Goal: Task Accomplishment & Management: Complete application form

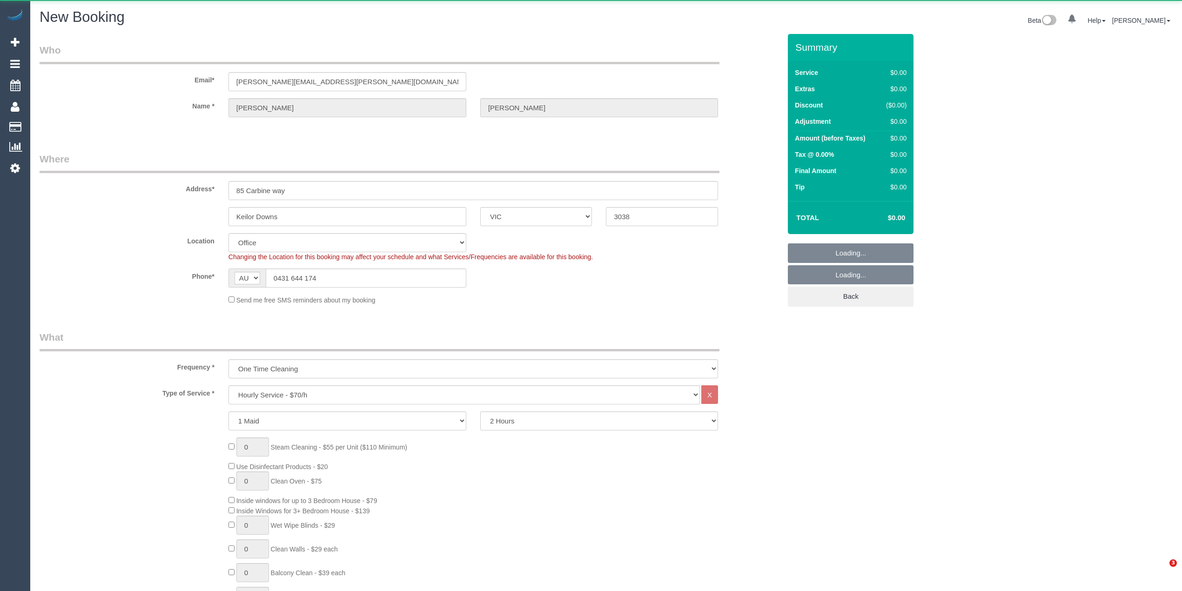
select select "VIC"
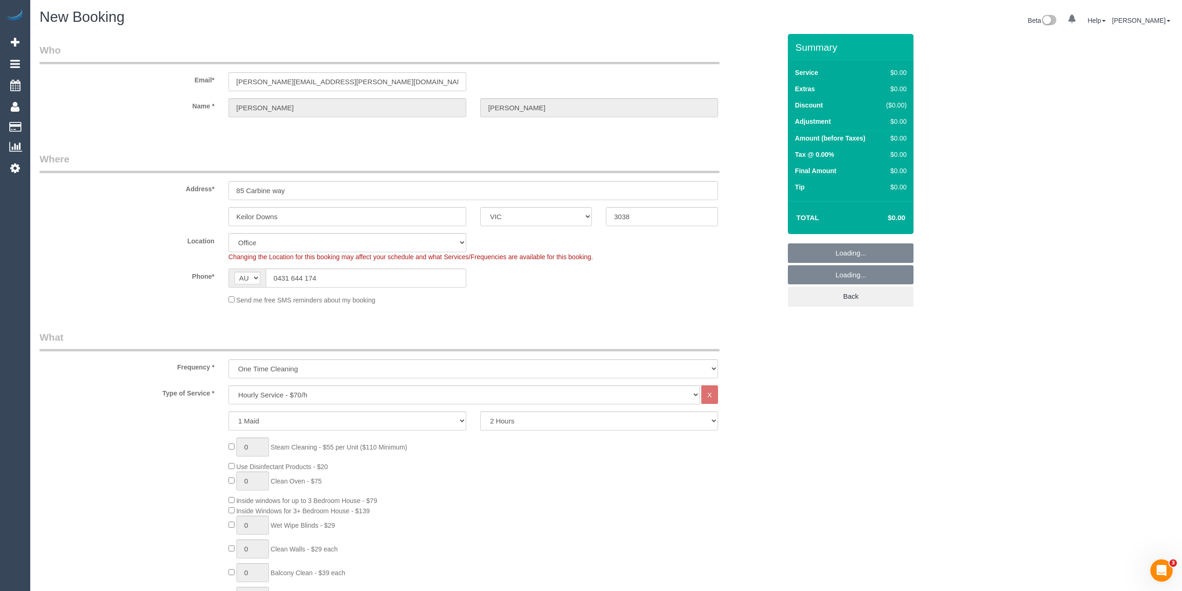
select select "object:2321"
select select "49"
select select "object:2326"
click at [299, 395] on select "Hourly Service - $70/h Hourly Service - $65/h Hourly Service - $60/h Hourly Ser…" at bounding box center [465, 394] width 472 height 19
select select "212"
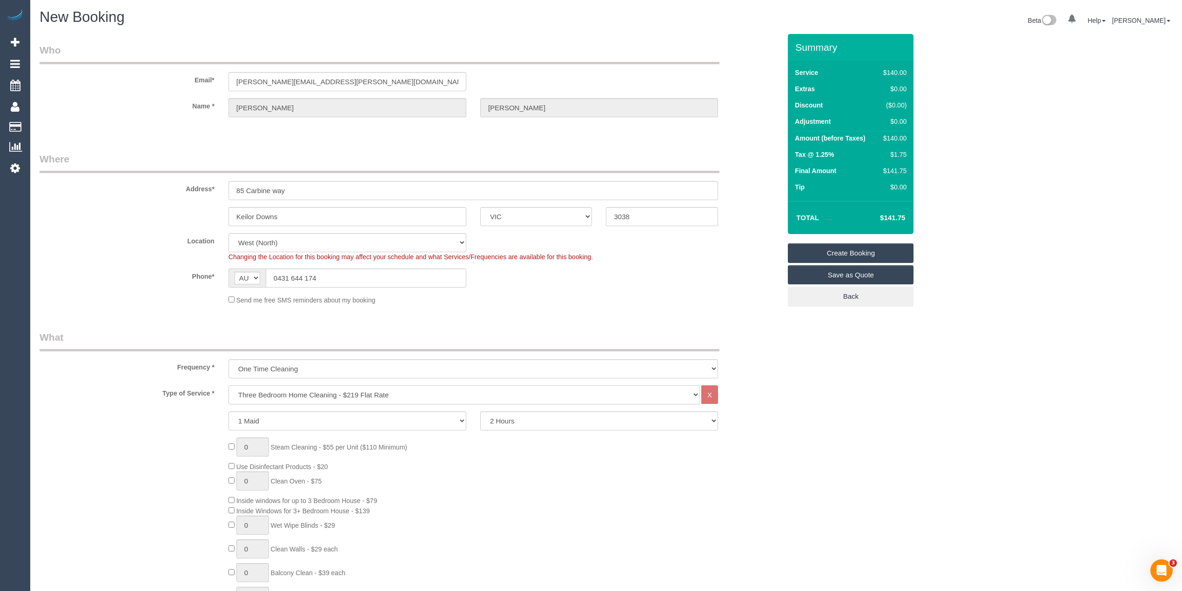
click at [229, 385] on select "Hourly Service - $70/h Hourly Service - $65/h Hourly Service - $60/h Hourly Ser…" at bounding box center [465, 394] width 472 height 19
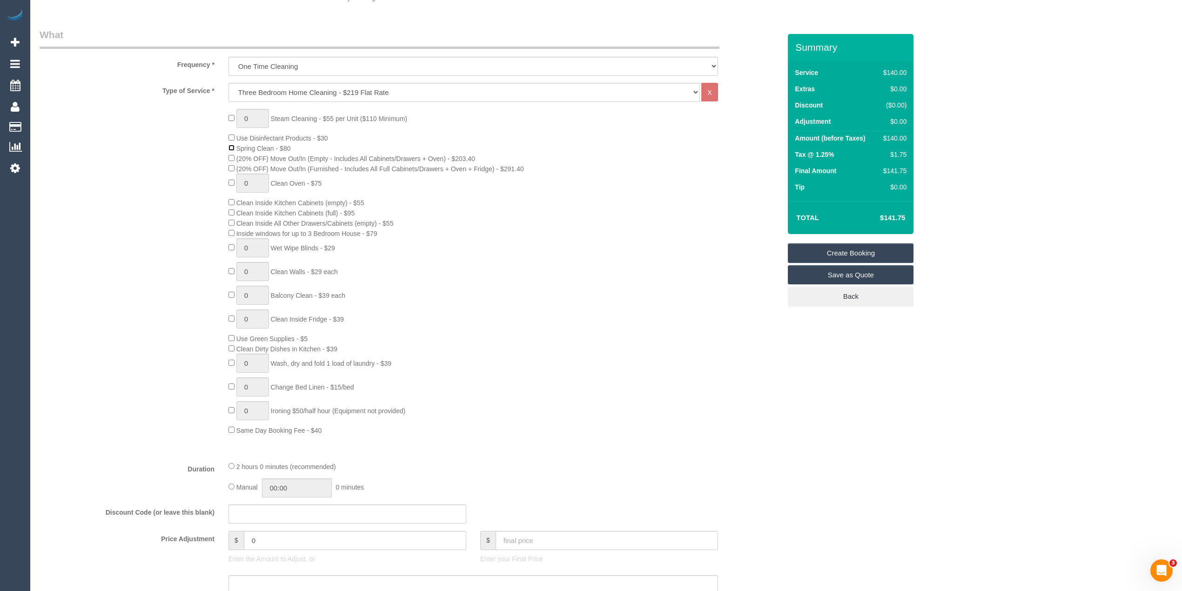
scroll to position [414, 0]
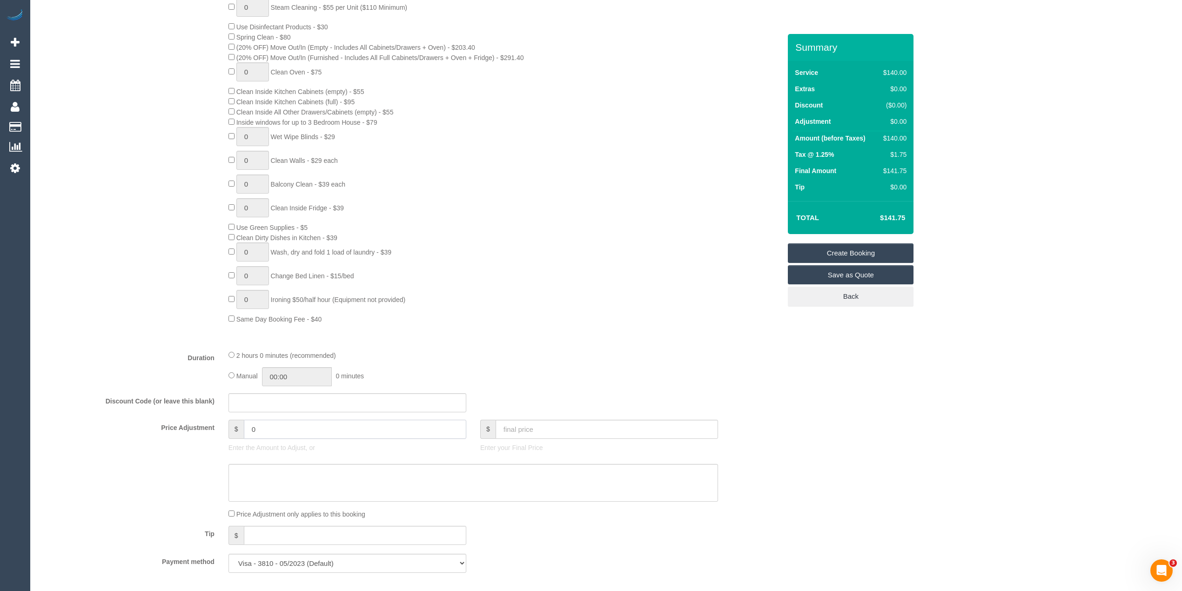
drag, startPoint x: 294, startPoint y: 424, endPoint x: 202, endPoint y: 424, distance: 92.2
click at [202, 424] on div "Price Adjustment $ 0 Enter the Amount to Adjust, or $ Enter your Final Price" at bounding box center [411, 438] width 756 height 37
type input "-30"
click at [270, 473] on textarea at bounding box center [474, 483] width 490 height 38
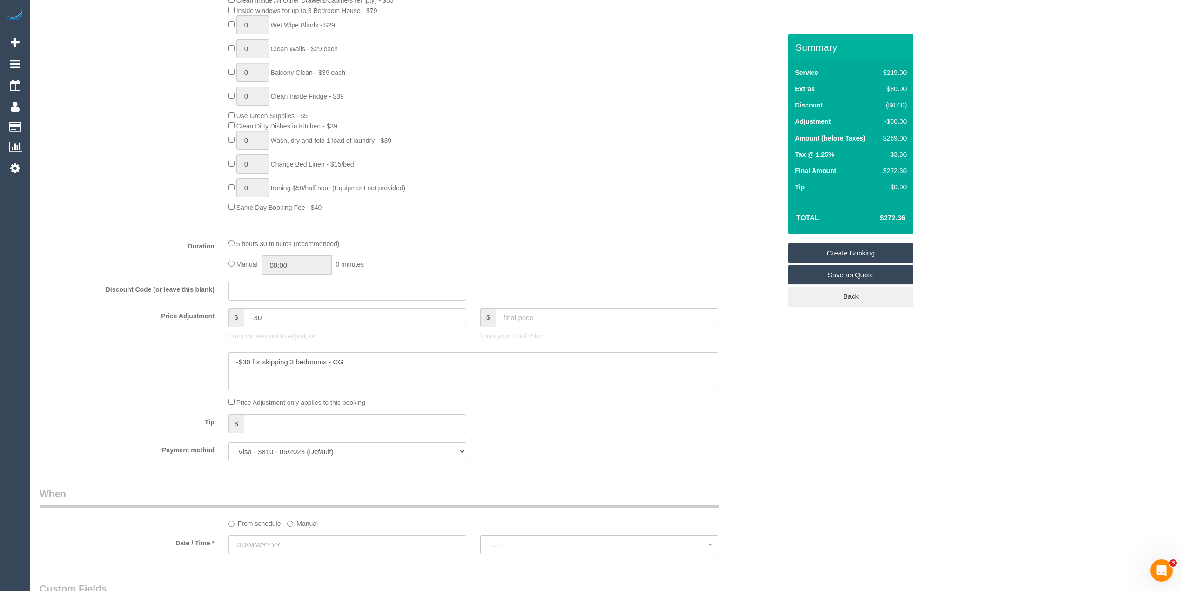
scroll to position [621, 0]
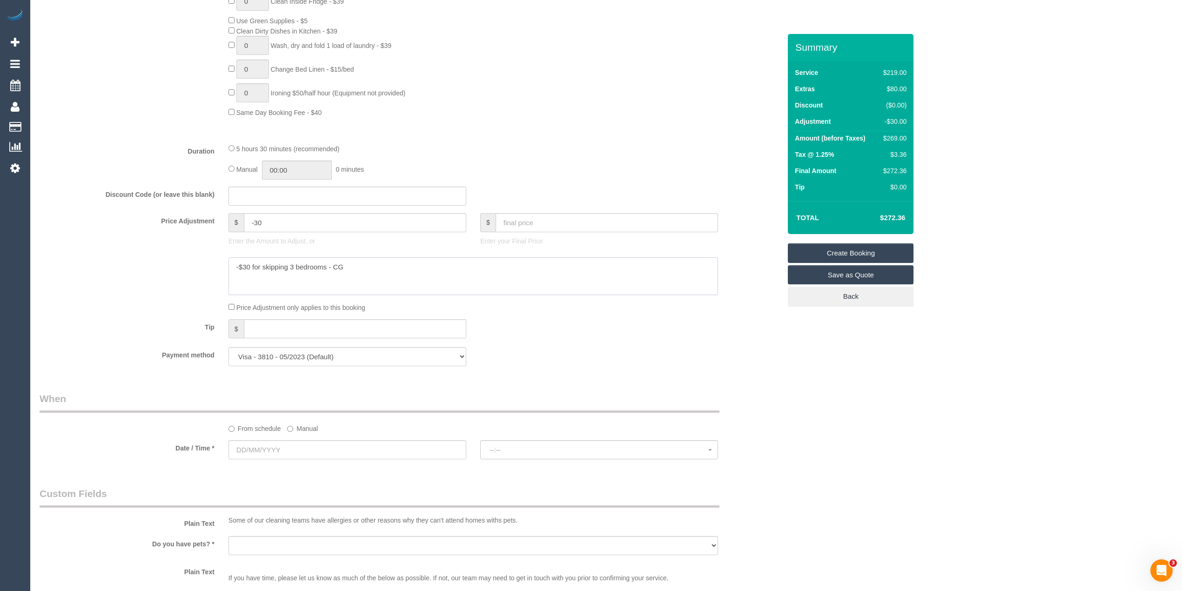
type textarea "-$30 for skipping 3 bedrooms - CG"
click at [297, 431] on label "Manual" at bounding box center [302, 427] width 31 height 13
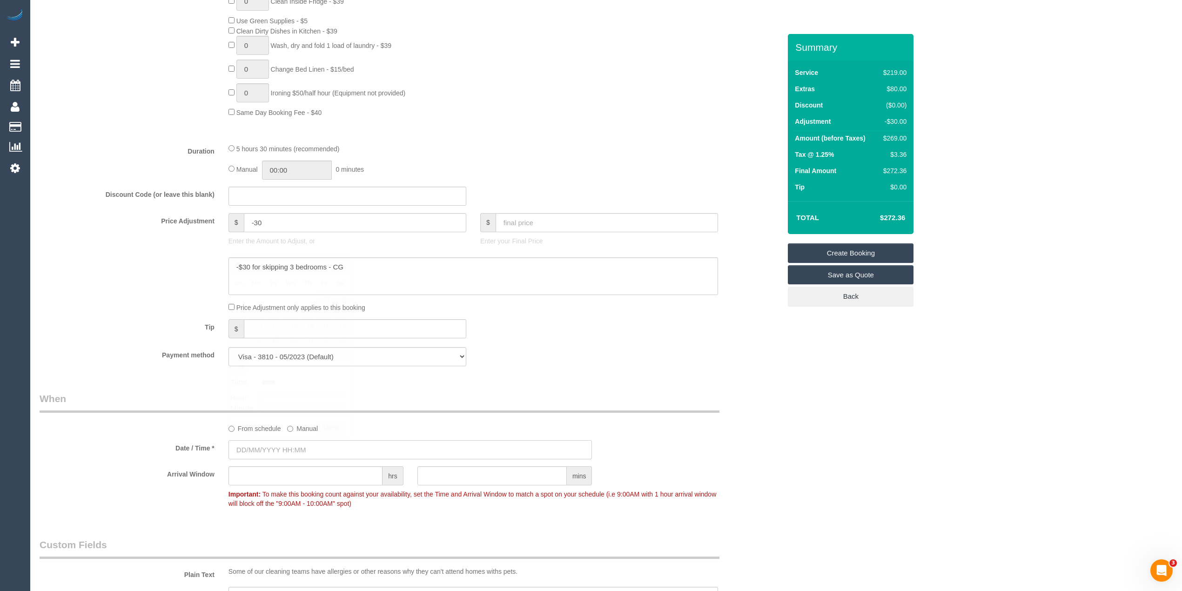
click at [285, 447] on input "text" at bounding box center [411, 449] width 364 height 19
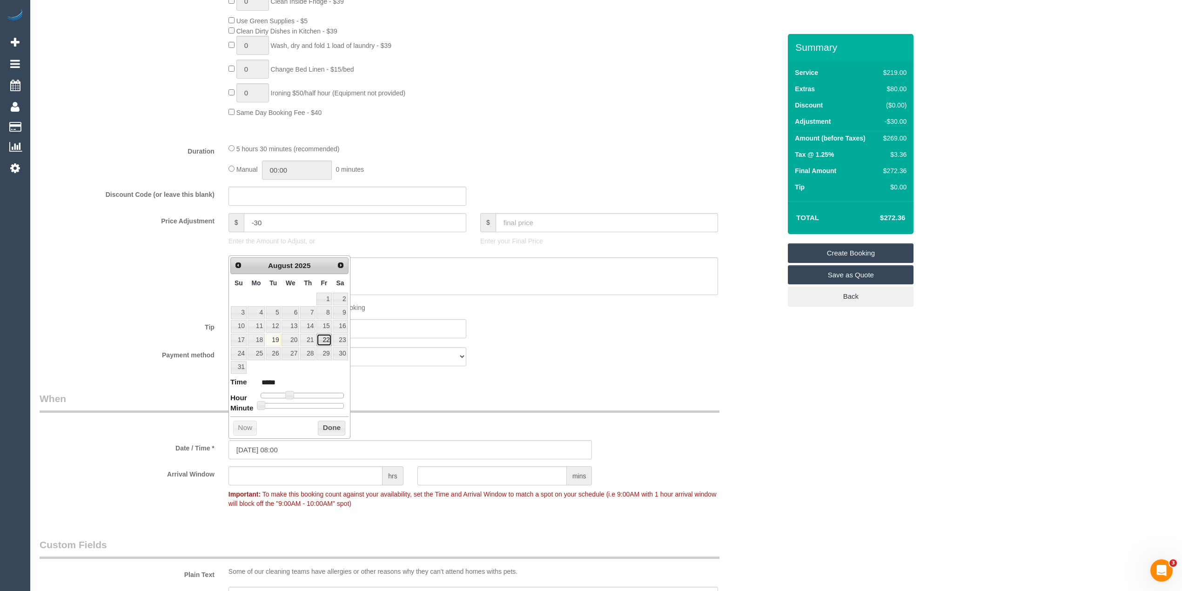
click at [323, 341] on link "22" at bounding box center [324, 340] width 15 height 13
type input "22/08/2025 09:00"
type input "*****"
type input "22/08/2025 10:00"
type input "*****"
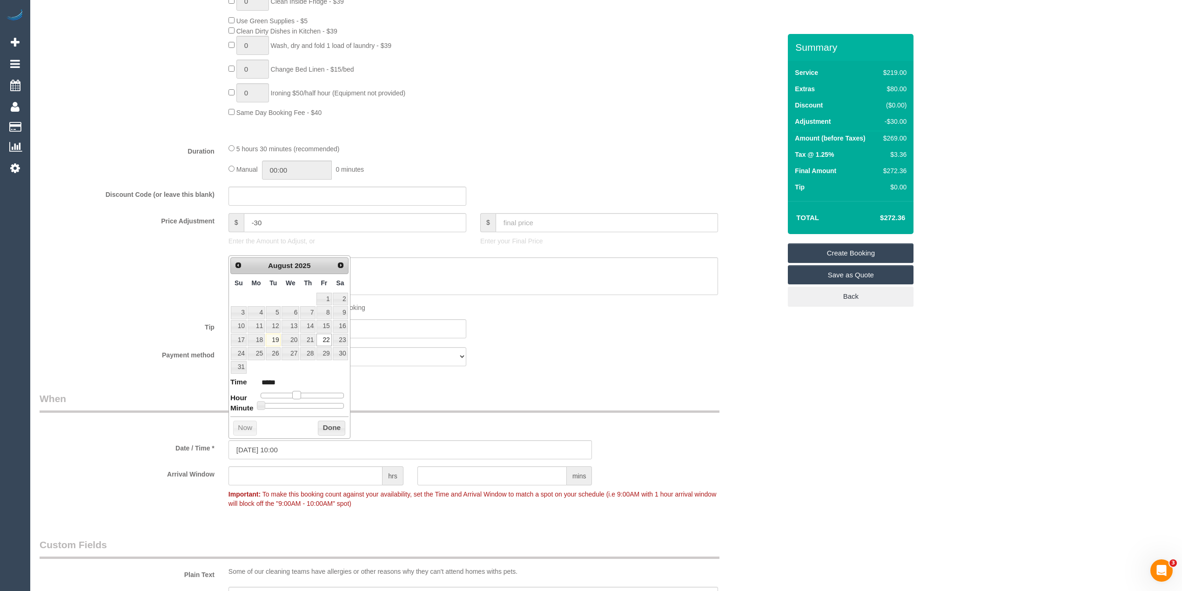
type input "22/08/2025 11:00"
type input "*****"
drag, startPoint x: 290, startPoint y: 397, endPoint x: 303, endPoint y: 396, distance: 13.1
click at [303, 396] on span at bounding box center [300, 395] width 8 height 8
click at [570, 384] on div "Who Email* laverde.cathy@gmail.com Name * Cathy laverde Where Address* 85 Carbi…" at bounding box center [411, 255] width 756 height 1685
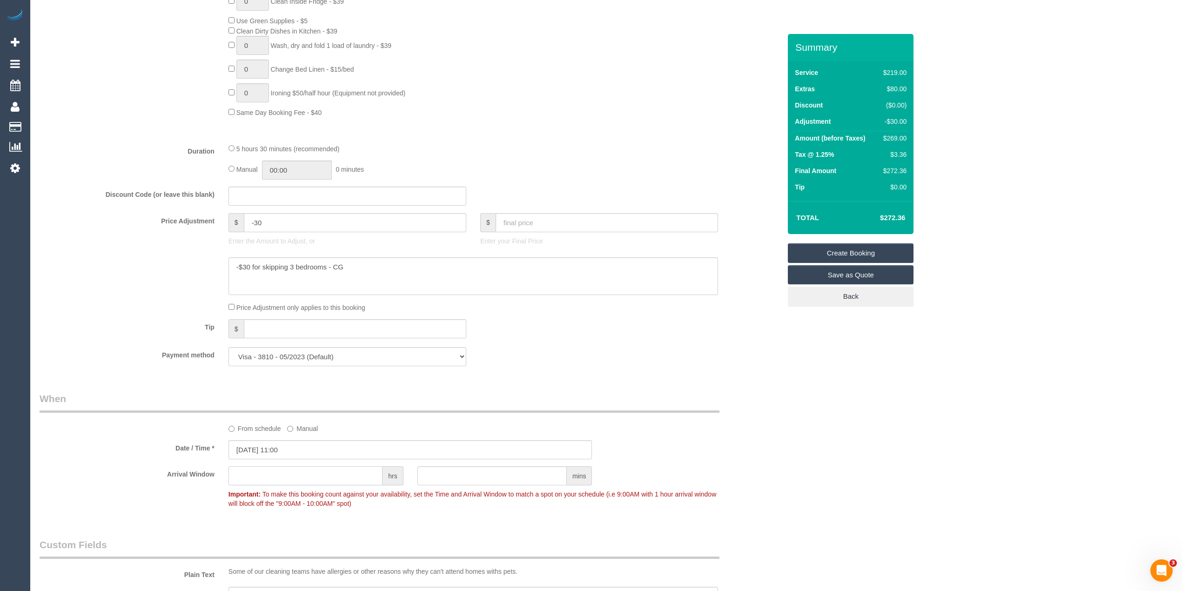
click at [257, 476] on input "text" at bounding box center [306, 475] width 154 height 19
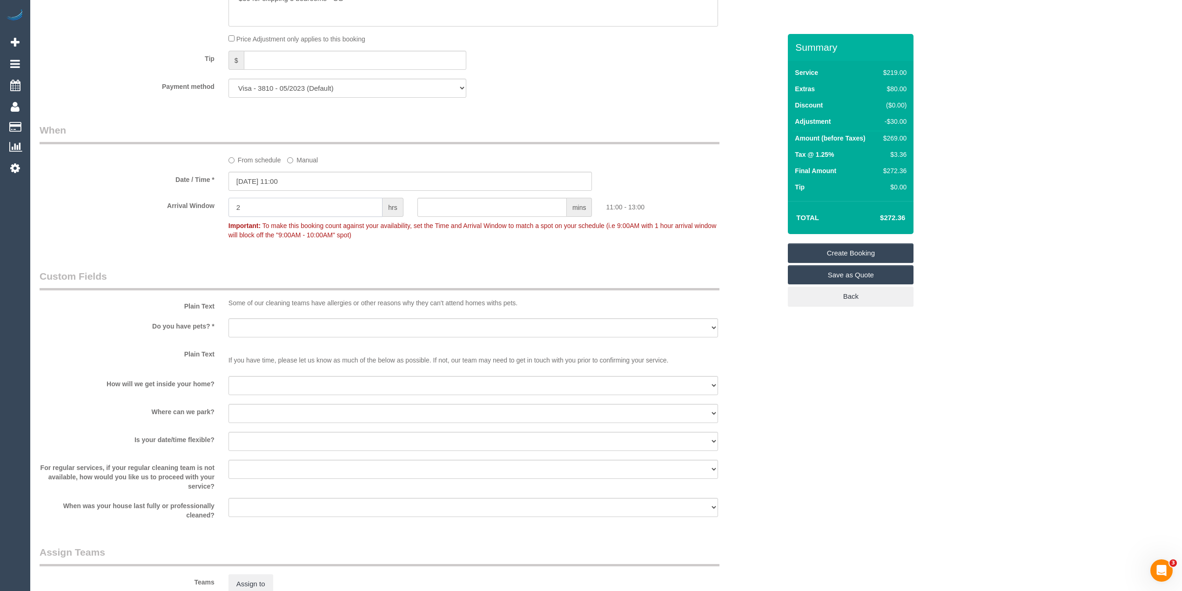
scroll to position [1138, 0]
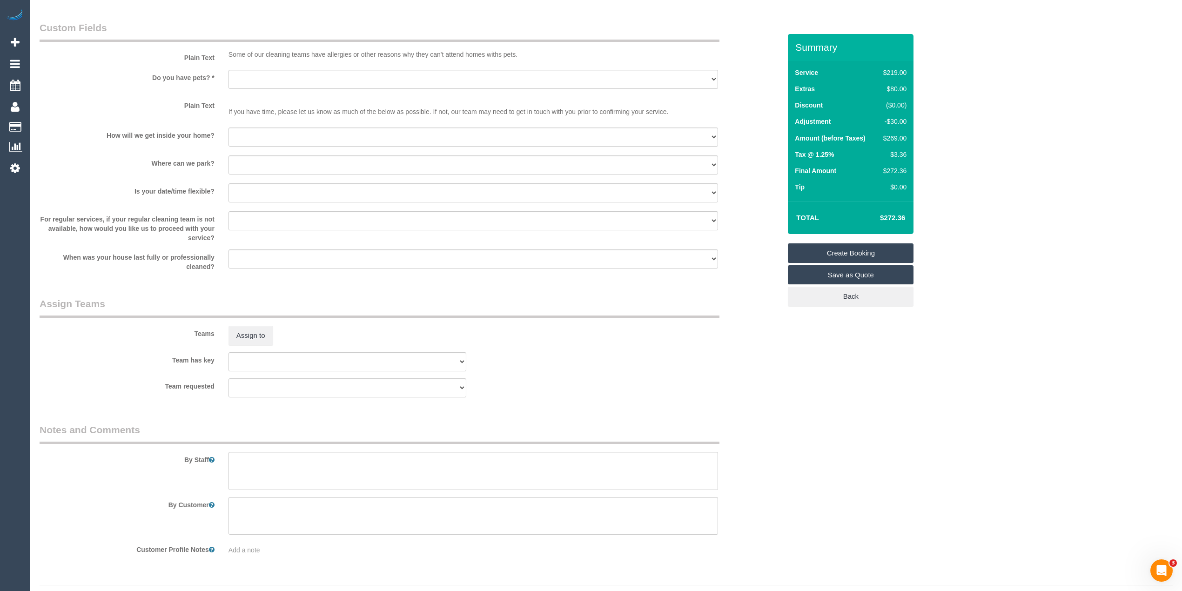
type input "2"
click at [273, 473] on textarea at bounding box center [474, 471] width 490 height 38
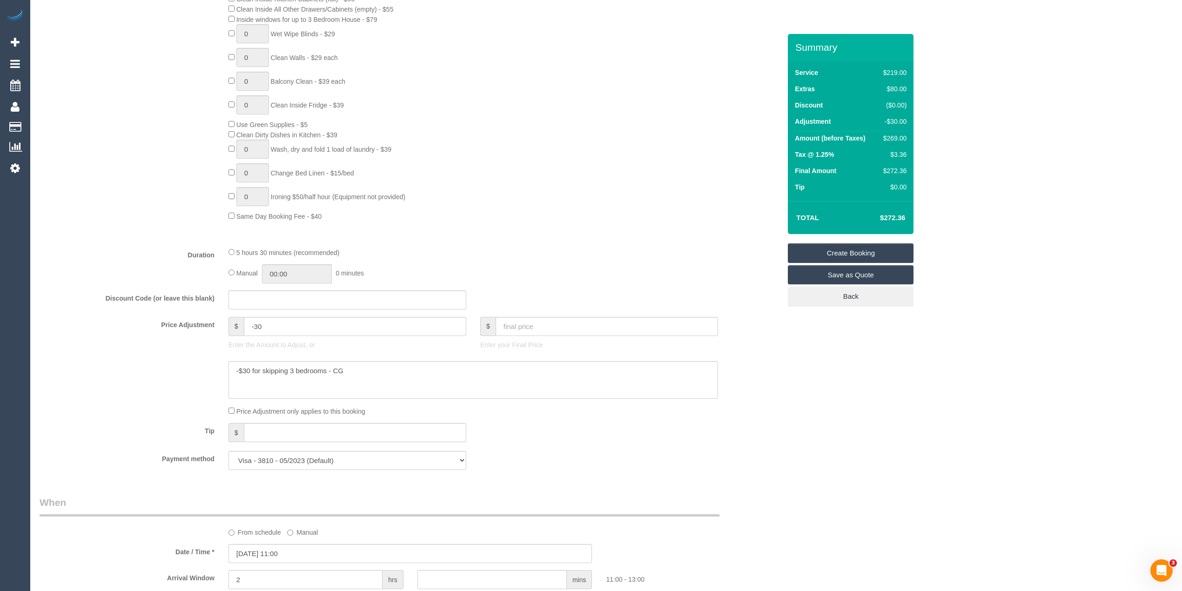
scroll to position [207, 0]
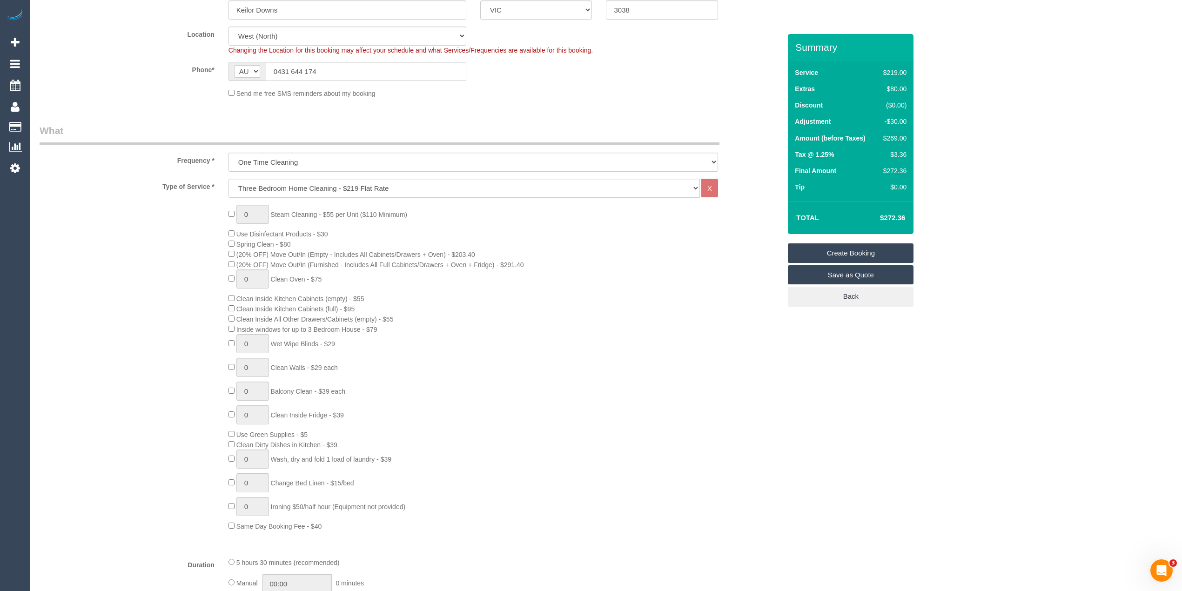
type textarea "Please skip cleaning of the bedrooms, thank you."
drag, startPoint x: 324, startPoint y: 68, endPoint x: 224, endPoint y: 75, distance: 100.4
click at [224, 75] on div "AF AL DZ AD AO AI AQ AG AR AM AW AU AT AZ BS BH BD BB BY BE BZ BJ BM BT BO BA B…" at bounding box center [348, 71] width 252 height 19
click at [175, 309] on div "0 Steam Cleaning - $55 per Unit ($110 Minimum) Use Disinfectant Products - $30 …" at bounding box center [411, 368] width 756 height 326
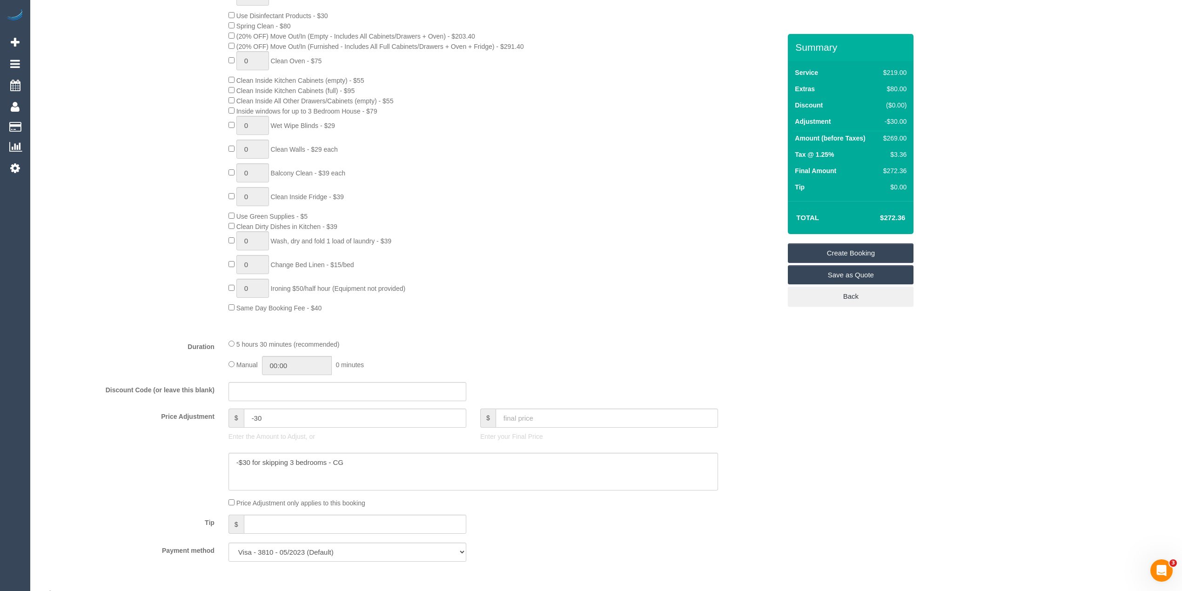
scroll to position [621, 0]
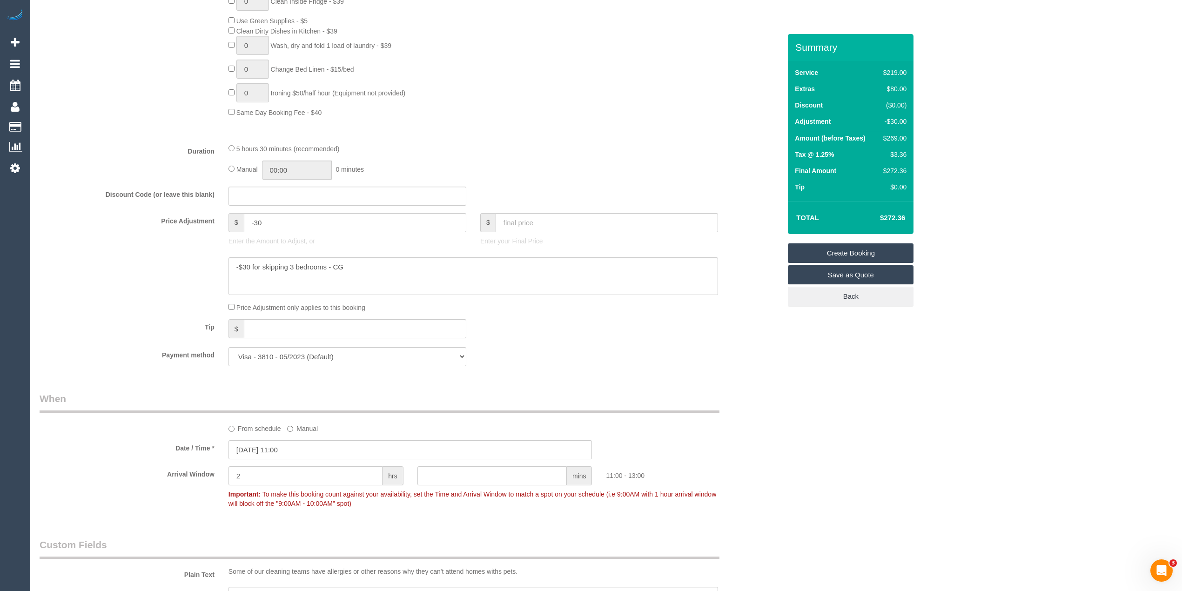
click at [812, 485] on div "Who Email* laverde.cathy@gmail.com Name * Cathy laverde Where Address* 85 Carbi…" at bounding box center [607, 255] width 1134 height 1685
click at [812, 483] on div "Who Email* laverde.cathy@gmail.com Name * Cathy laverde Where Address* 85 Carbi…" at bounding box center [607, 255] width 1134 height 1685
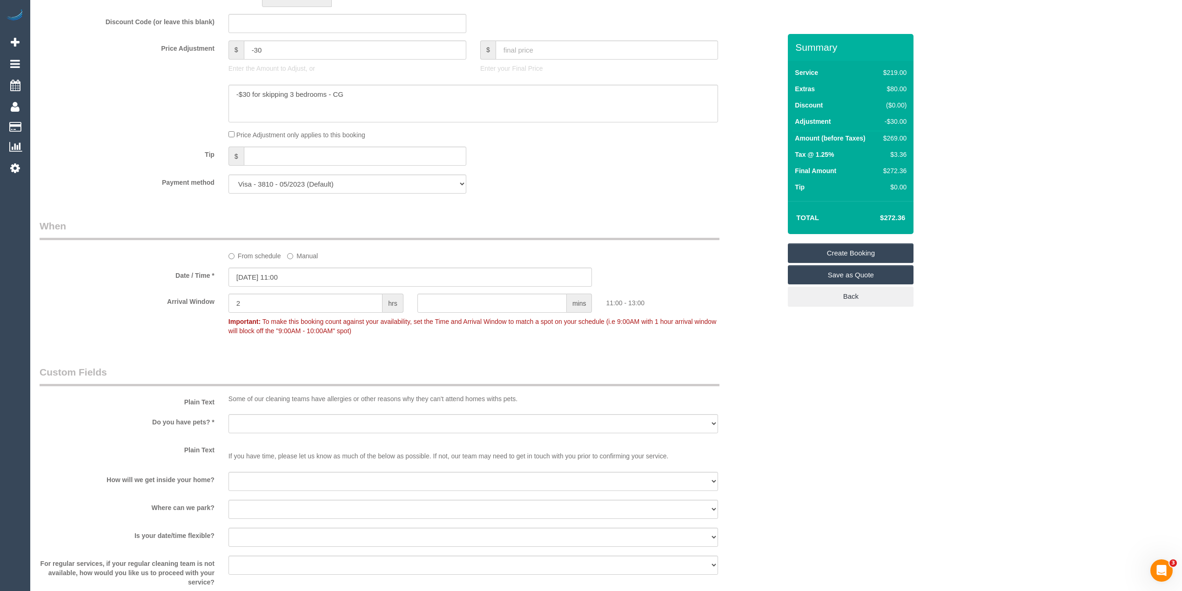
scroll to position [746, 0]
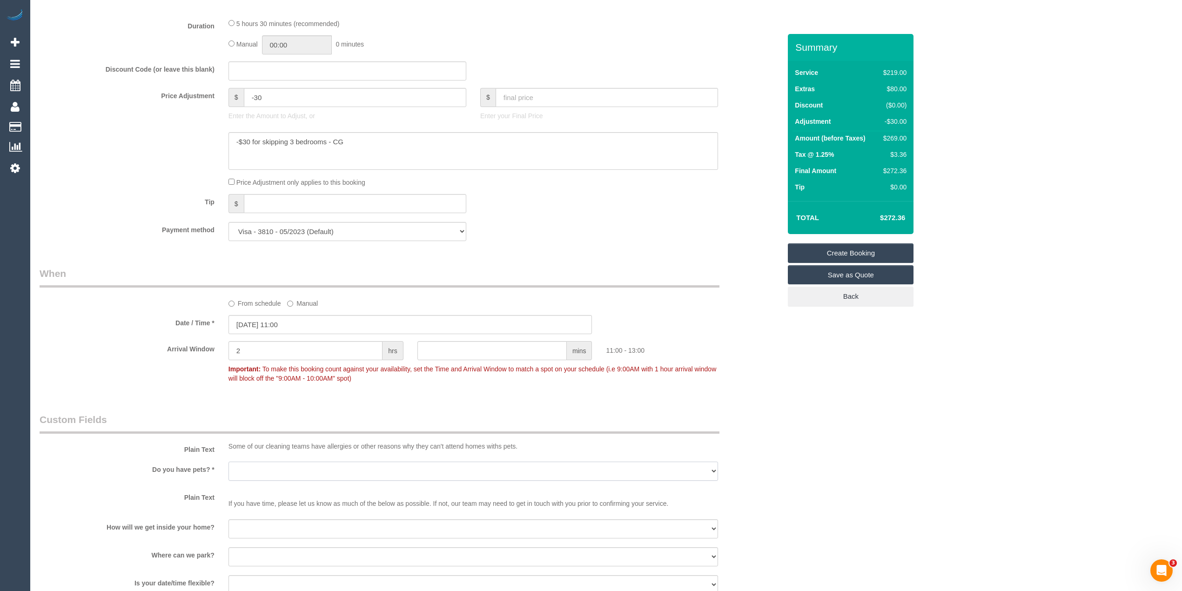
click at [244, 472] on select "Yes - Cats Yes - Dogs No pets Yes - Dogs and Cats Yes - Other" at bounding box center [474, 471] width 490 height 19
select select "number:28"
click at [229, 462] on select "Yes - Cats Yes - Dogs No pets Yes - Dogs and Cats Yes - Other" at bounding box center [474, 471] width 490 height 19
click at [261, 527] on select "I will be home Key will be left (please provide details below) Lock box/Access …" at bounding box center [474, 529] width 490 height 19
select select "number:14"
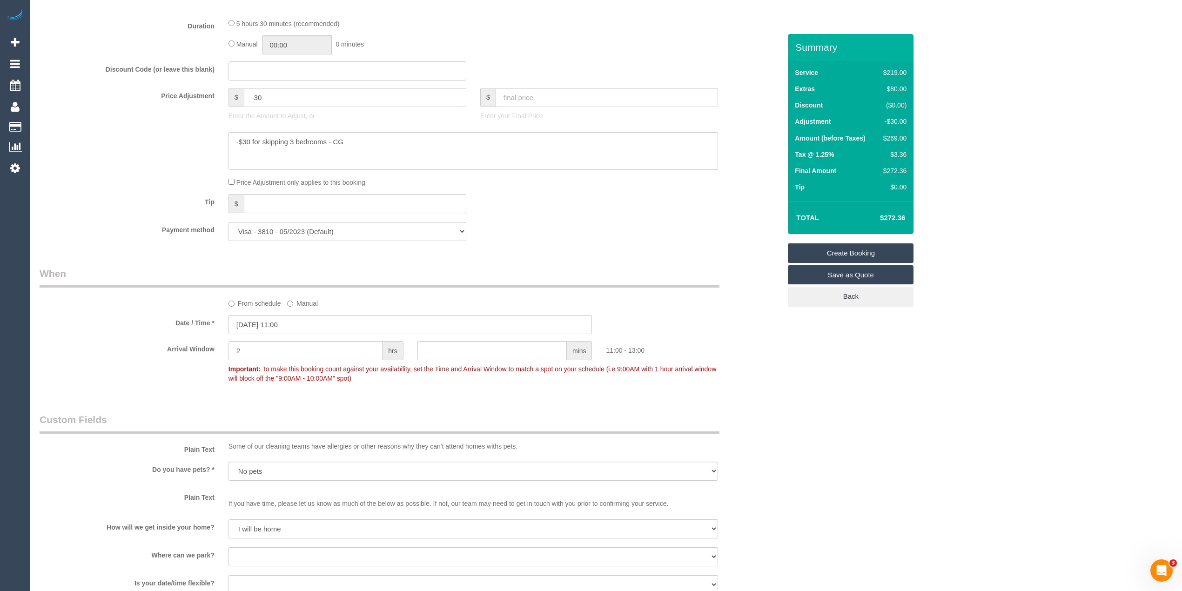
click at [229, 520] on select "I will be home Key will be left (please provide details below) Lock box/Access …" at bounding box center [474, 529] width 490 height 19
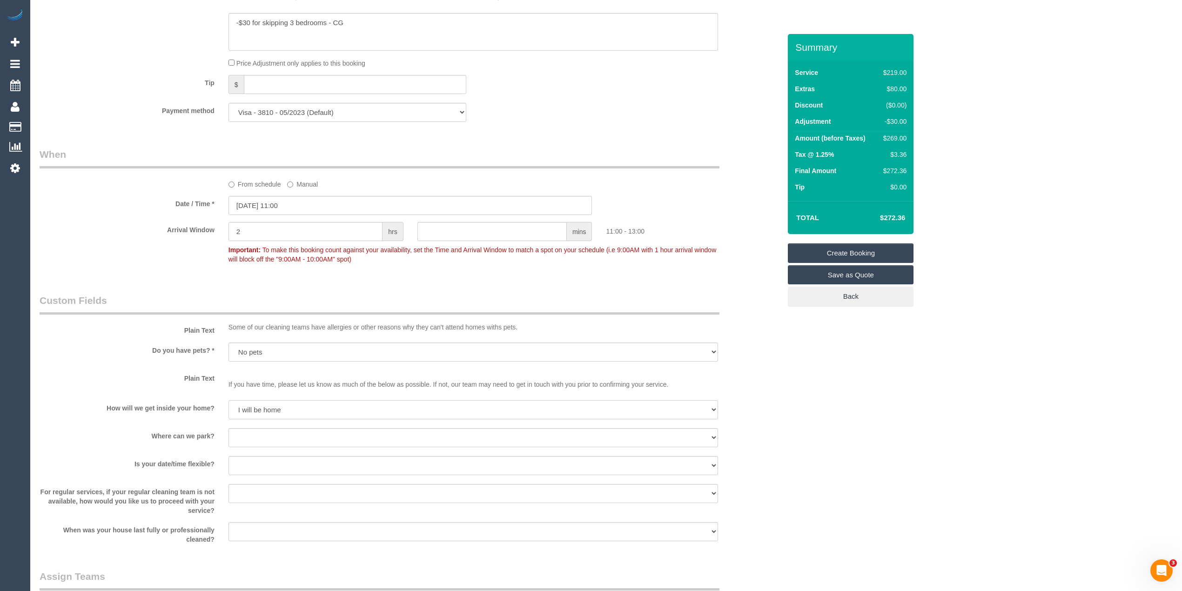
scroll to position [953, 0]
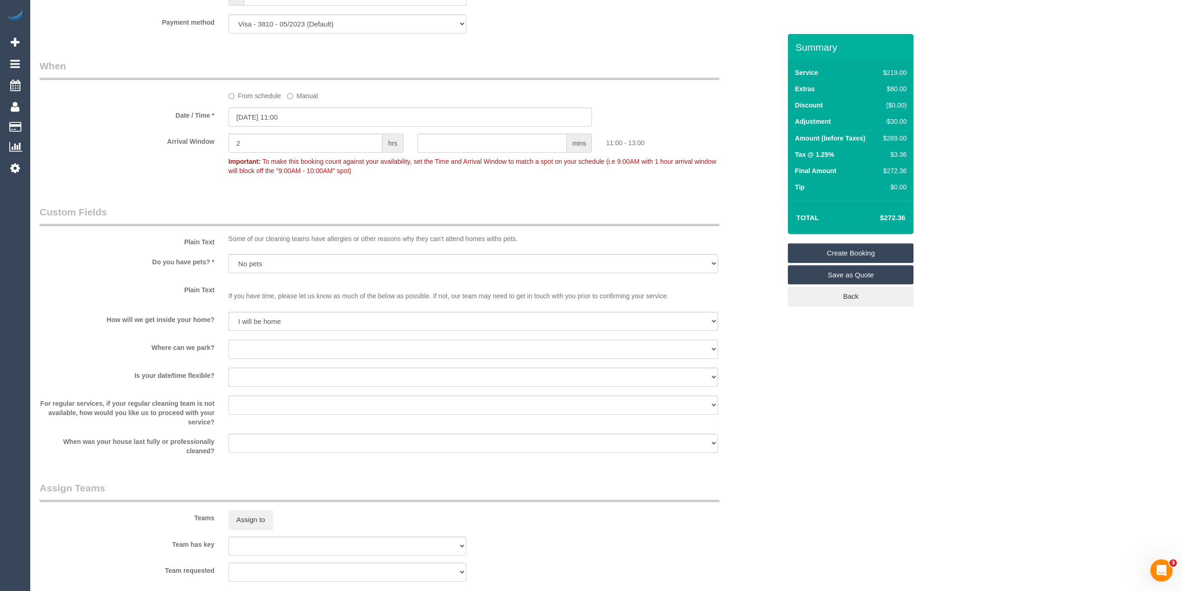
click at [244, 350] on select "I will provide parking on-site Free street parking Paid street parking (cost wi…" at bounding box center [474, 349] width 490 height 19
select select "number:19"
click at [229, 340] on select "I will provide parking on-site Free street parking Paid street parking (cost wi…" at bounding box center [474, 349] width 490 height 19
click at [263, 373] on select "Yes - date and time Yes - date but not time Yes - time but not date No - No fle…" at bounding box center [474, 377] width 490 height 19
select select "number:36"
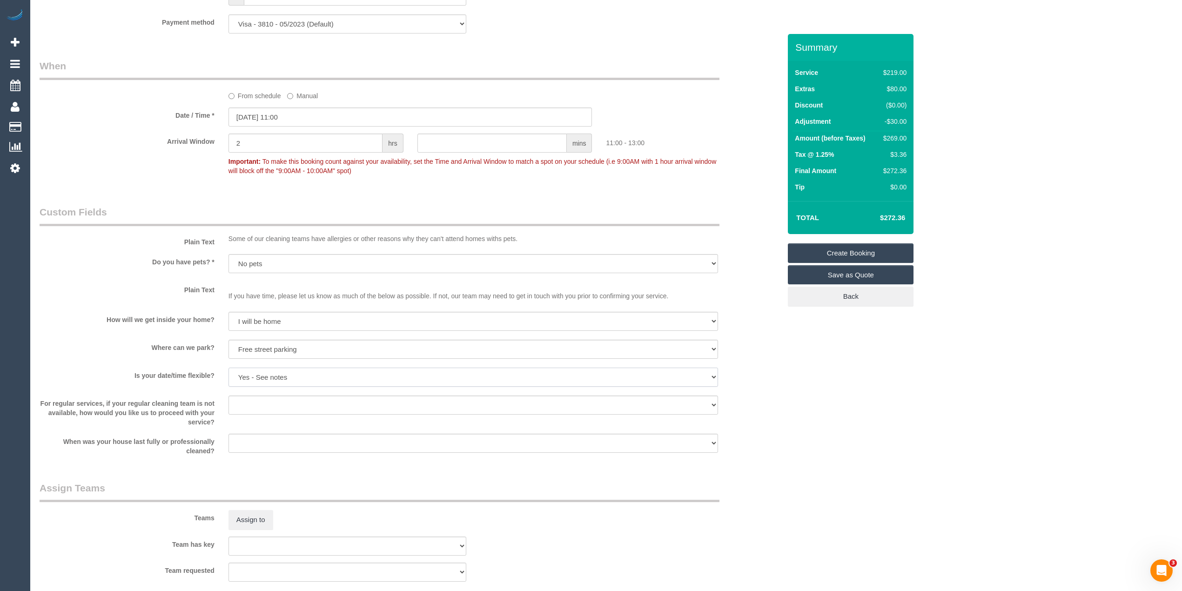
click at [229, 368] on select "Yes - date and time Yes - date but not time Yes - time but not date No - No fle…" at bounding box center [474, 377] width 490 height 19
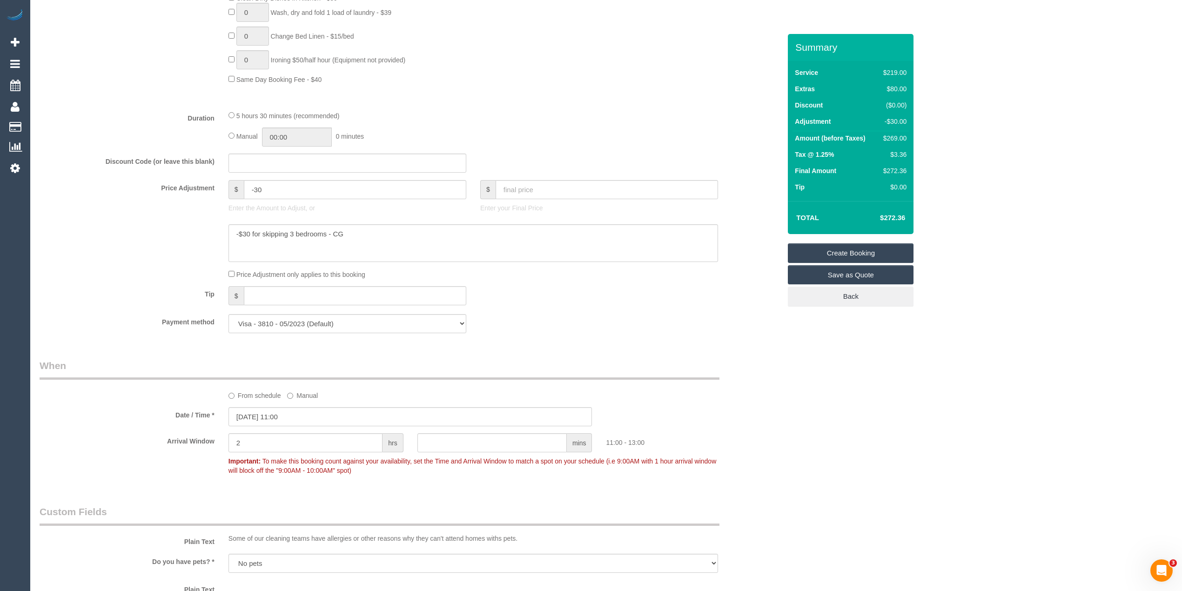
scroll to position [643, 0]
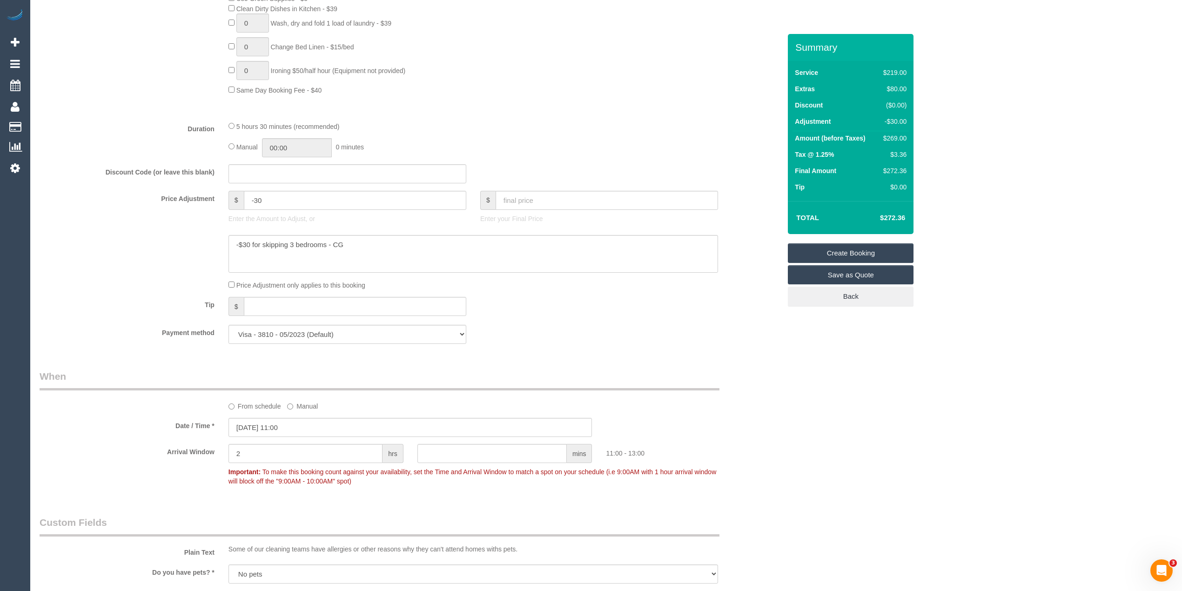
click at [813, 412] on div "Who Email* laverde.cathy@gmail.com Name * Cathy laverde Where Address* 85 Carbi…" at bounding box center [607, 233] width 1134 height 1685
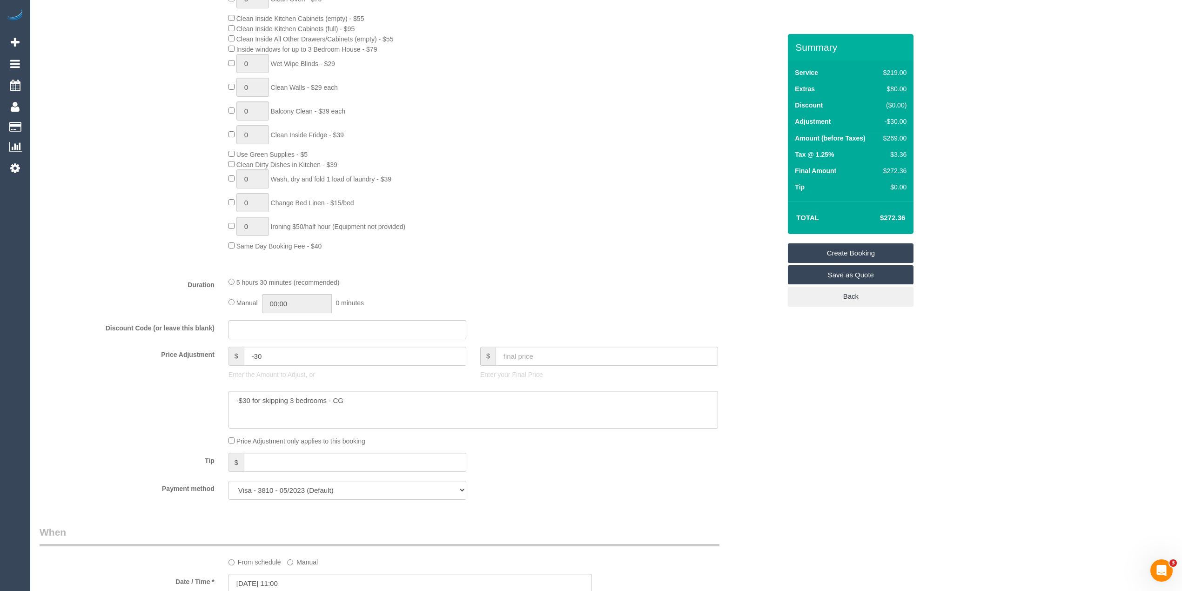
scroll to position [517, 0]
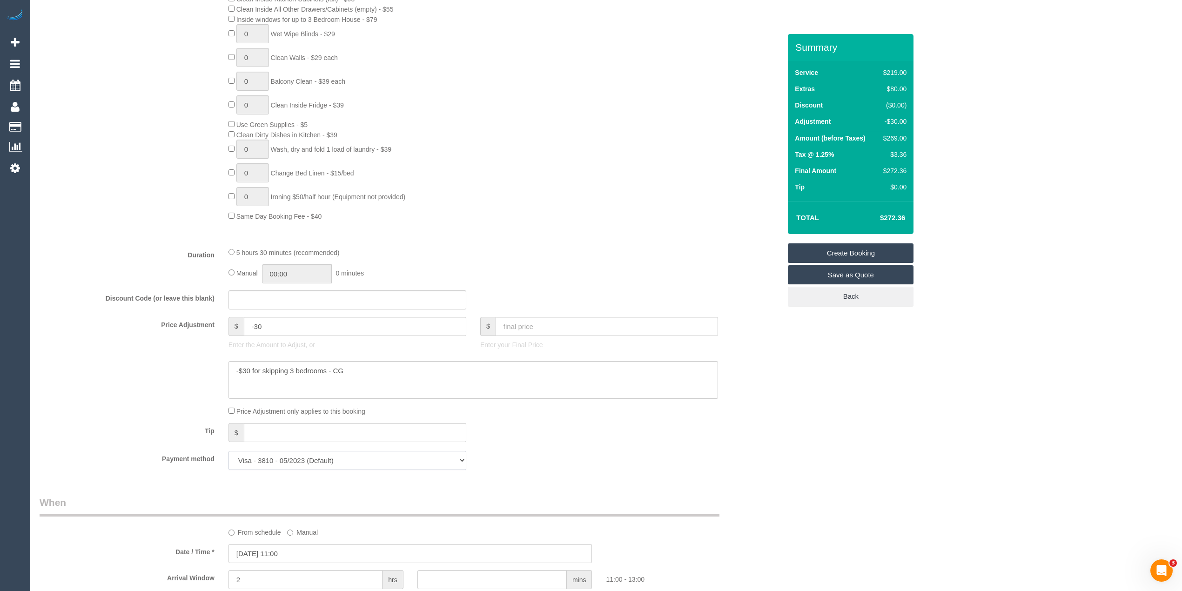
click at [318, 462] on select "Visa - 3810 - 05/2023 (Default) Add Credit Card ─────────────── Cash Check Payp…" at bounding box center [348, 460] width 238 height 19
select select "string:stripe"
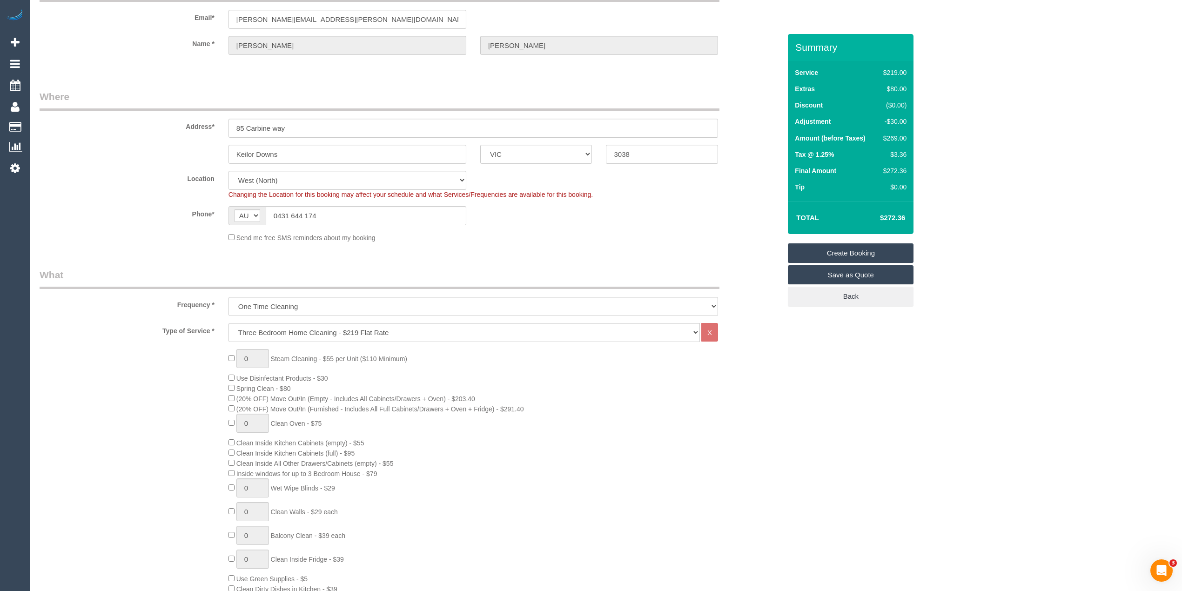
scroll to position [0, 0]
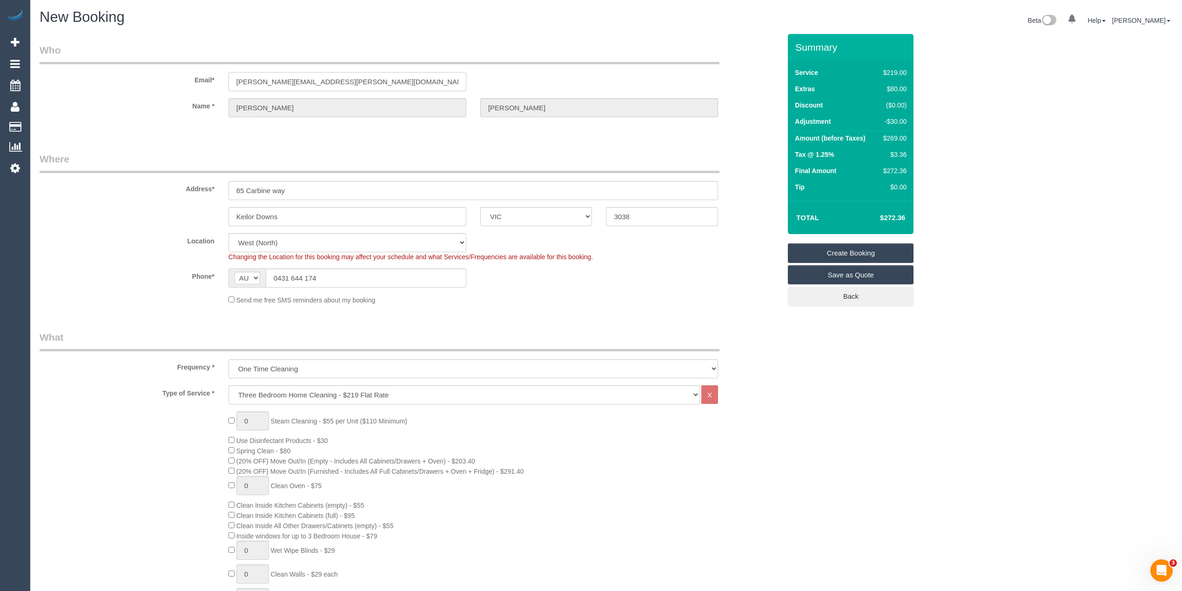
drag, startPoint x: 330, startPoint y: 82, endPoint x: 187, endPoint y: 81, distance: 143.4
click at [187, 81] on div "Email* laverde.cathy@gmail.com" at bounding box center [411, 67] width 756 height 48
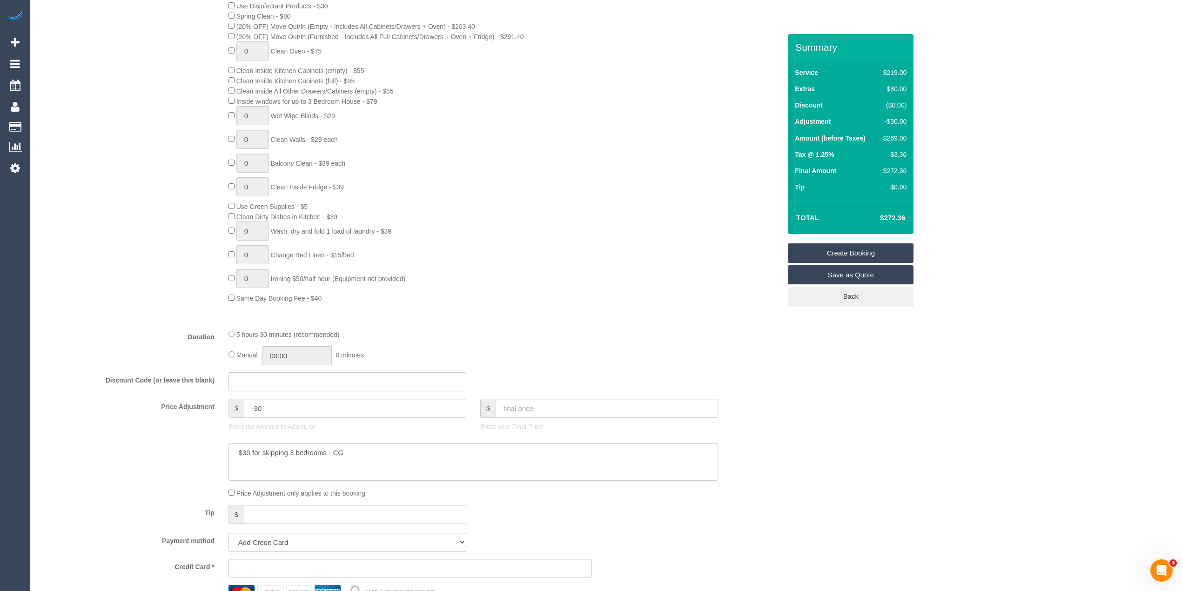
scroll to position [414, 0]
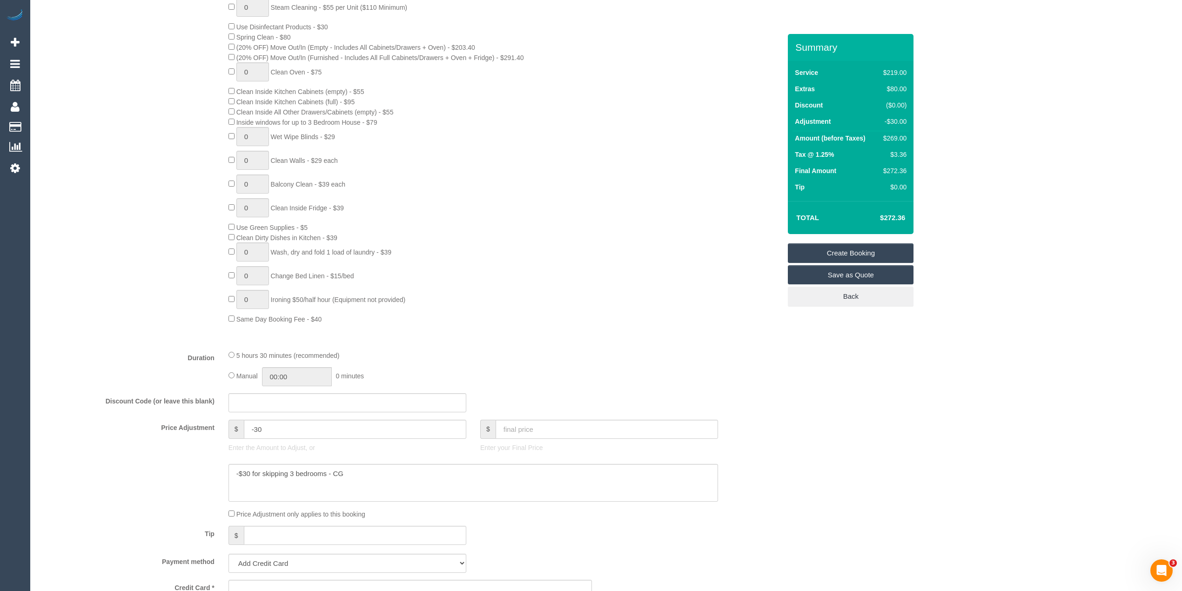
click at [944, 115] on div "Who Email* laverde.cathy@gmail.com Name * Cathy laverde Where Address* 85 Carbi…" at bounding box center [607, 490] width 1134 height 1740
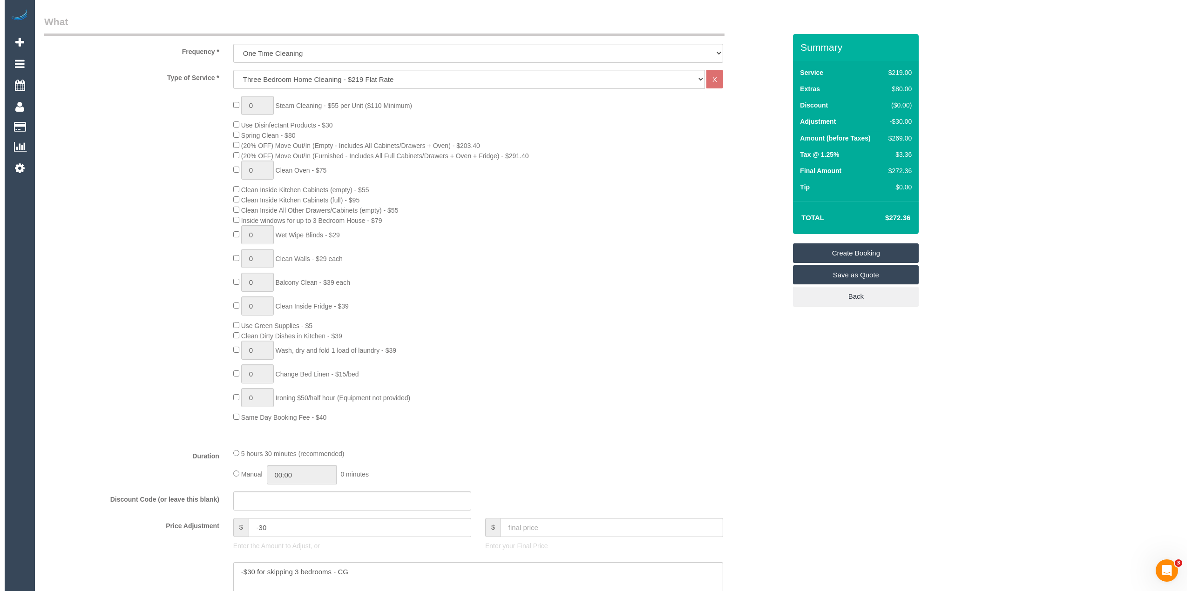
scroll to position [0, 0]
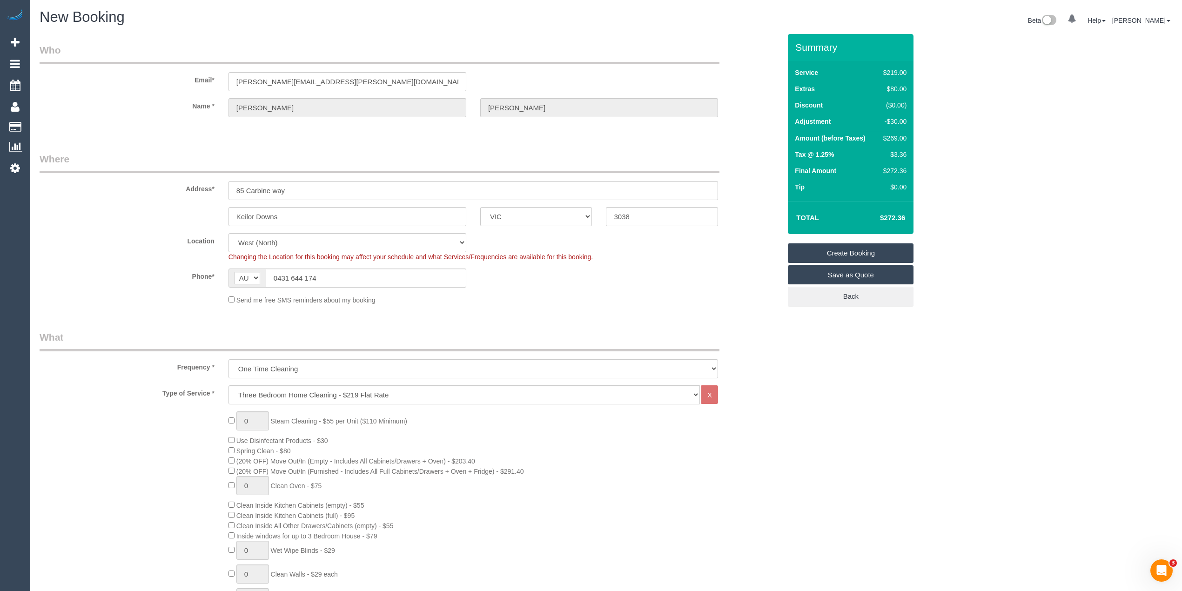
click at [852, 254] on link "Create Booking" at bounding box center [851, 253] width 126 height 20
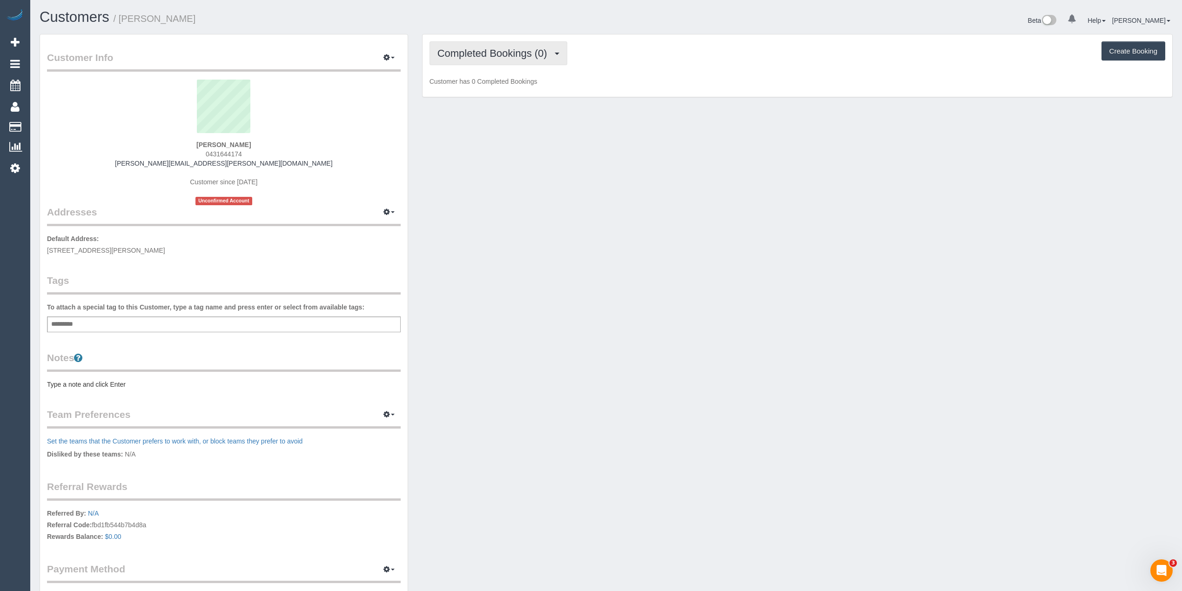
click at [477, 51] on span "Completed Bookings (0)" at bounding box center [495, 53] width 115 height 12
click at [511, 88] on link "Upcoming Bookings (0)" at bounding box center [478, 87] width 97 height 12
click at [462, 49] on span "Upcoming Bookings (0)" at bounding box center [493, 53] width 111 height 12
click at [499, 84] on link "Upcoming Bookings (0)" at bounding box center [478, 87] width 97 height 12
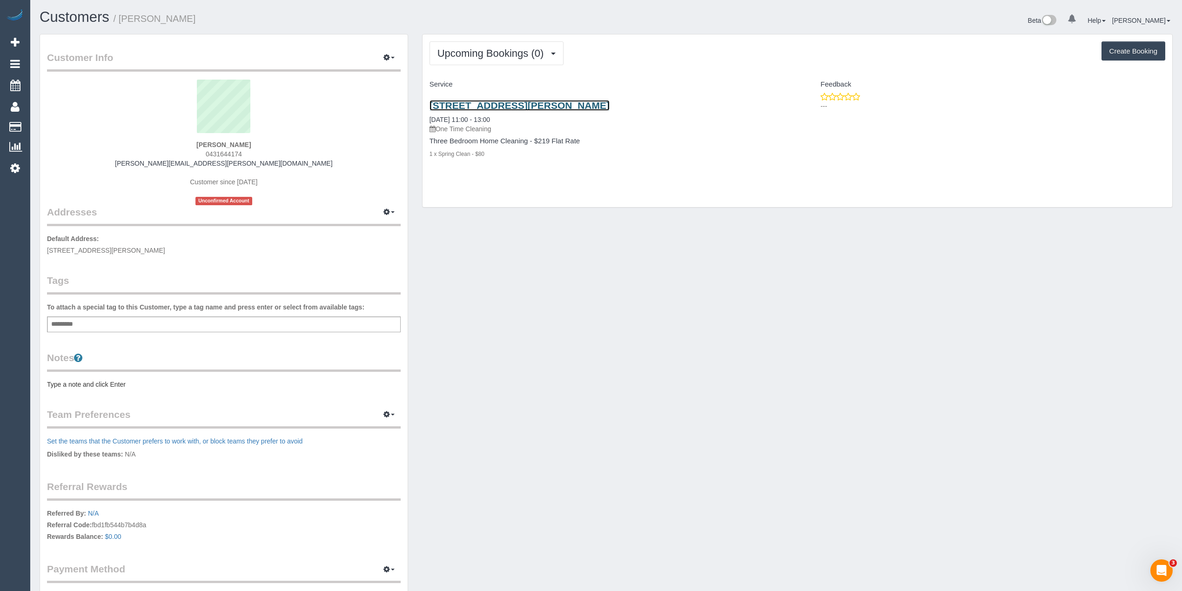
click at [520, 103] on link "85 Carbine Way, Keilor Downs, VIC 3038" at bounding box center [520, 105] width 180 height 11
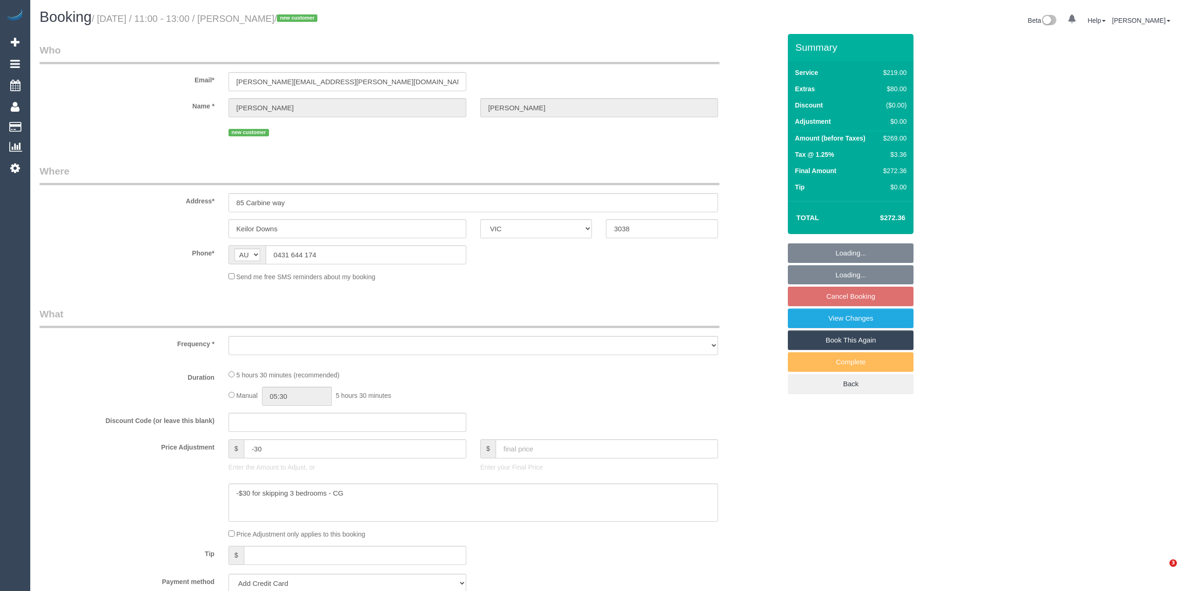
select select "VIC"
select select "object:531"
select select "string:stripe-pm_1Rxgn22GScqysDRVKR7XNZBC"
select select "number:28"
select select "number:14"
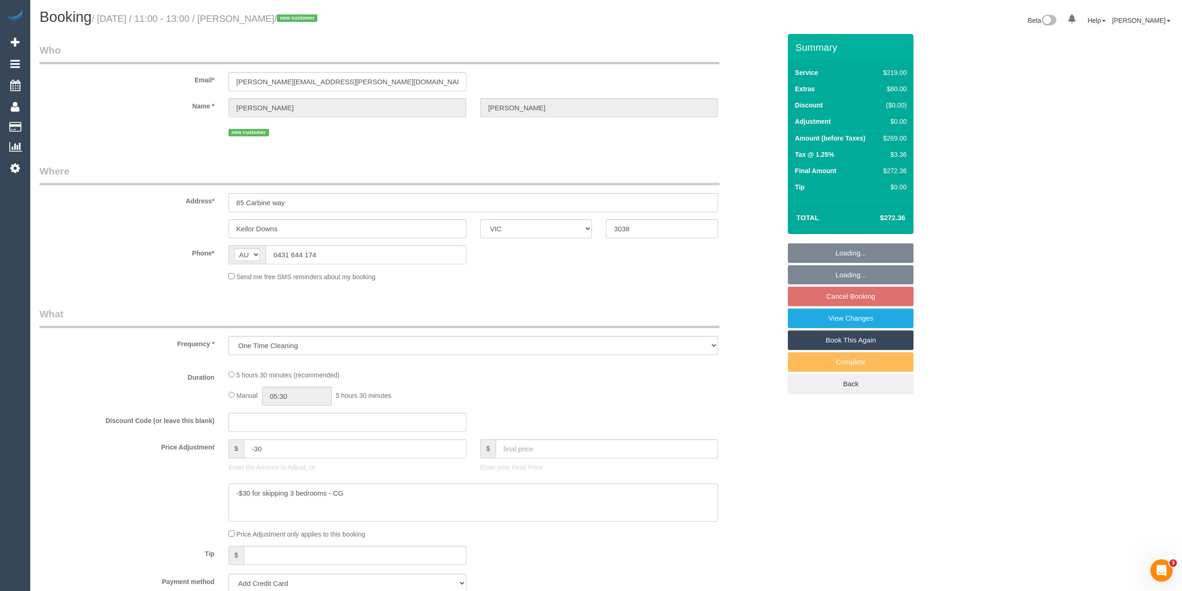
select select "number:19"
select select "number:36"
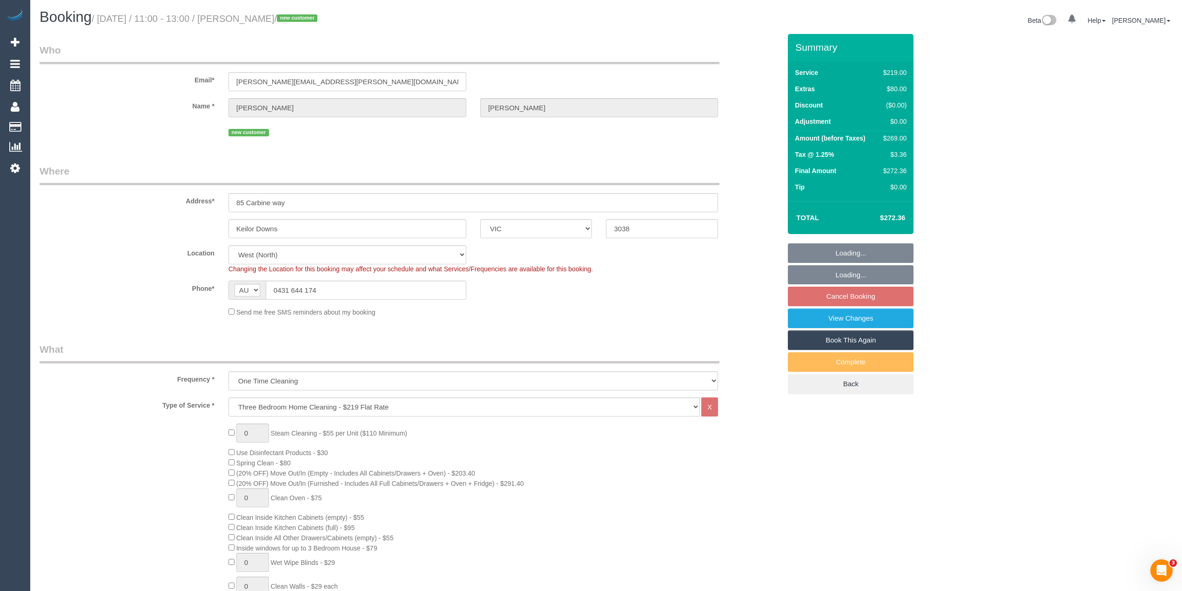
select select "object:1380"
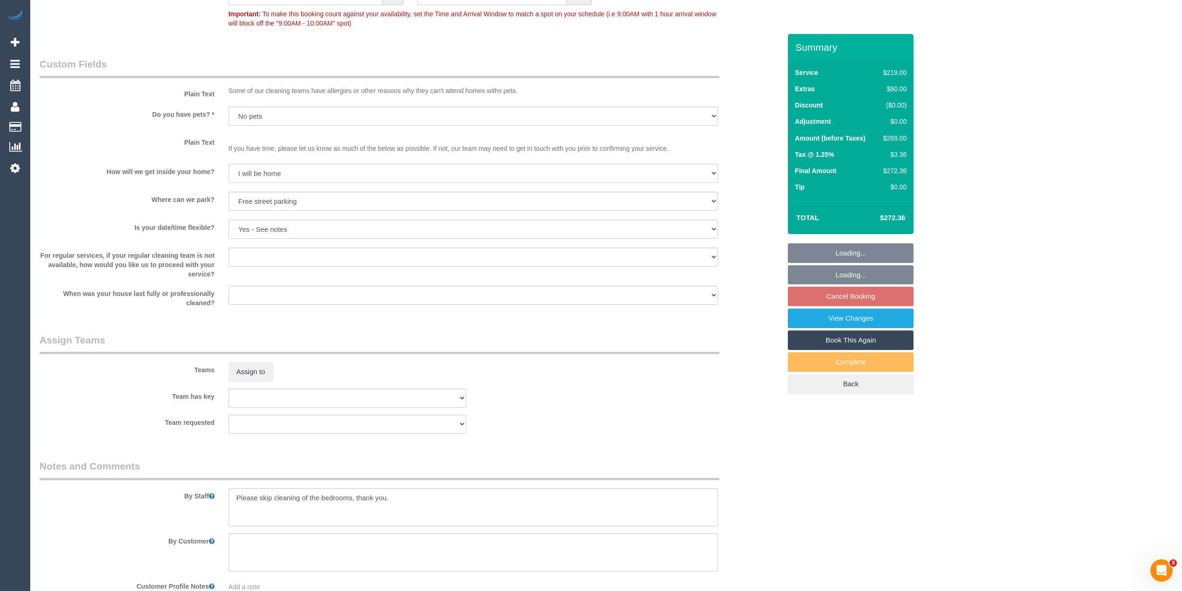
scroll to position [1233, 0]
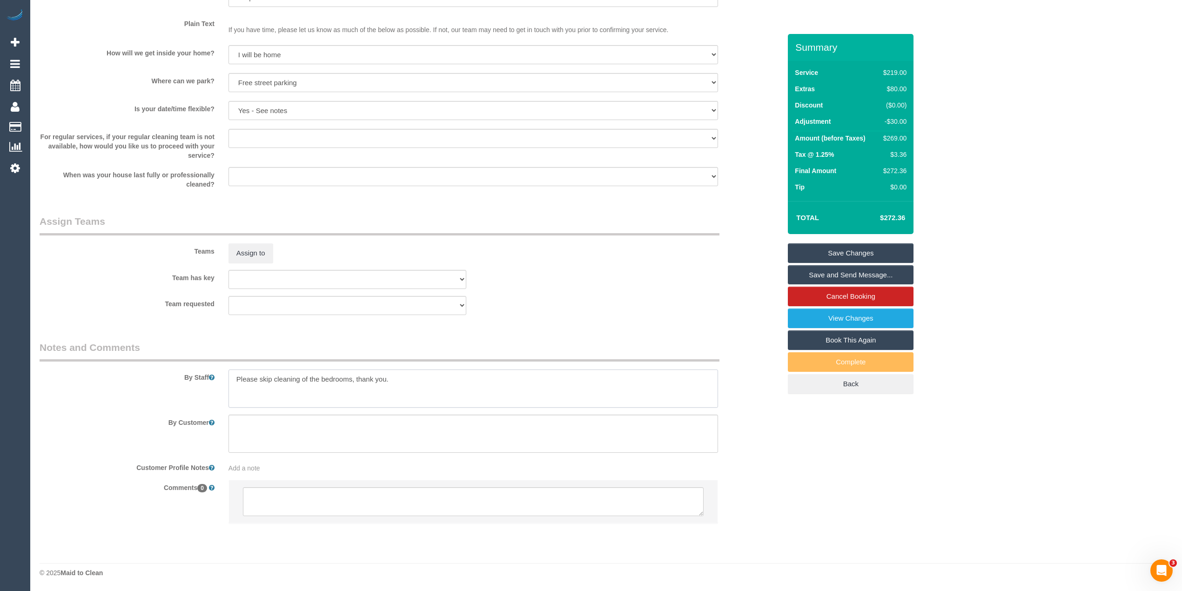
click at [406, 385] on textarea at bounding box center [474, 389] width 490 height 38
type textarea "Please skip cleaning of the bedrooms, thank you. The service needs to be done b…"
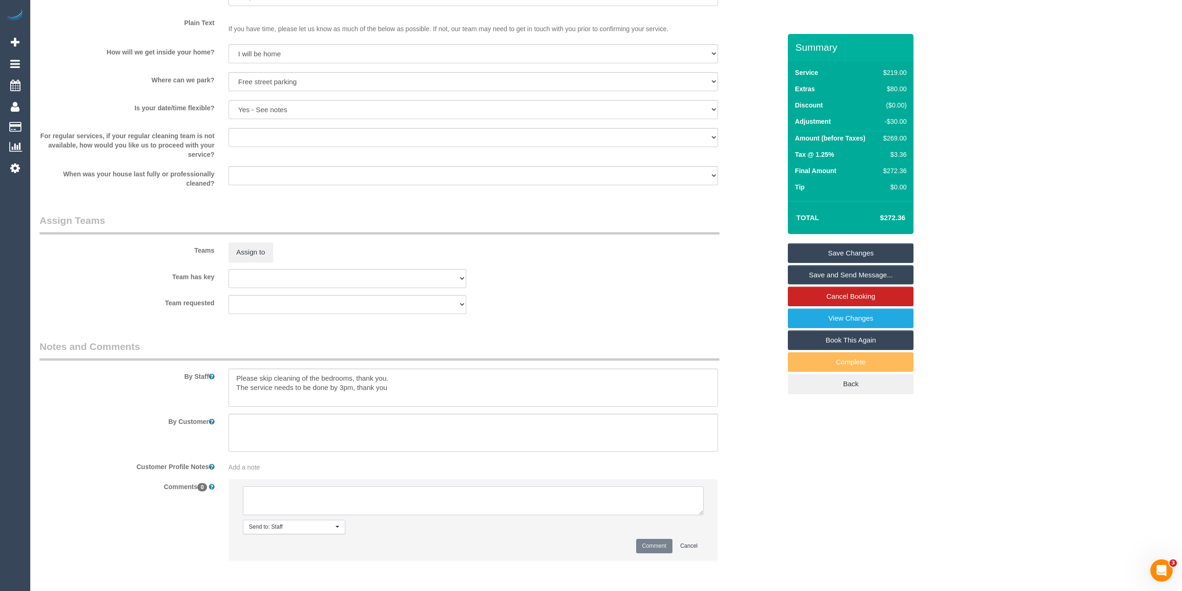
click at [362, 505] on textarea at bounding box center [473, 500] width 461 height 29
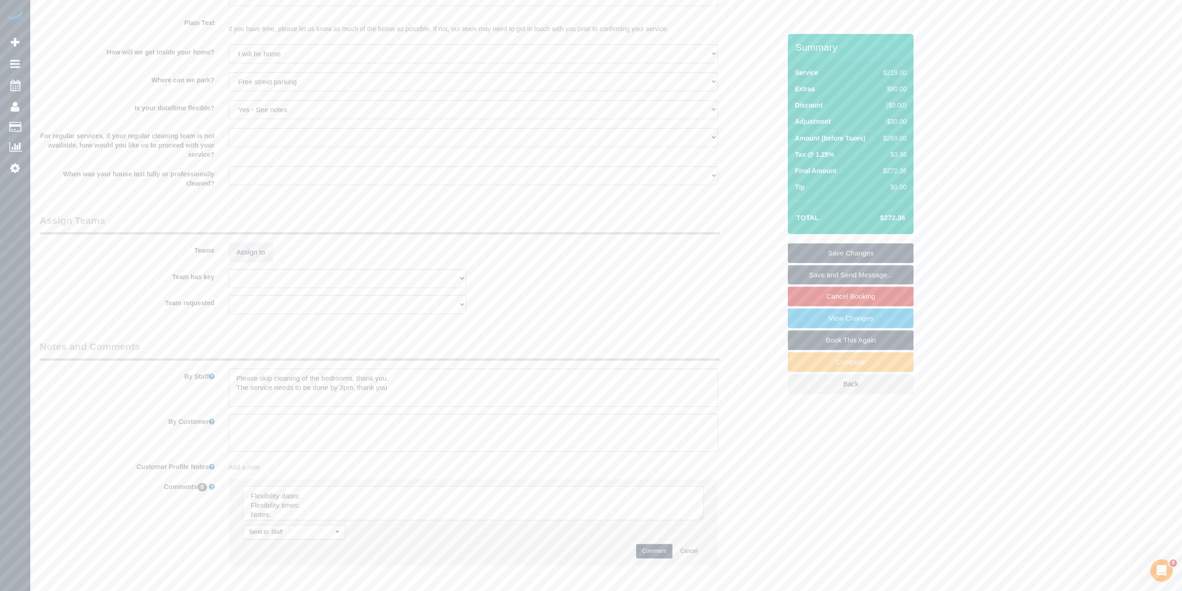
drag, startPoint x: 699, startPoint y: 509, endPoint x: 708, endPoint y: 559, distance: 50.1
click at [704, 520] on textarea at bounding box center [473, 503] width 461 height 34
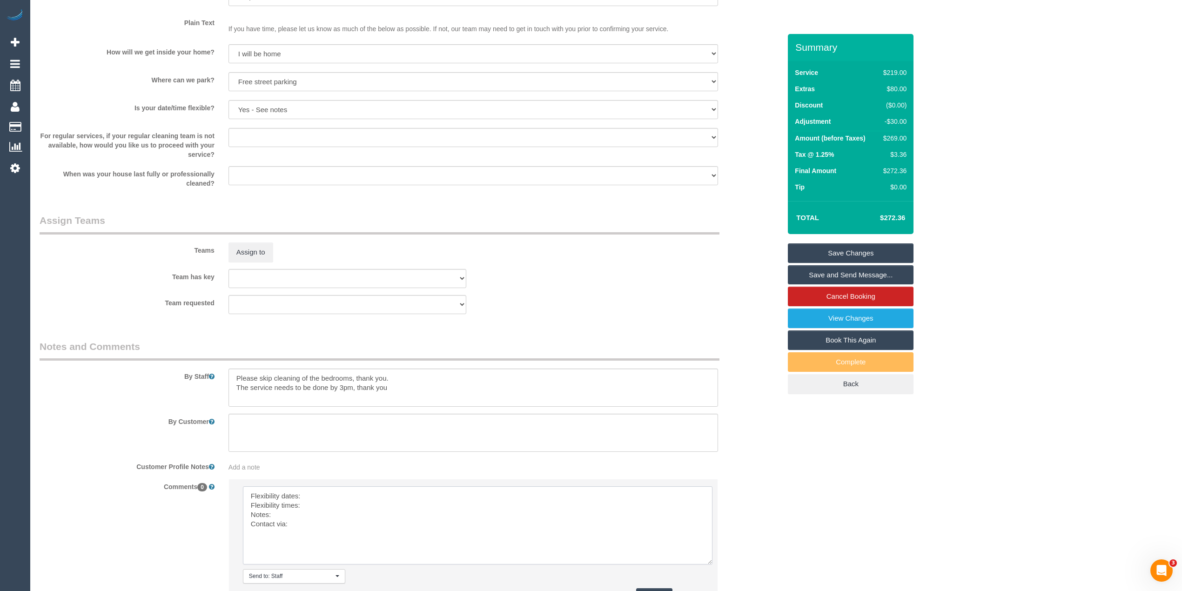
click at [360, 500] on textarea at bounding box center [478, 525] width 470 height 78
click at [342, 507] on textarea at bounding box center [478, 525] width 470 height 78
drag, startPoint x: 327, startPoint y: 509, endPoint x: 304, endPoint y: 511, distance: 22.9
click at [304, 511] on textarea at bounding box center [478, 525] width 470 height 78
click at [291, 516] on textarea at bounding box center [478, 525] width 470 height 78
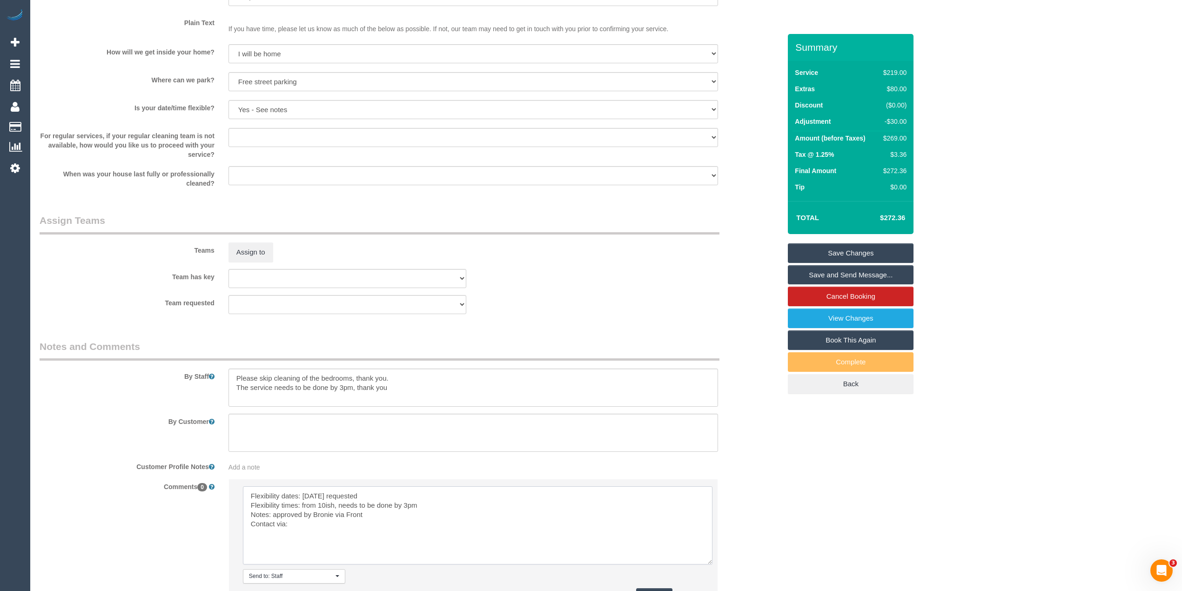
click at [313, 525] on textarea at bounding box center [478, 525] width 470 height 78
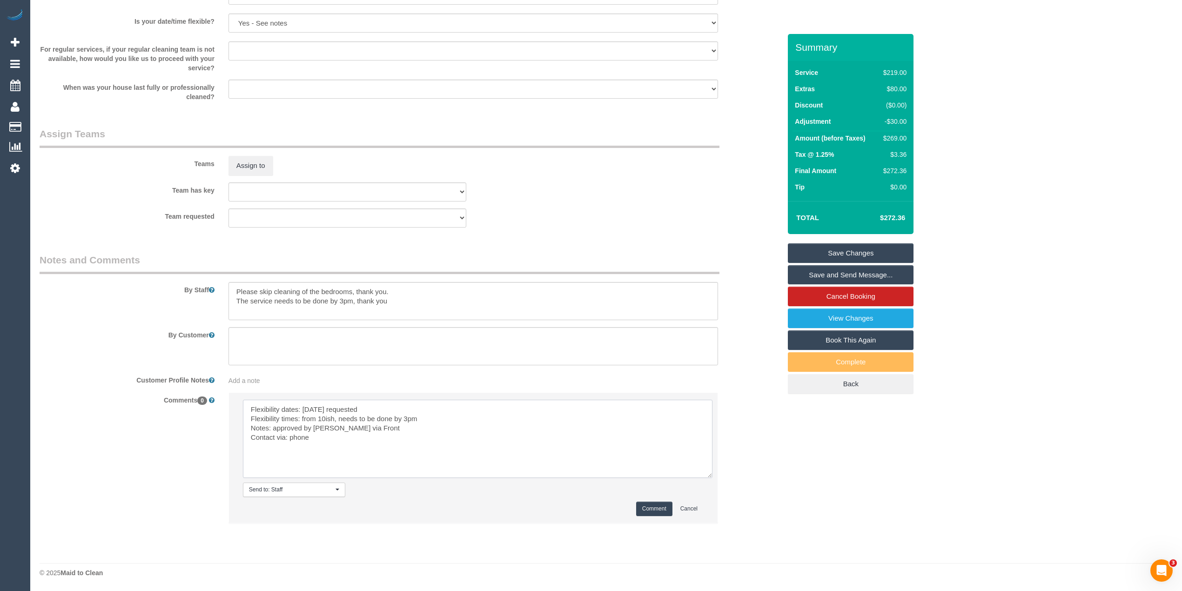
type textarea "Flexibility dates: Friday requested Flexibility times: from 10ish, needs to be …"
click at [646, 508] on button "Comment" at bounding box center [654, 509] width 36 height 14
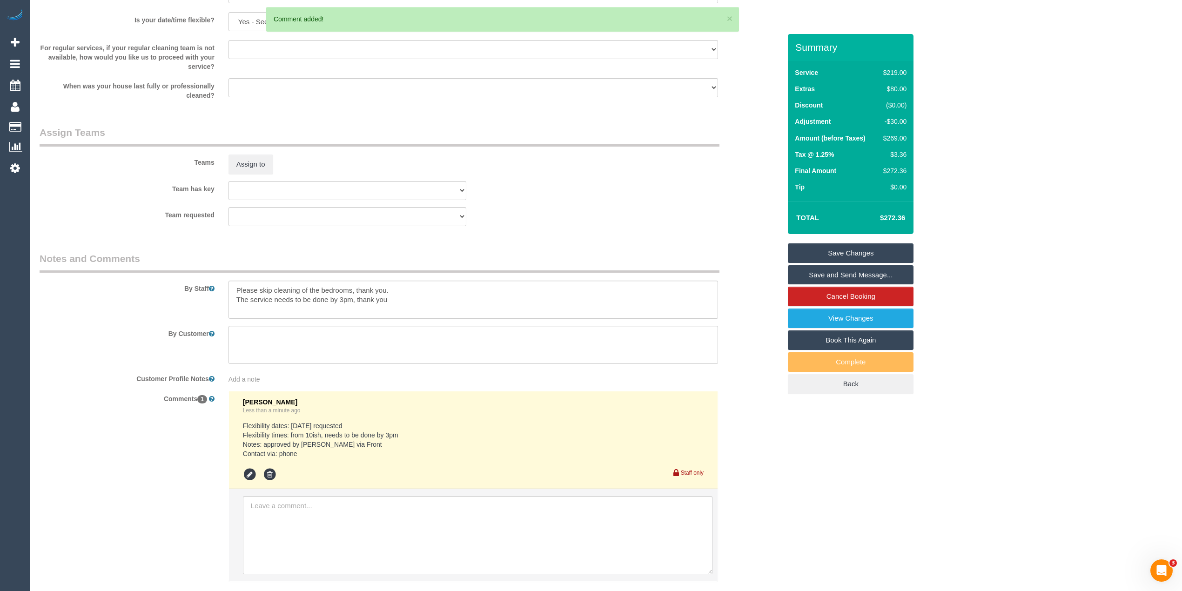
click at [859, 243] on link "Save Changes" at bounding box center [851, 253] width 126 height 20
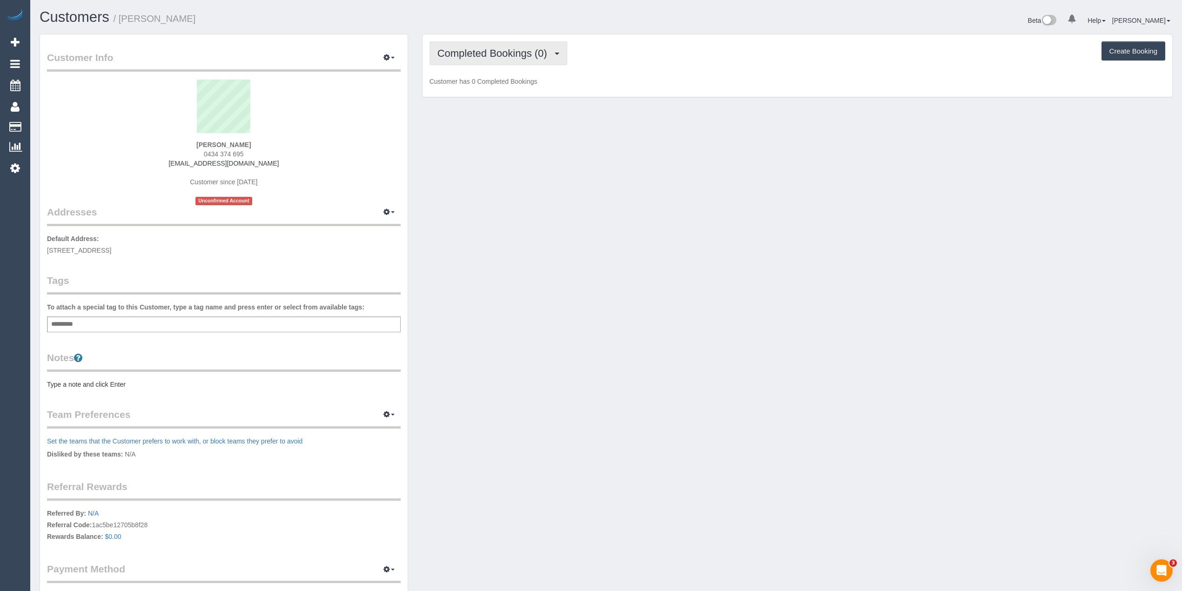
click at [467, 56] on span "Completed Bookings (0)" at bounding box center [495, 53] width 115 height 12
click at [494, 84] on link "Upcoming Bookings (1)" at bounding box center [478, 87] width 97 height 12
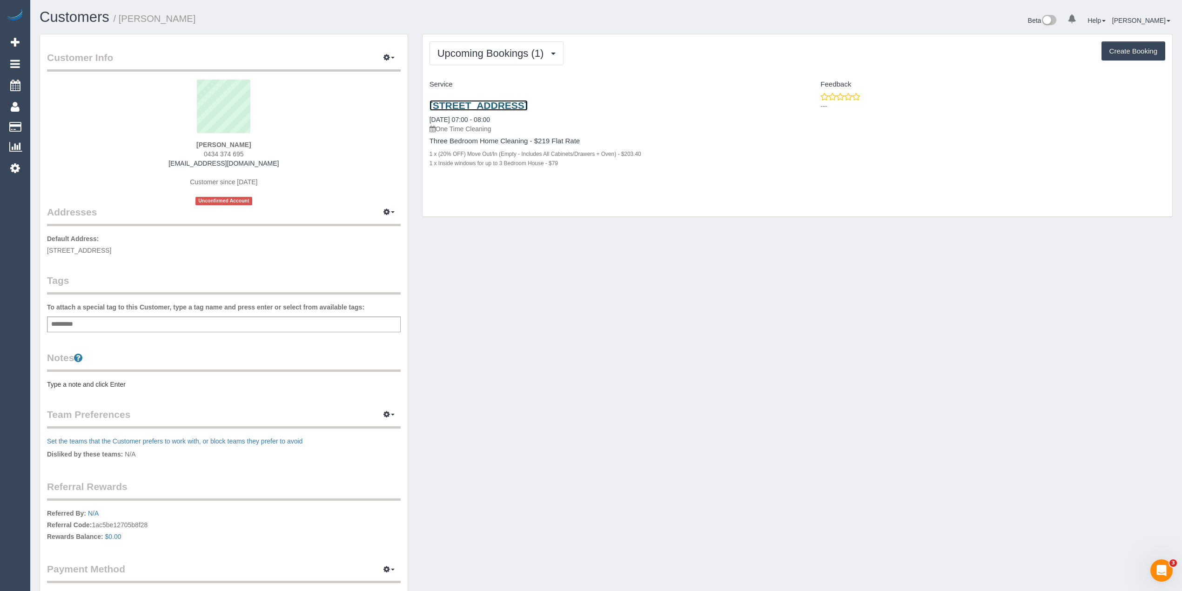
click at [528, 105] on link "30 Gloucester Street, Grovedale, VIC 3216" at bounding box center [479, 105] width 98 height 11
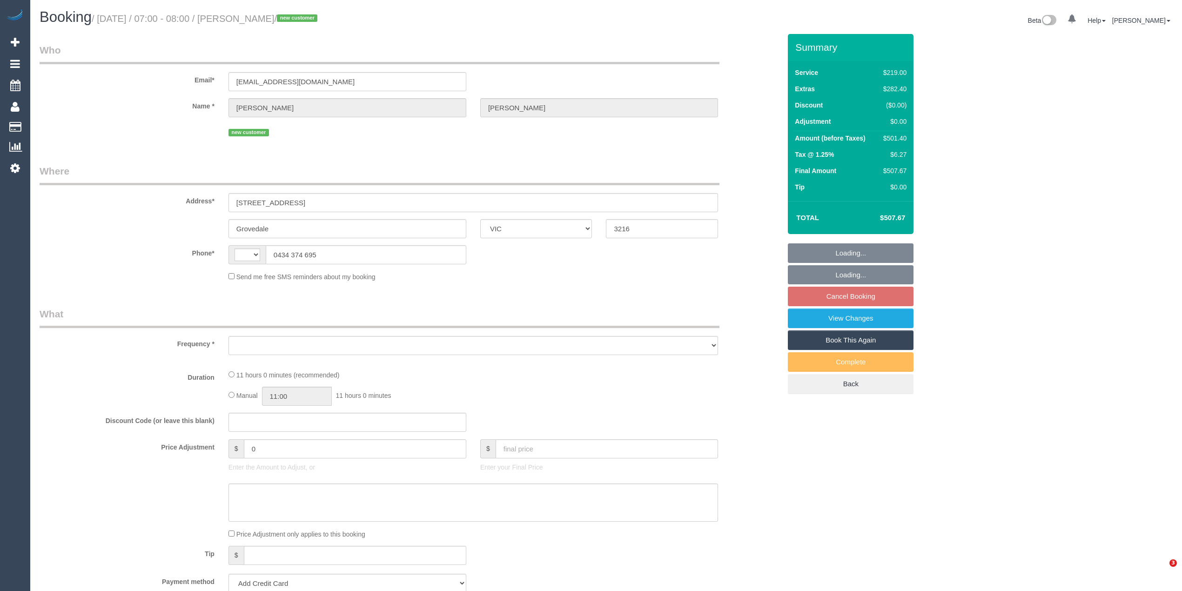
select select "VIC"
select select "string:AU"
select select "object:284"
select select "string:stripe-pm_1RxgvT2GScqysDRVSSs6f3TT"
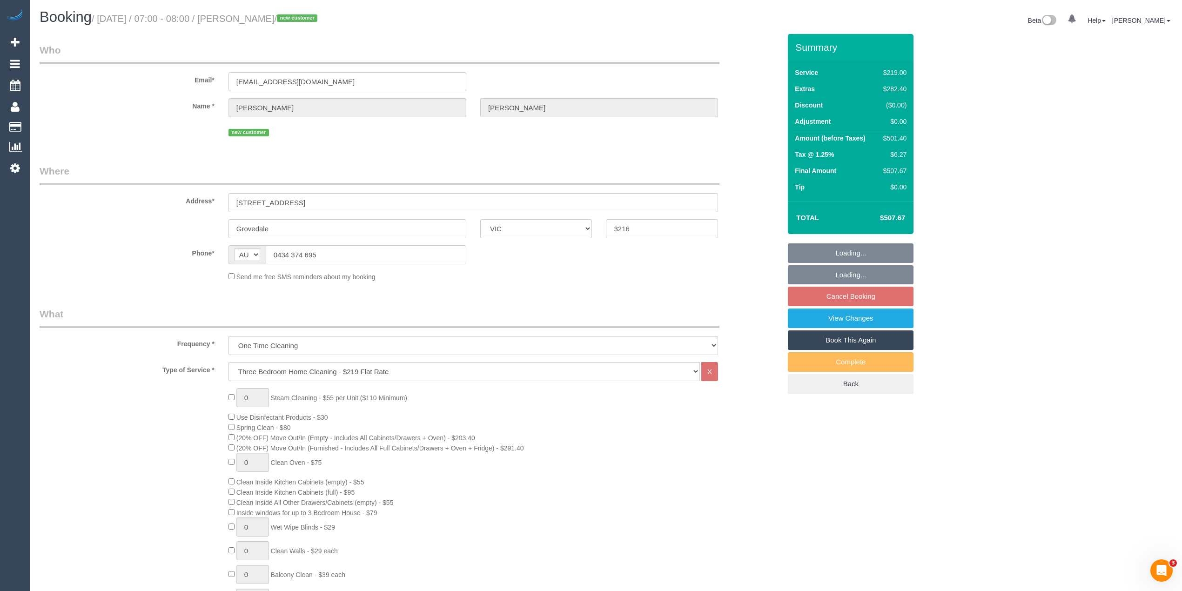
select select "spot1"
select select "number:28"
select select "number:17"
select select "number:19"
select select "number:22"
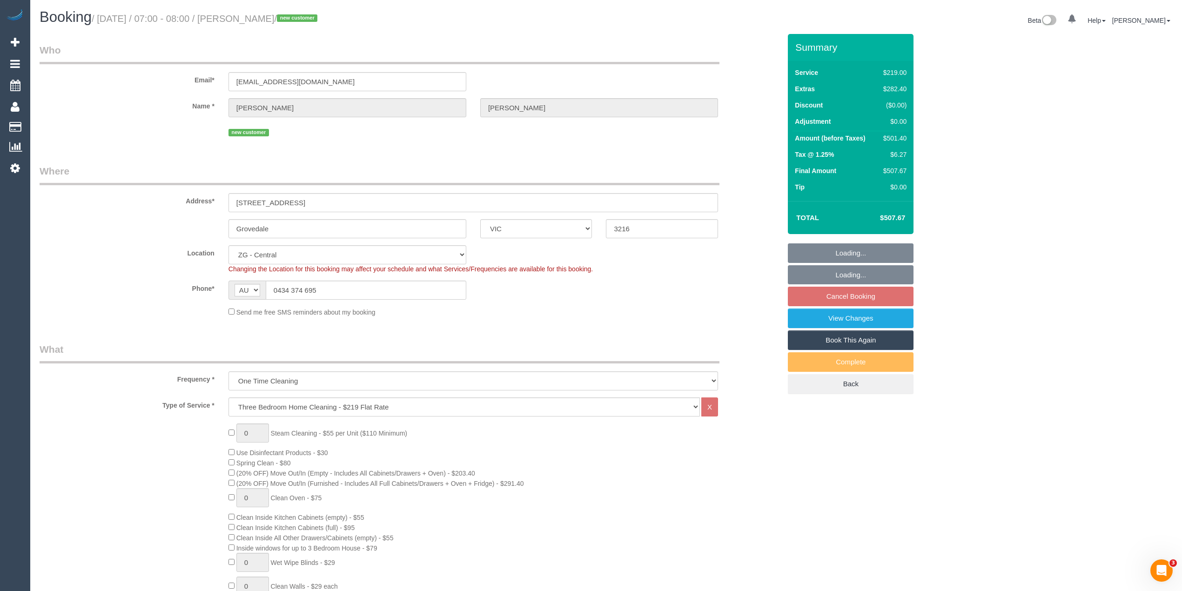
select select "object:836"
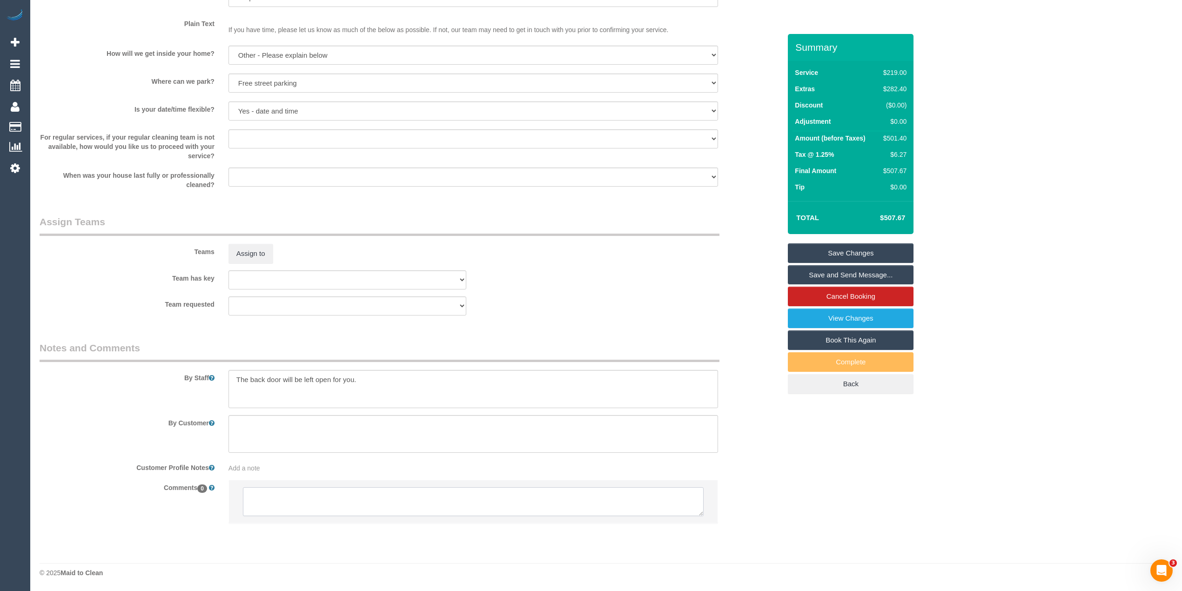
click at [332, 507] on textarea at bounding box center [473, 501] width 461 height 29
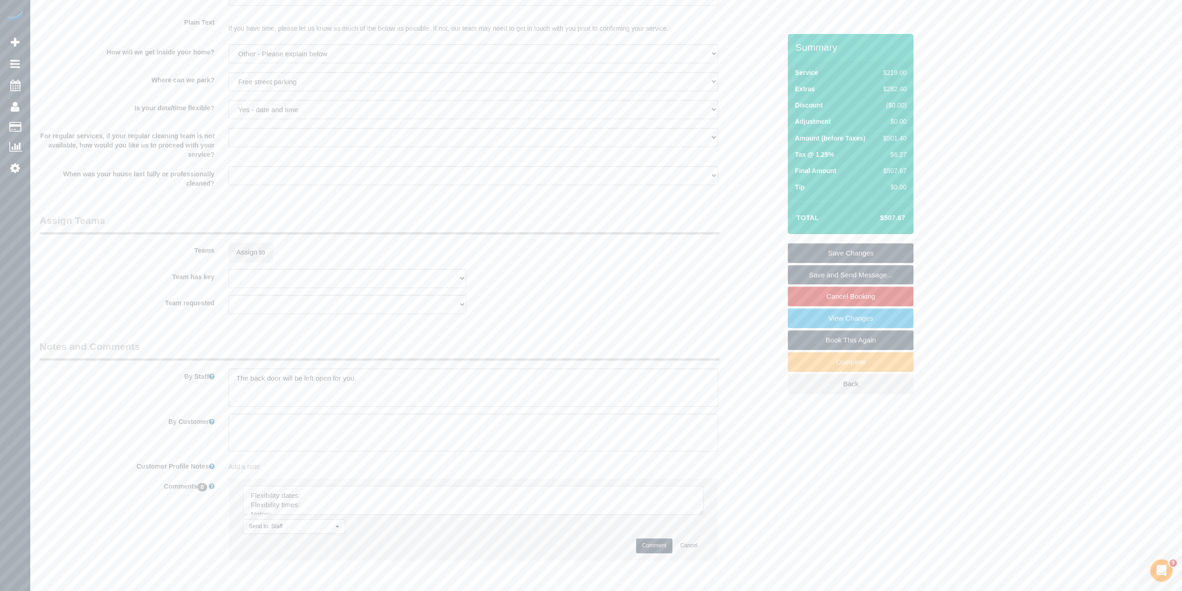
drag, startPoint x: 701, startPoint y: 513, endPoint x: 709, endPoint y: 553, distance: 41.3
click at [704, 515] on textarea at bounding box center [473, 500] width 461 height 29
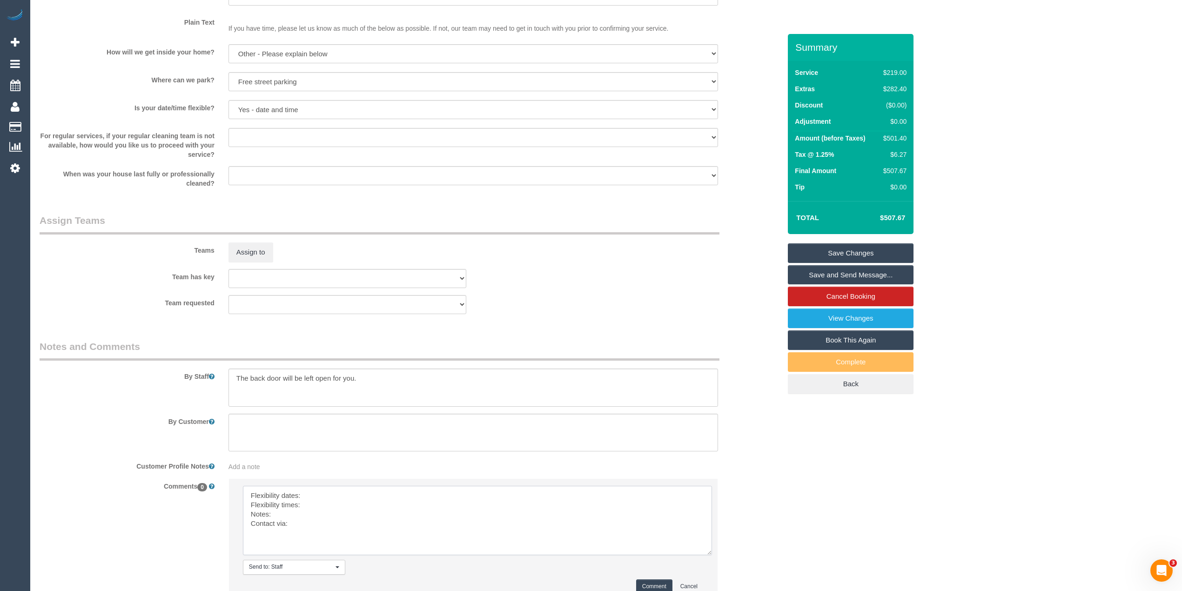
click at [341, 498] on textarea at bounding box center [477, 520] width 469 height 69
click at [331, 505] on textarea at bounding box center [477, 520] width 469 height 69
click at [310, 516] on textarea at bounding box center [477, 520] width 469 height 69
click at [317, 527] on textarea at bounding box center [477, 520] width 469 height 69
type textarea "Flexibility dates: Thurs/Fri/Sat Flexibility times: flexible Notes: approved by…"
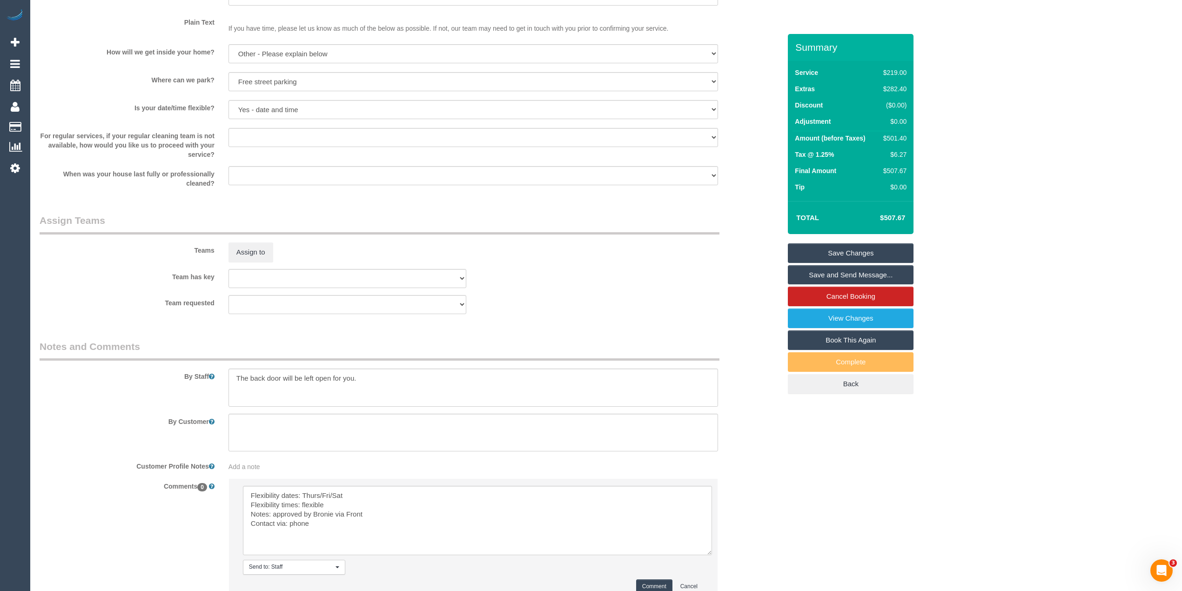
click at [652, 582] on button "Comment" at bounding box center [654, 587] width 36 height 14
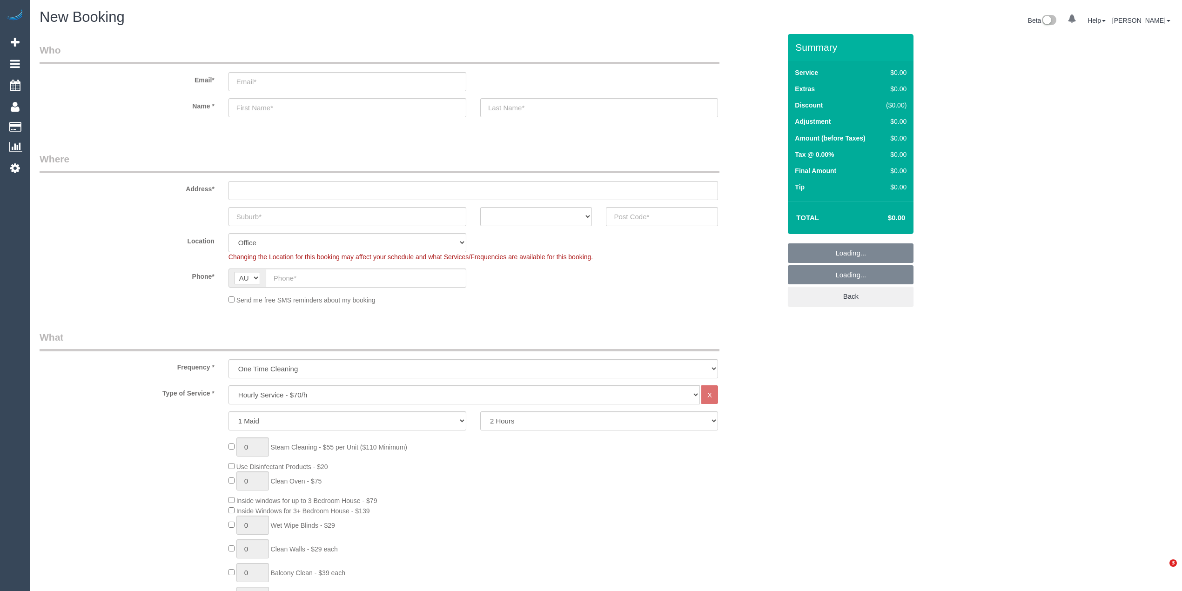
click at [654, 215] on input "text" at bounding box center [662, 216] width 112 height 19
type input "3058"
click at [273, 187] on input "text" at bounding box center [474, 190] width 490 height 19
type input "-"
click at [263, 364] on select "One Time Cleaning Weekly - 10% Off - 10.00% (0% for the First Booking) Fortnigh…" at bounding box center [474, 368] width 490 height 19
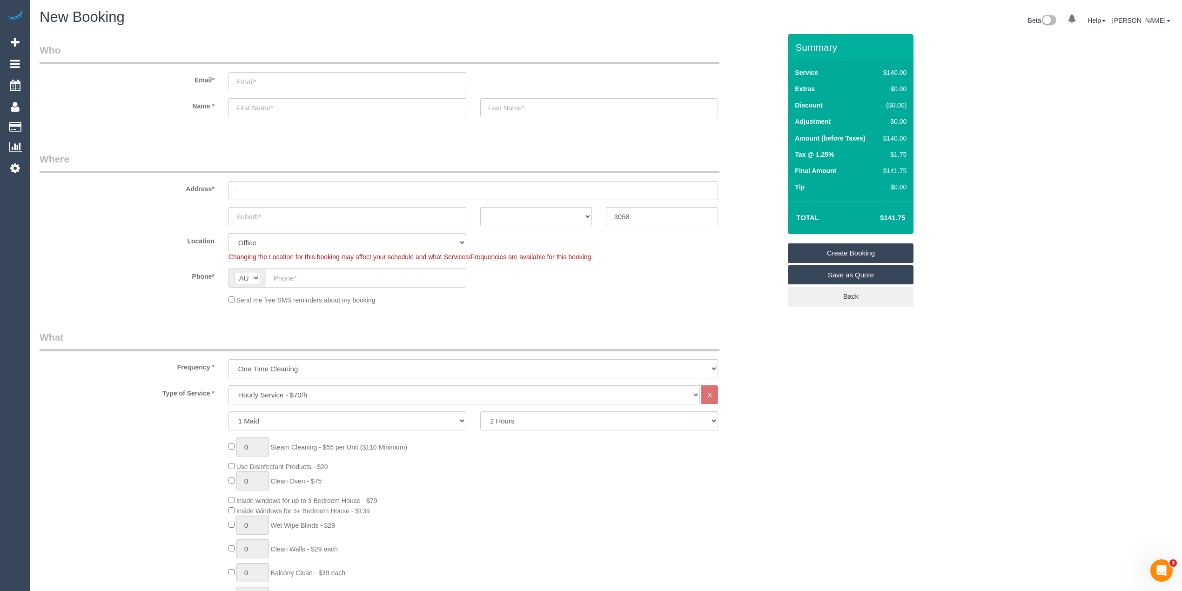
select select "61"
select select "object:2101"
click at [229, 359] on select "One Time Cleaning Weekly - 10% Off - 10.00% (0% for the First Booking) Fortnigh…" at bounding box center [474, 368] width 490 height 19
click at [524, 209] on select "ACT NSW NT QLD SA TAS VIC WA" at bounding box center [536, 216] width 112 height 19
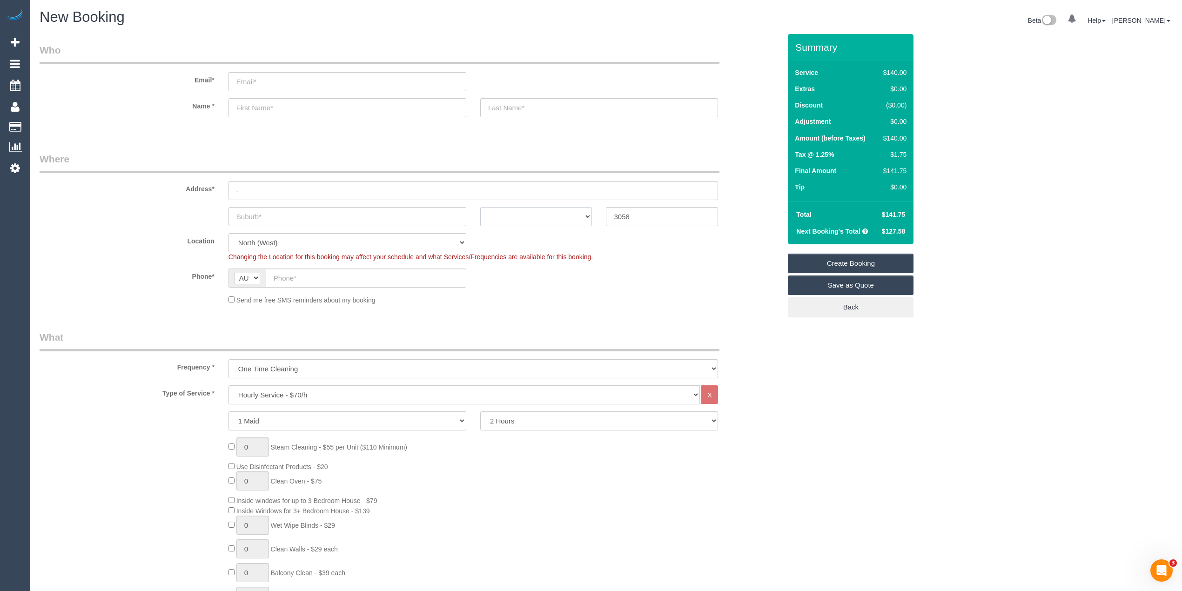
select select "VIC"
click at [480, 207] on select "ACT NSW NT QLD SA TAS VIC WA" at bounding box center [536, 216] width 112 height 19
click at [250, 212] on input "text" at bounding box center [348, 216] width 238 height 19
type input "Coburg"
click at [160, 220] on div "Coburg ACT NSW NT QLD SA TAS VIC WA 3058" at bounding box center [411, 216] width 756 height 19
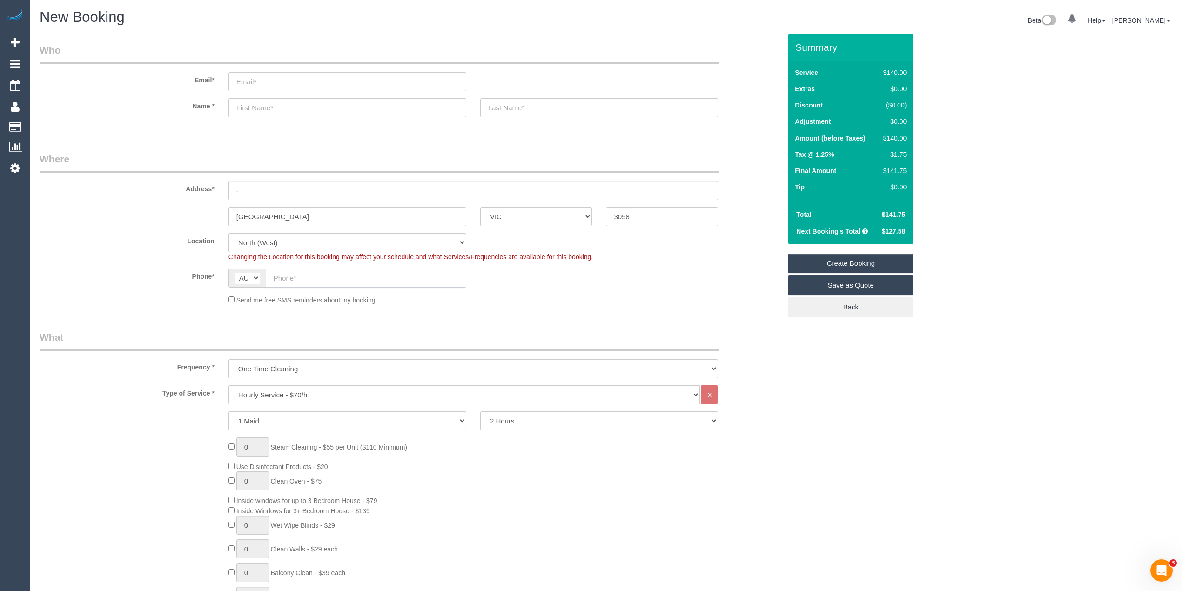
click at [304, 269] on input "text" at bounding box center [366, 278] width 201 height 19
paste input "61 422 272 864"
drag, startPoint x: 285, startPoint y: 280, endPoint x: 263, endPoint y: 279, distance: 21.9
click at [265, 279] on div "AF AL DZ AD AO AI AQ AG AR AM AW AU AT AZ BS BH BD BB BY BE BZ BJ BM BT BO BA B…" at bounding box center [348, 278] width 238 height 19
type input "0422 272 864"
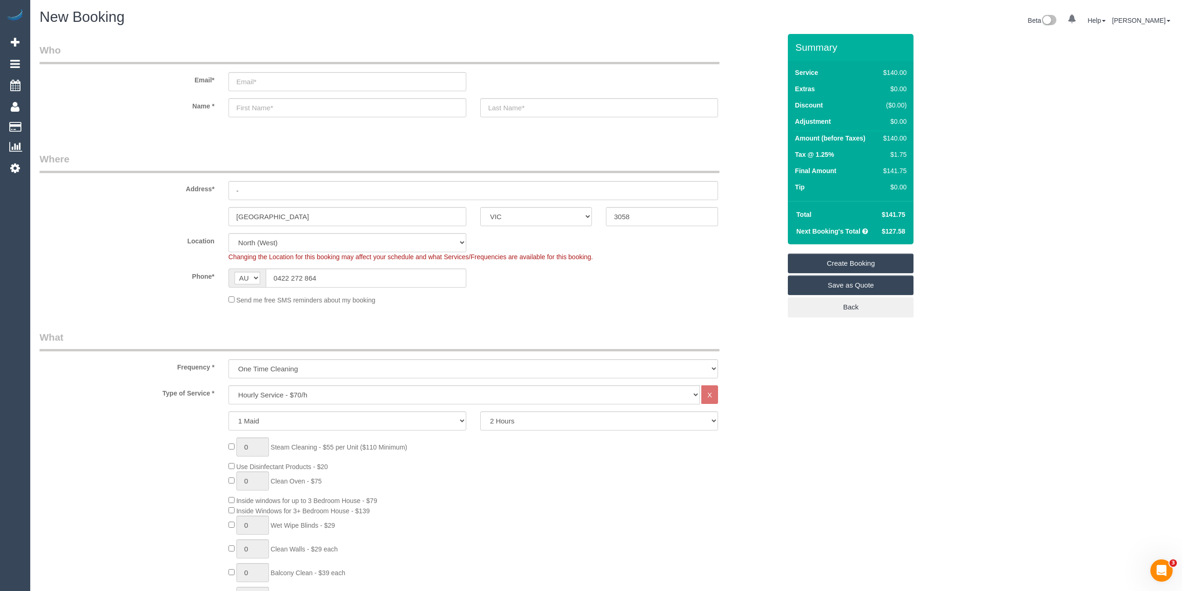
click at [183, 277] on label "Phone*" at bounding box center [127, 275] width 189 height 13
drag, startPoint x: 647, startPoint y: 213, endPoint x: 590, endPoint y: 211, distance: 56.3
click at [590, 211] on div "Coburg ACT NSW NT QLD SA TAS VIC WA 3058" at bounding box center [411, 216] width 756 height 19
type input "3141"
drag, startPoint x: 264, startPoint y: 216, endPoint x: 161, endPoint y: 218, distance: 103.8
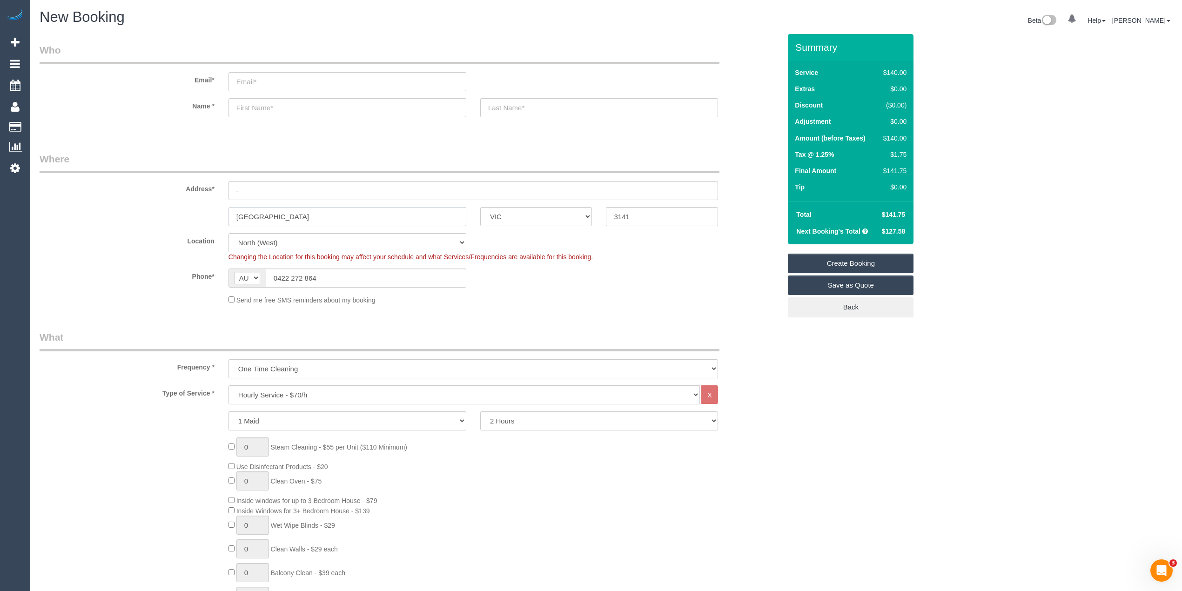
click at [161, 218] on div "Coburg ACT NSW NT QLD SA TAS VIC WA 3141" at bounding box center [411, 216] width 756 height 19
select select "54"
type input "So"
select select "object:2858"
type input "South Yarra"
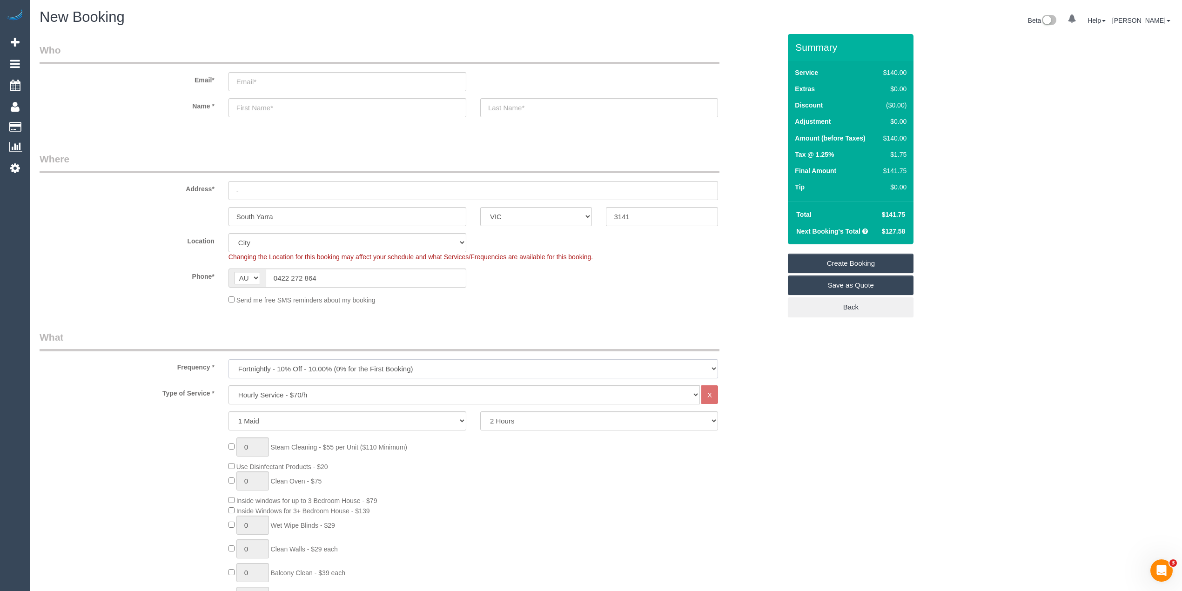
click at [291, 363] on select "One Time Cleaning Weekly - 10% Off - 10.00% (0% for the First Booking) Fortnigh…" at bounding box center [474, 368] width 490 height 19
select select "object:2859"
click at [229, 359] on select "One Time Cleaning Weekly - 10% Off - 10.00% (0% for the First Booking) Fortnigh…" at bounding box center [474, 368] width 490 height 19
click at [282, 401] on select "Hourly Service - $70/h Hourly Service - $65/h Hourly Service - $60/h Hourly Ser…" at bounding box center [465, 394] width 472 height 19
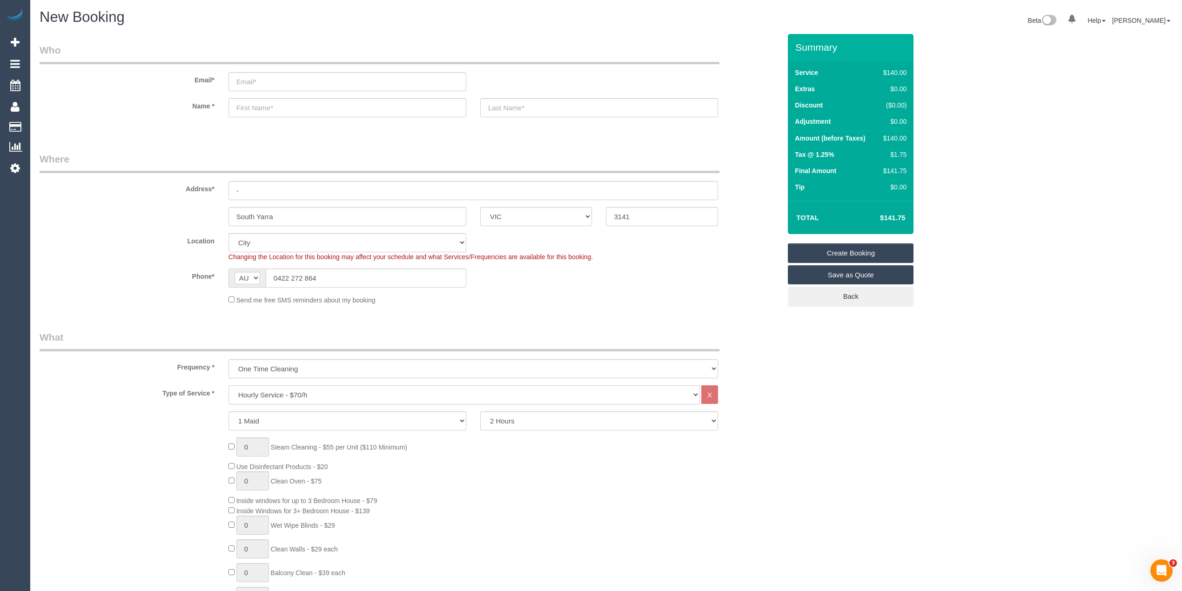
select select "211"
click at [229, 385] on select "Hourly Service - $70/h Hourly Service - $65/h Hourly Service - $60/h Hourly Ser…" at bounding box center [465, 394] width 472 height 19
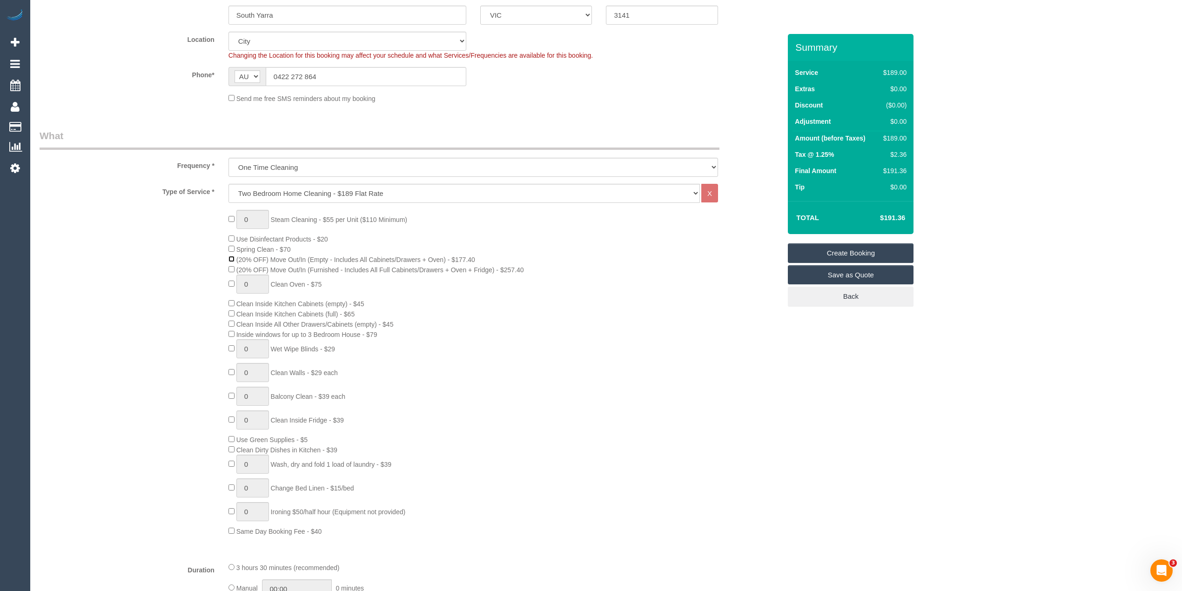
scroll to position [207, 0]
type input "1"
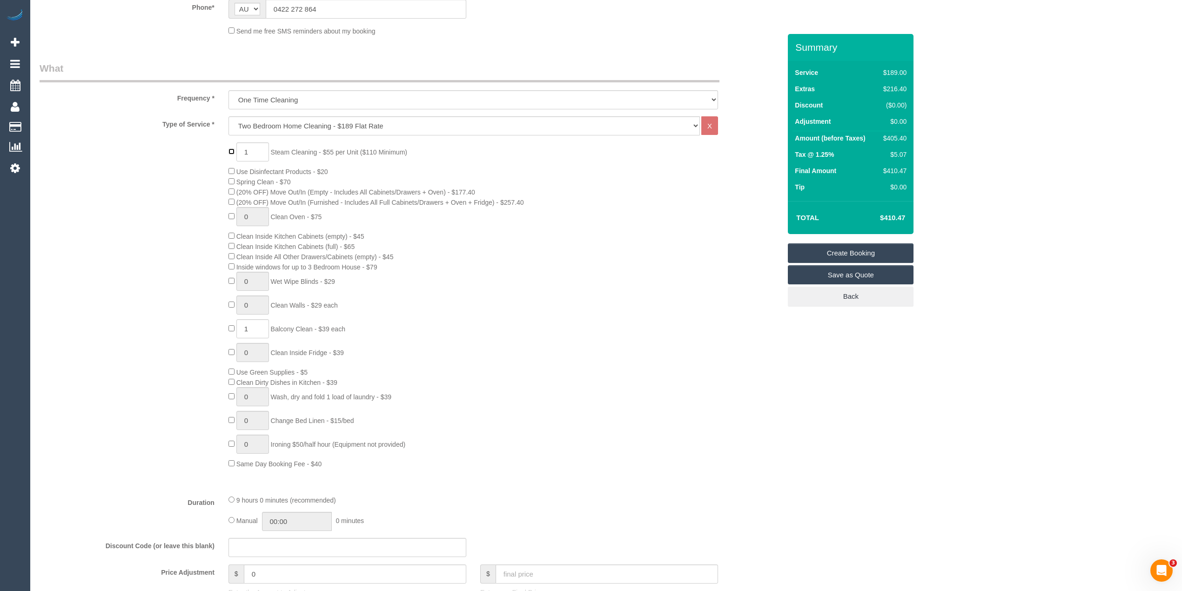
scroll to position [310, 0]
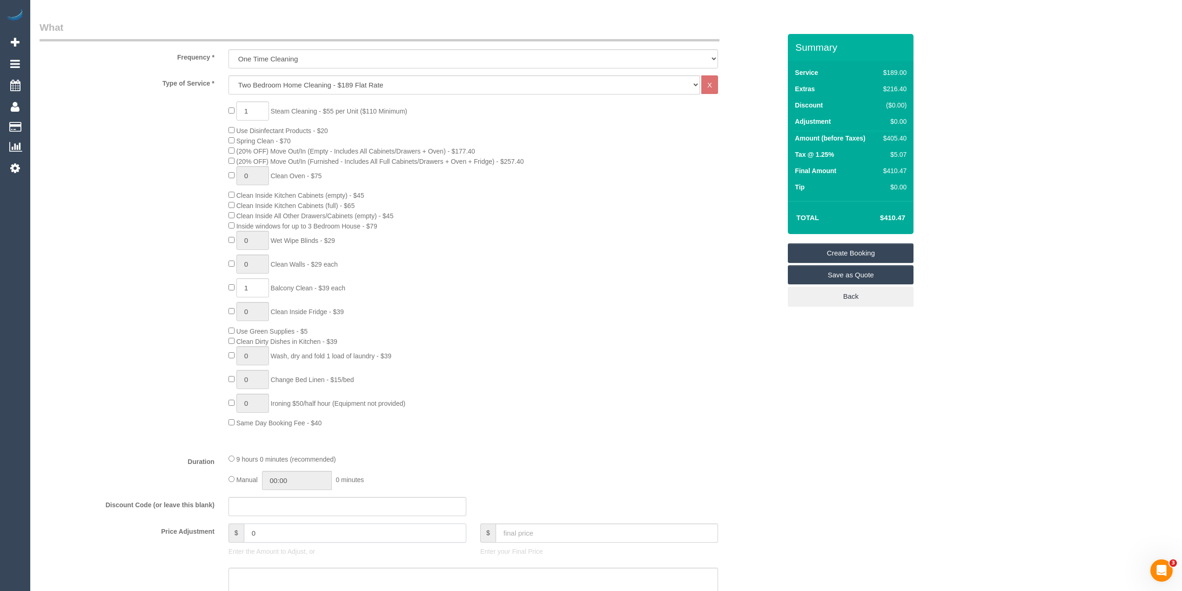
drag, startPoint x: 278, startPoint y: 532, endPoint x: 190, endPoint y: 530, distance: 88.5
click at [190, 531] on div "Price Adjustment $ 0 Enter the Amount to Adjust, or $ Enter your Final Price" at bounding box center [411, 542] width 756 height 37
type input "30"
click at [268, 579] on textarea at bounding box center [474, 587] width 490 height 38
type textarea "$30"
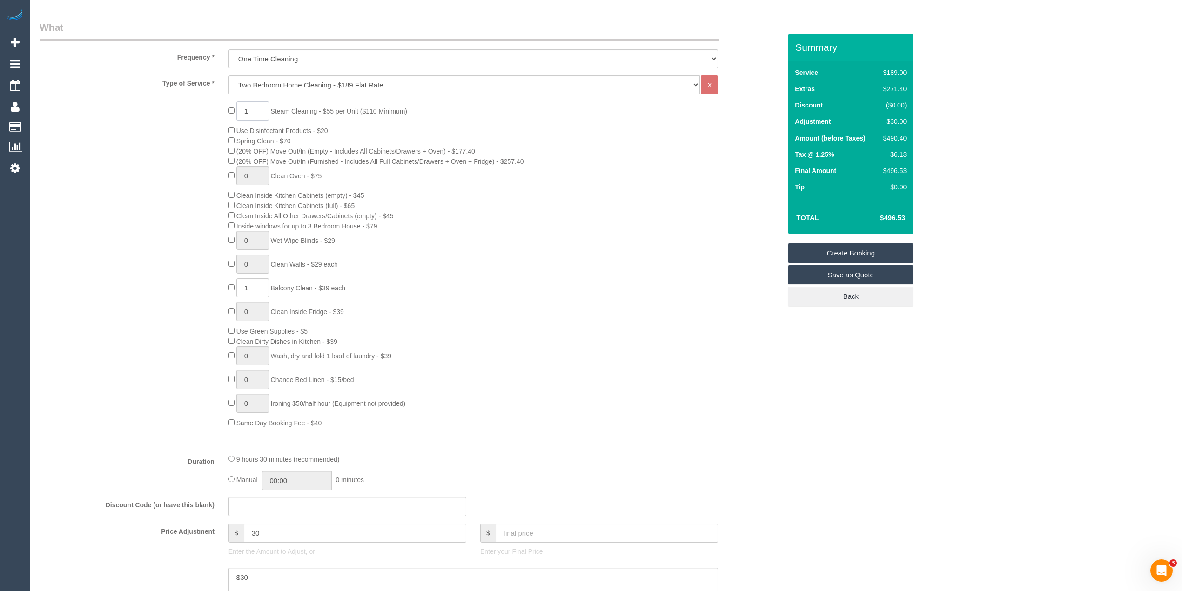
drag, startPoint x: 253, startPoint y: 109, endPoint x: 216, endPoint y: 116, distance: 37.9
click at [220, 115] on div "1 Steam Cleaning - $55 per Unit ($110 Minimum) Use Disinfectant Products - $20 …" at bounding box center [411, 264] width 756 height 326
type input "2"
click at [84, 301] on div "2 Steam Cleaning - $55 per Unit ($110 Minimum) Use Disinfectant Products - $20 …" at bounding box center [411, 264] width 756 height 326
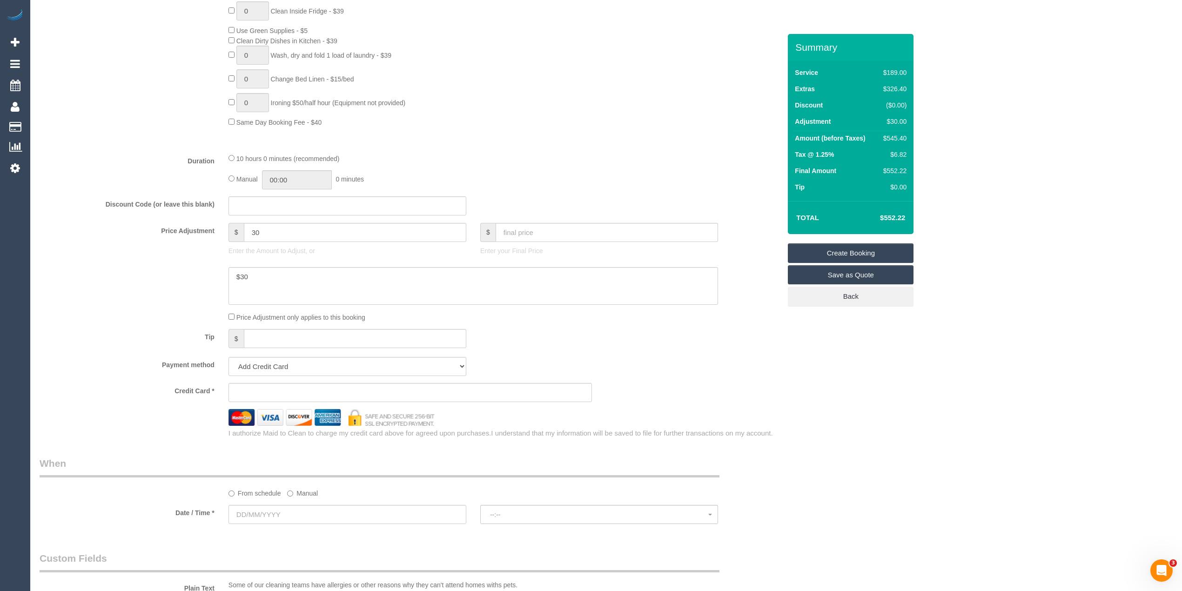
scroll to position [621, 0]
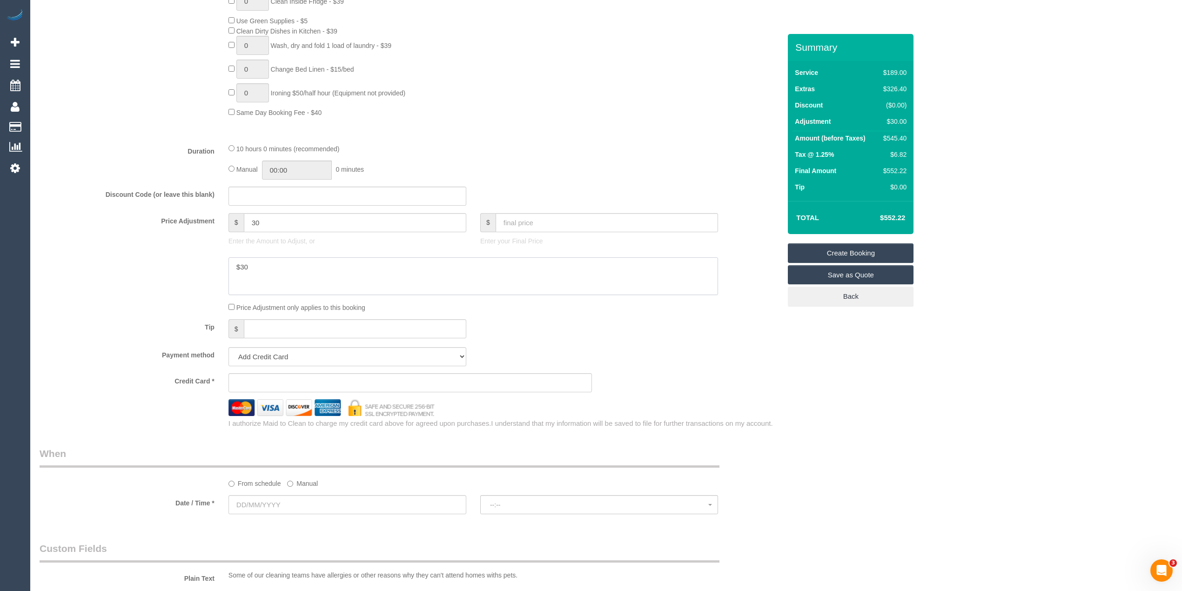
click at [282, 269] on textarea at bounding box center [474, 276] width 490 height 38
type textarea "$30 for cleaning the inside windows in the living room - CG"
click at [254, 504] on input "text" at bounding box center [348, 504] width 238 height 19
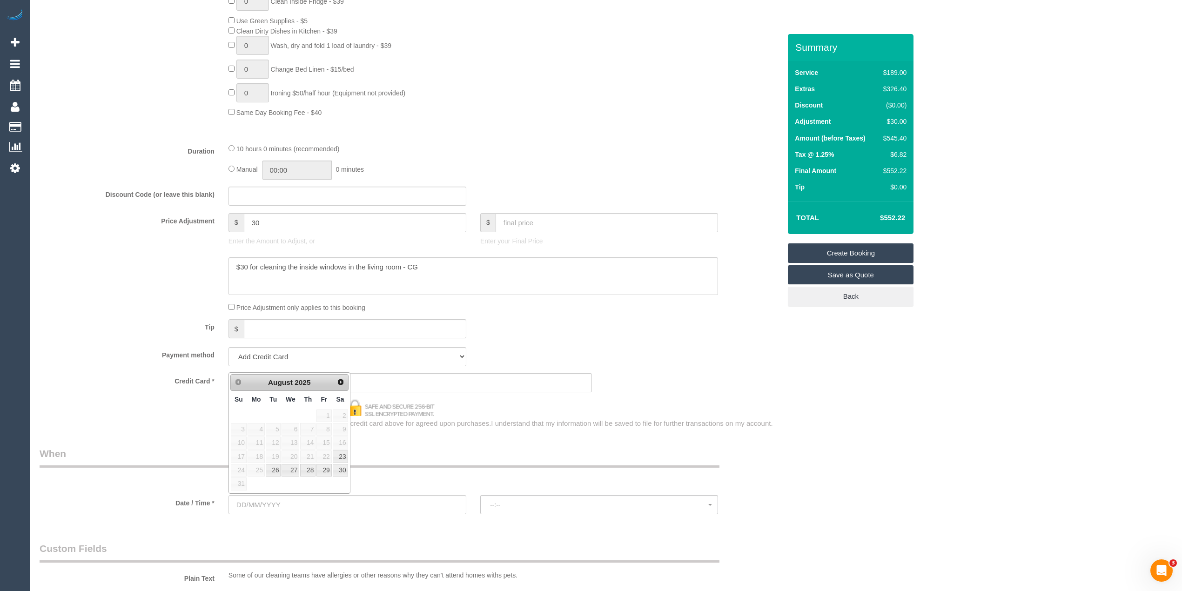
click at [339, 376] on link "Next" at bounding box center [340, 382] width 13 height 13
click at [309, 412] on link "4" at bounding box center [307, 416] width 15 height 13
type input "[DATE]"
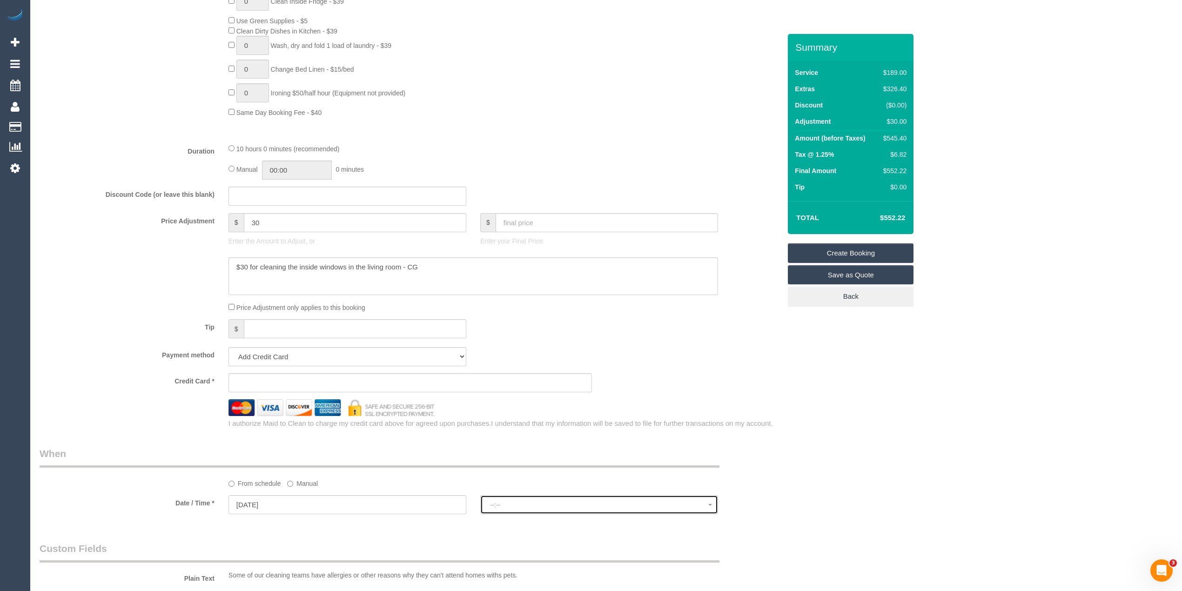
click at [508, 505] on span "--:--" at bounding box center [599, 504] width 218 height 7
select select "spot1"
click at [537, 373] on li "[DATE]" at bounding box center [599, 368] width 237 height 12
click at [860, 272] on link "Save as Quote" at bounding box center [851, 275] width 126 height 20
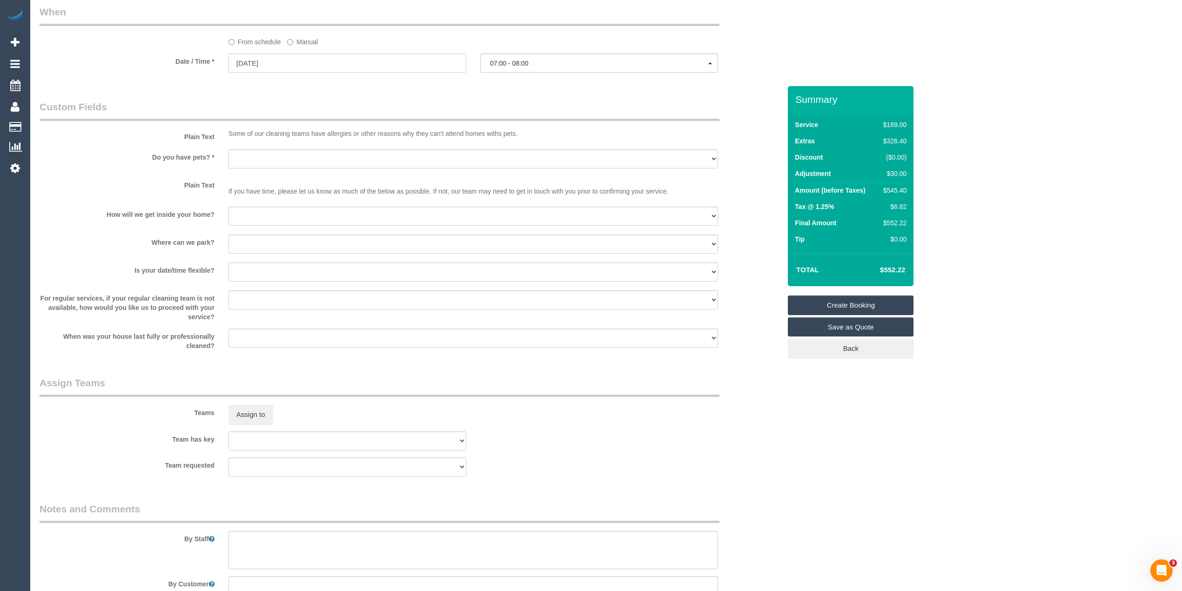
scroll to position [1219, 0]
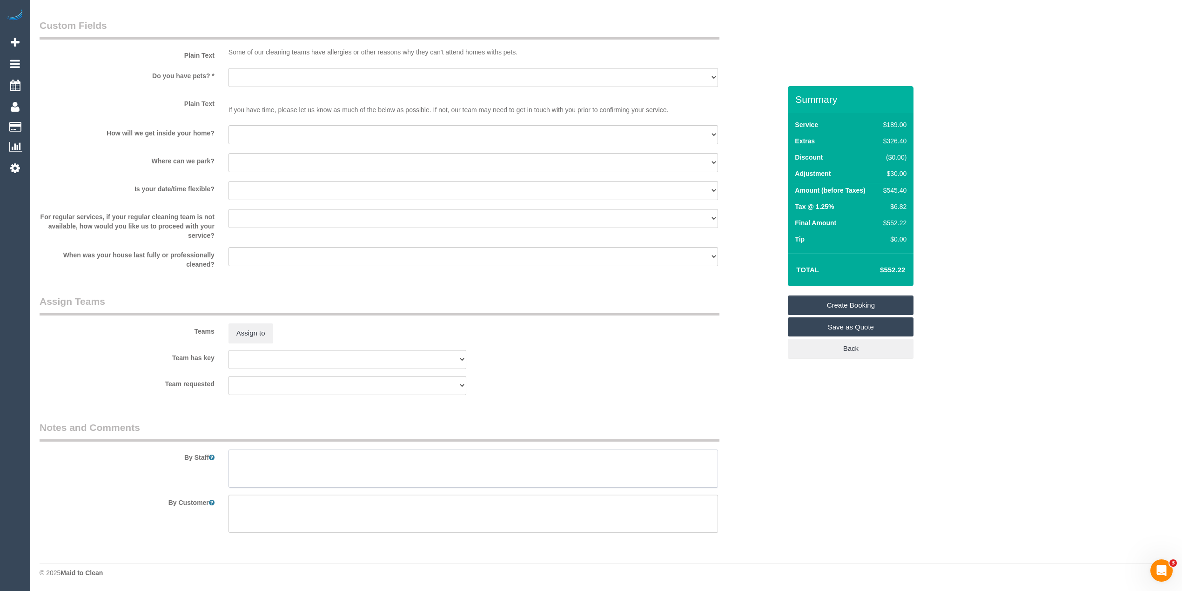
click at [422, 483] on textarea at bounding box center [474, 469] width 490 height 38
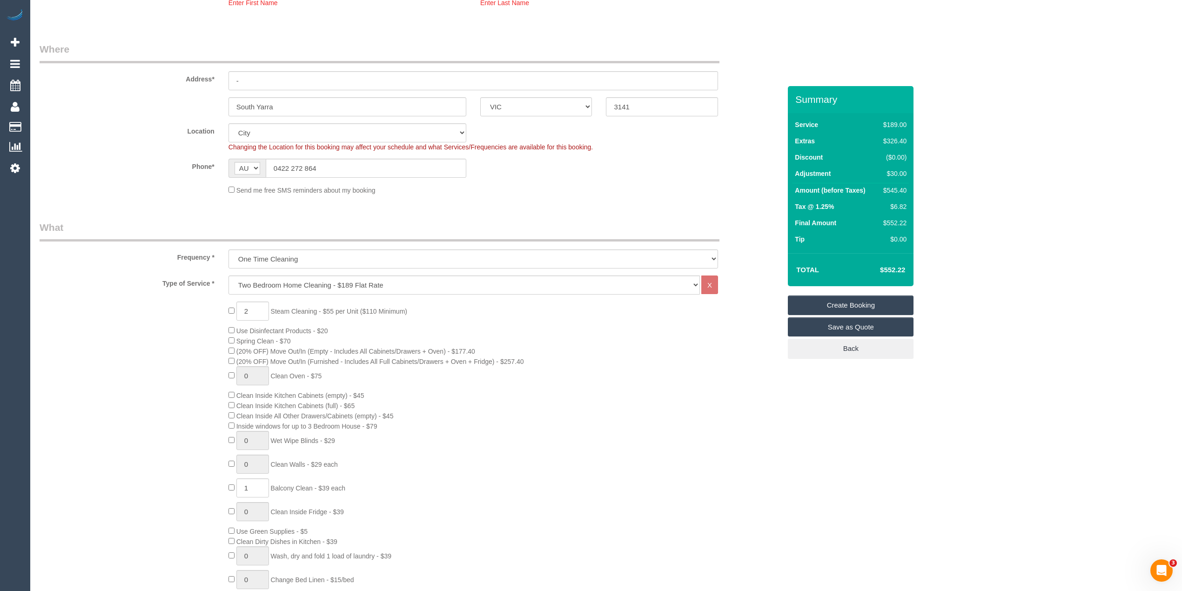
scroll to position [0, 0]
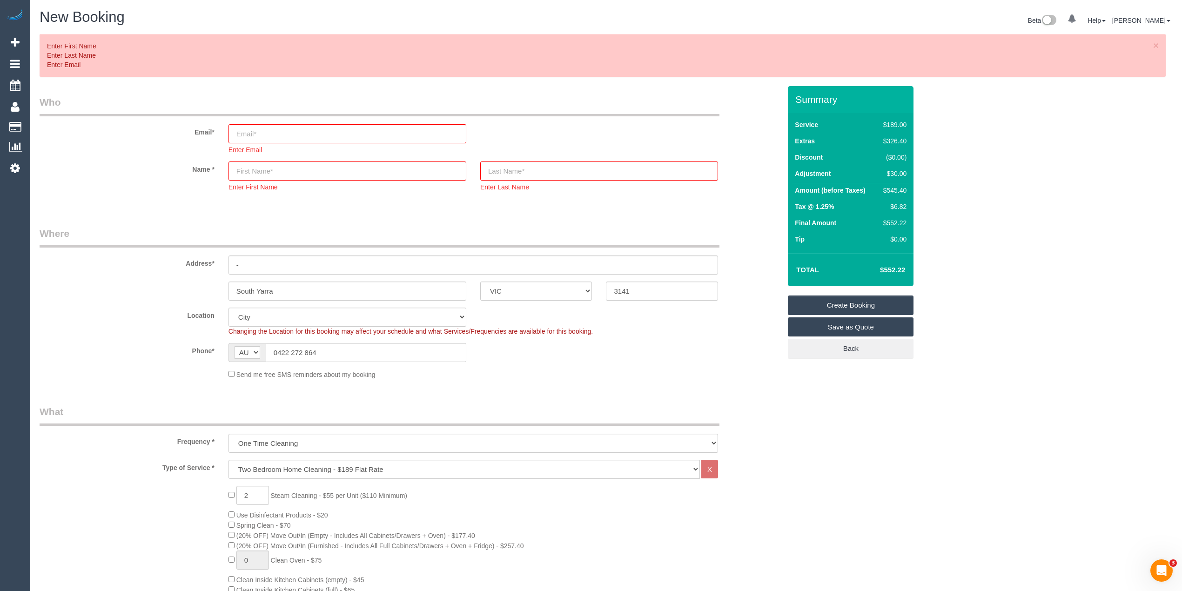
type textarea "Steam cleaning of 2 bedrooms"
click at [253, 136] on input "email" at bounding box center [348, 133] width 238 height 19
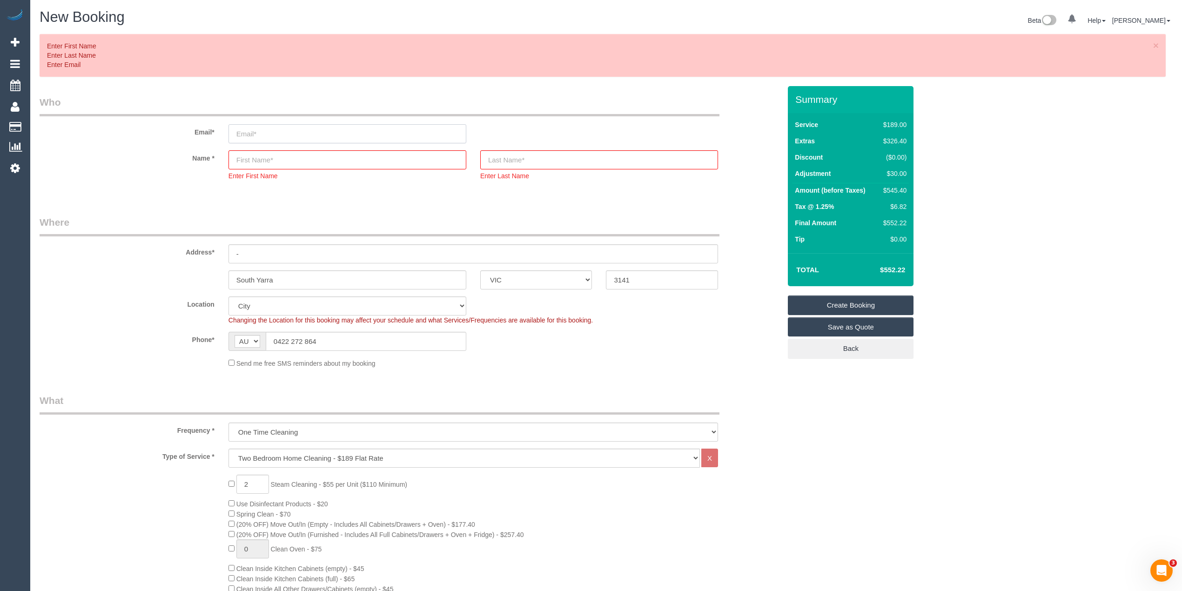
click at [243, 135] on input "email" at bounding box center [348, 133] width 238 height 19
click at [259, 133] on input "email" at bounding box center [348, 133] width 238 height 19
click at [272, 129] on input "email" at bounding box center [348, 133] width 238 height 19
type input "[PERSON_NAME][EMAIL_ADDRESS][DOMAIN_NAME]"
click at [319, 166] on input "text" at bounding box center [348, 159] width 238 height 19
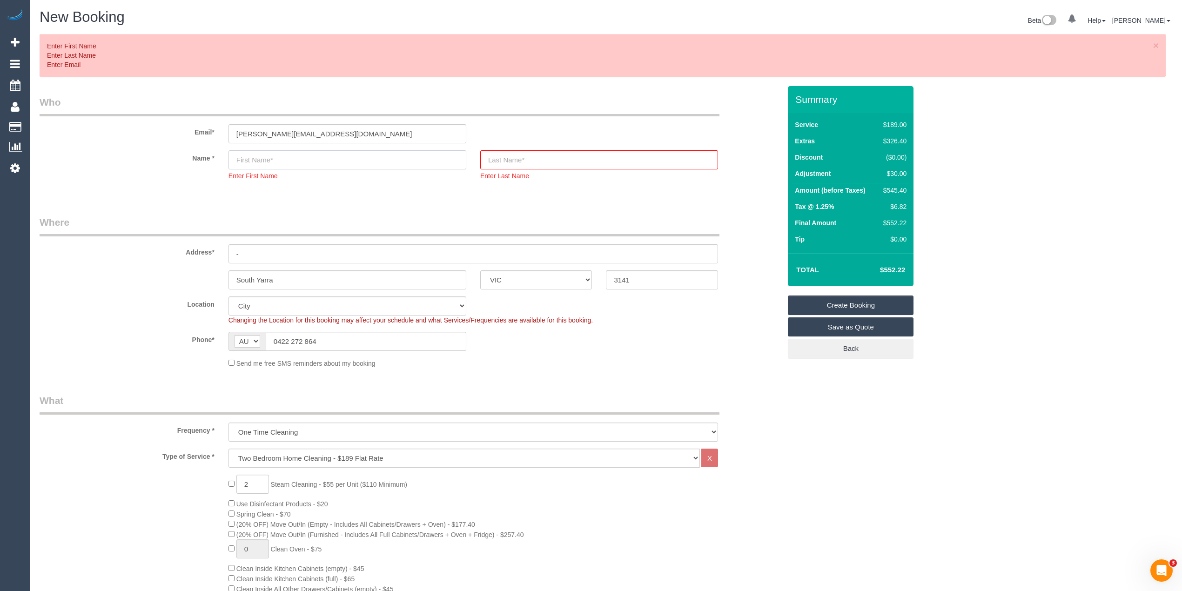
type input "M"
select select "spot22"
type input "[PERSON_NAME]"
drag, startPoint x: 272, startPoint y: 252, endPoint x: 207, endPoint y: 258, distance: 65.4
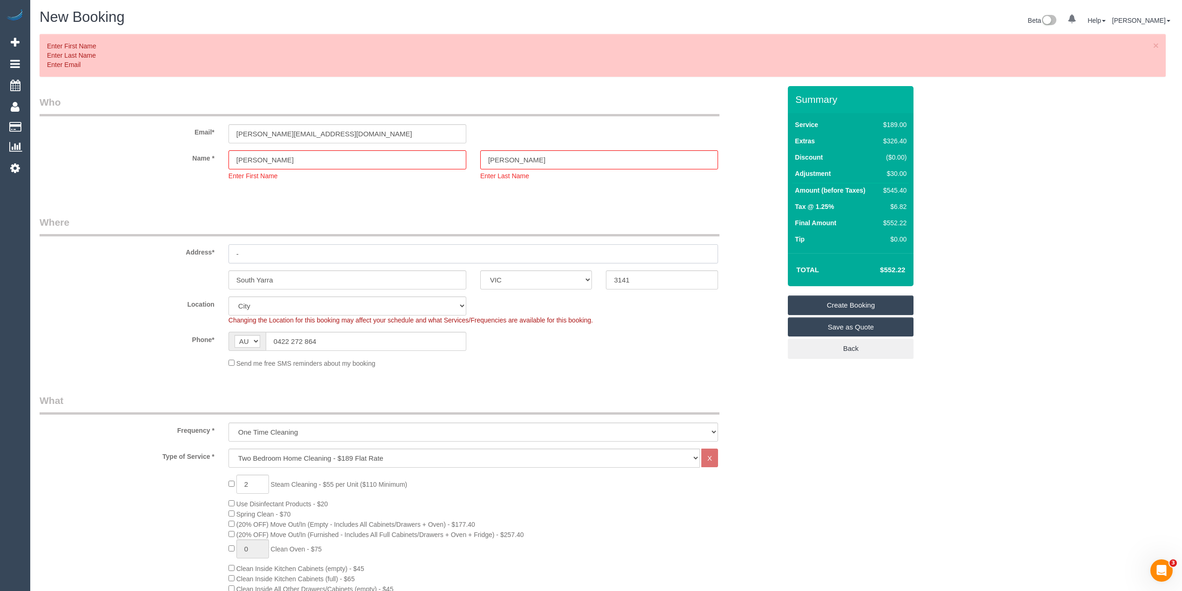
click at [209, 258] on div "Address* -" at bounding box center [411, 240] width 756 height 48
click at [236, 254] on input "38 Cunningham Street" at bounding box center [474, 253] width 490 height 19
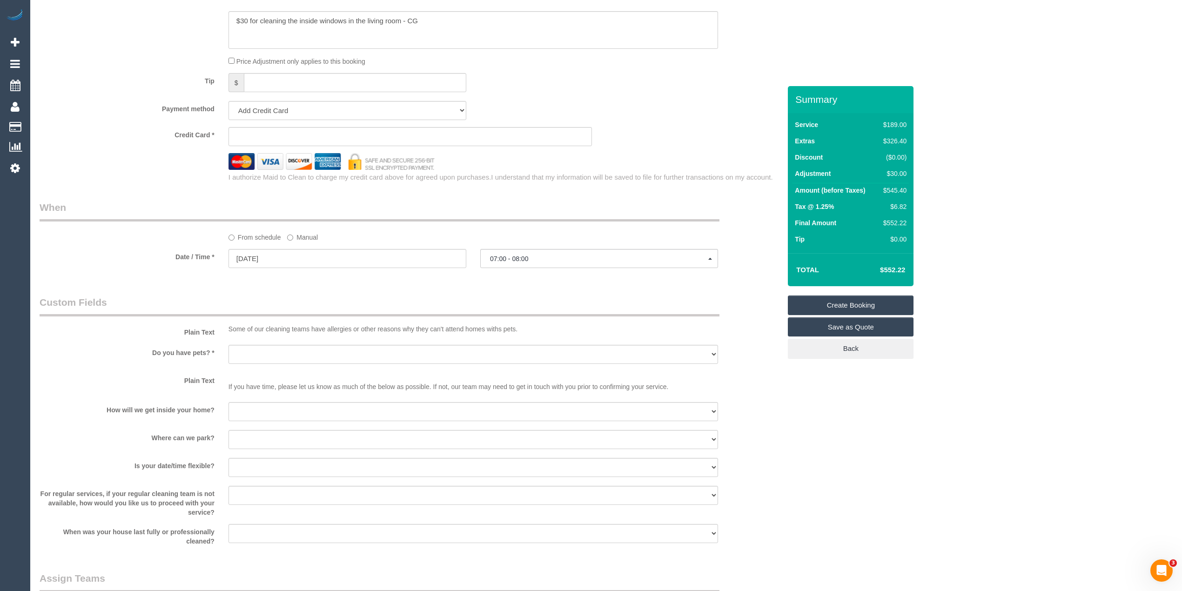
scroll to position [931, 0]
type input "[STREET_ADDRESS][PERSON_NAME]"
click at [267, 358] on select "Yes - Cats Yes - Dogs No pets Yes - Dogs and Cats Yes - Other" at bounding box center [474, 353] width 490 height 19
select select "number:28"
click at [229, 345] on select "Yes - Cats Yes - Dogs No pets Yes - Dogs and Cats Yes - Other" at bounding box center [474, 353] width 490 height 19
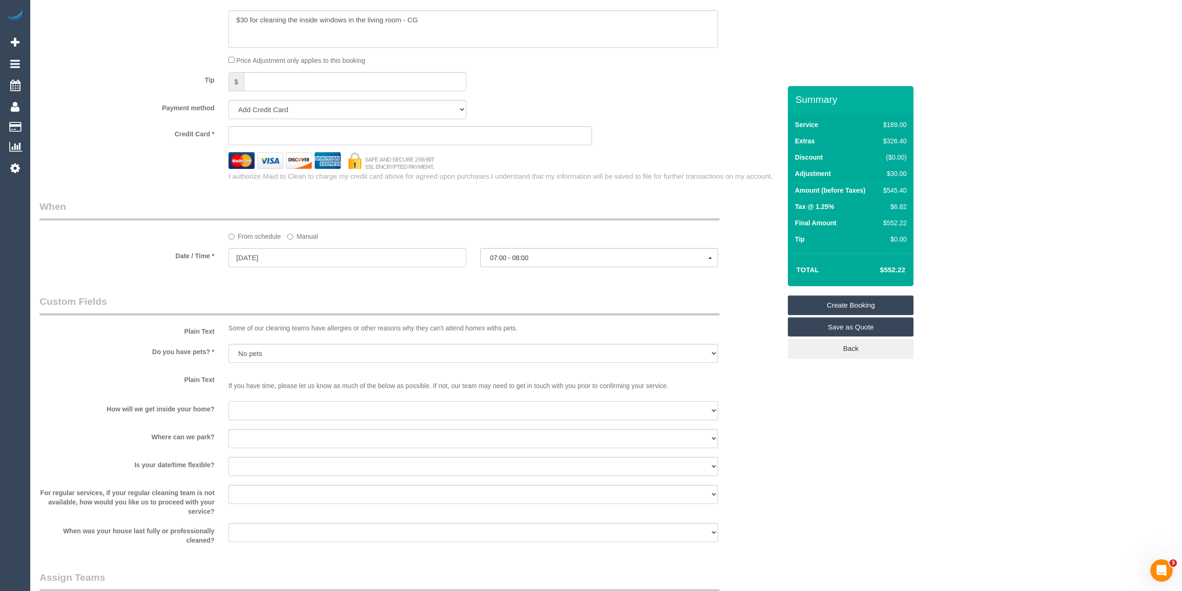
click at [274, 412] on select "I will be home Key will be left (please provide details below) Lock box/Access …" at bounding box center [474, 410] width 490 height 19
select select "number:14"
click at [229, 402] on select "I will be home Key will be left (please provide details below) Lock box/Access …" at bounding box center [474, 410] width 490 height 19
click at [254, 439] on select "I will provide parking on-site Free street parking Paid street parking (cost wi…" at bounding box center [474, 438] width 490 height 19
select select "number:18"
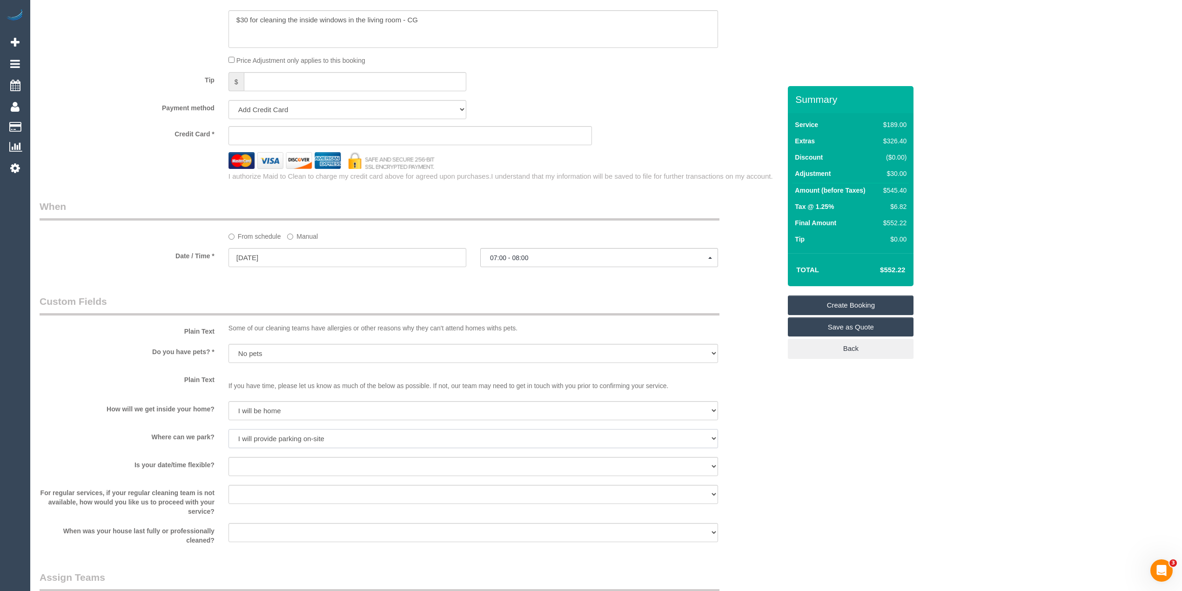
click at [229, 430] on select "I will provide parking on-site Free street parking Paid street parking (cost wi…" at bounding box center [474, 438] width 490 height 19
click at [277, 468] on select "Yes - date and time Yes - date but not time Yes - time but not date No - No fle…" at bounding box center [474, 466] width 490 height 19
select select "number:24"
click at [229, 458] on select "Yes - date and time Yes - date but not time Yes - time but not date No - No fle…" at bounding box center [474, 466] width 490 height 19
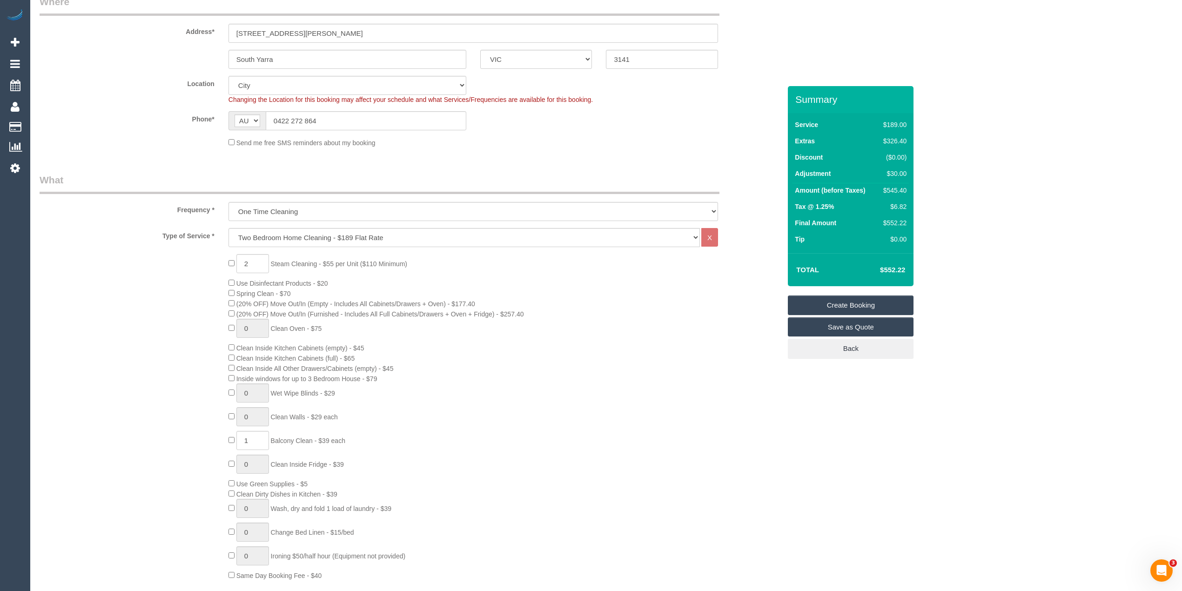
scroll to position [0, 0]
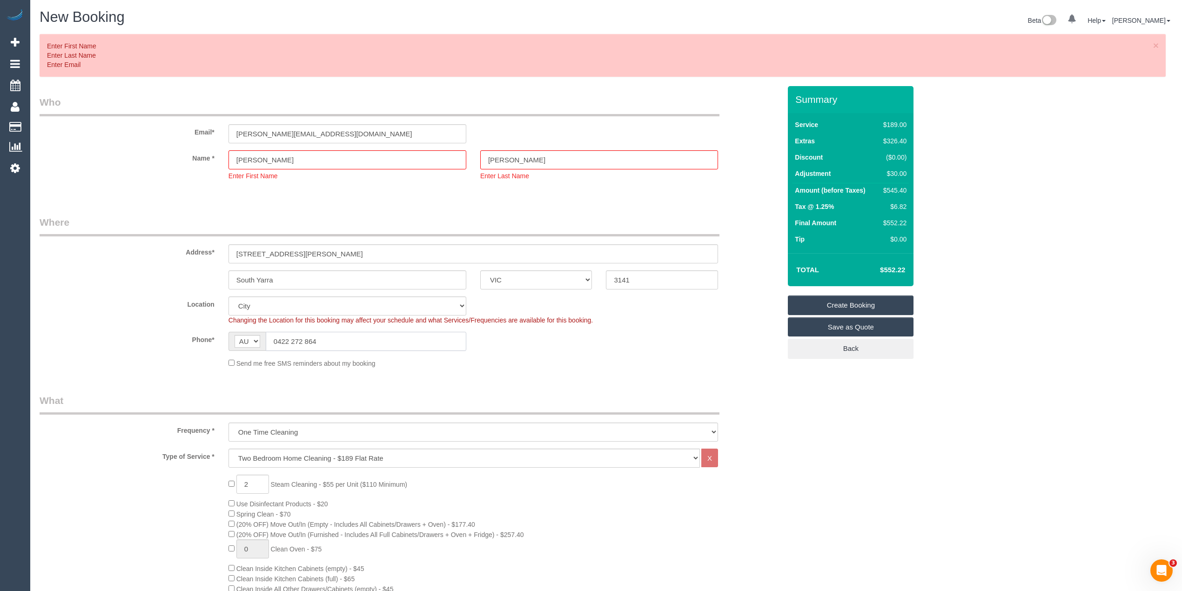
drag, startPoint x: 345, startPoint y: 339, endPoint x: 214, endPoint y: 331, distance: 130.6
click at [214, 332] on div "Phone* AF AL DZ AD AO AI AQ AG AR AM AW AU AT AZ BS BH BD BB BY BE BZ BJ BM BT …" at bounding box center [411, 341] width 756 height 19
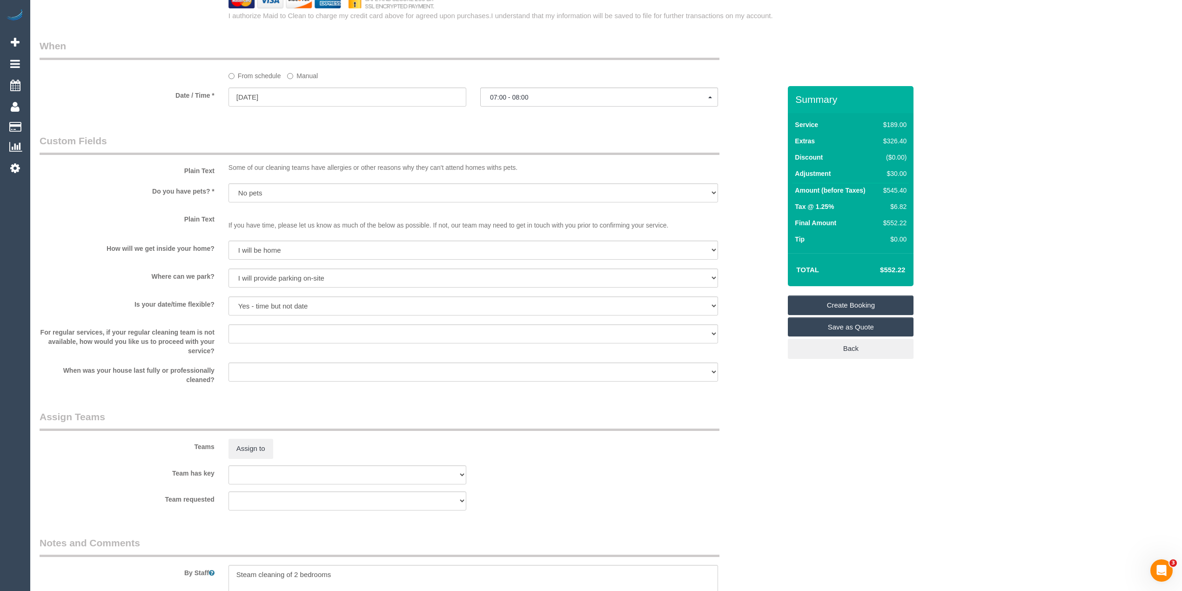
scroll to position [1208, 0]
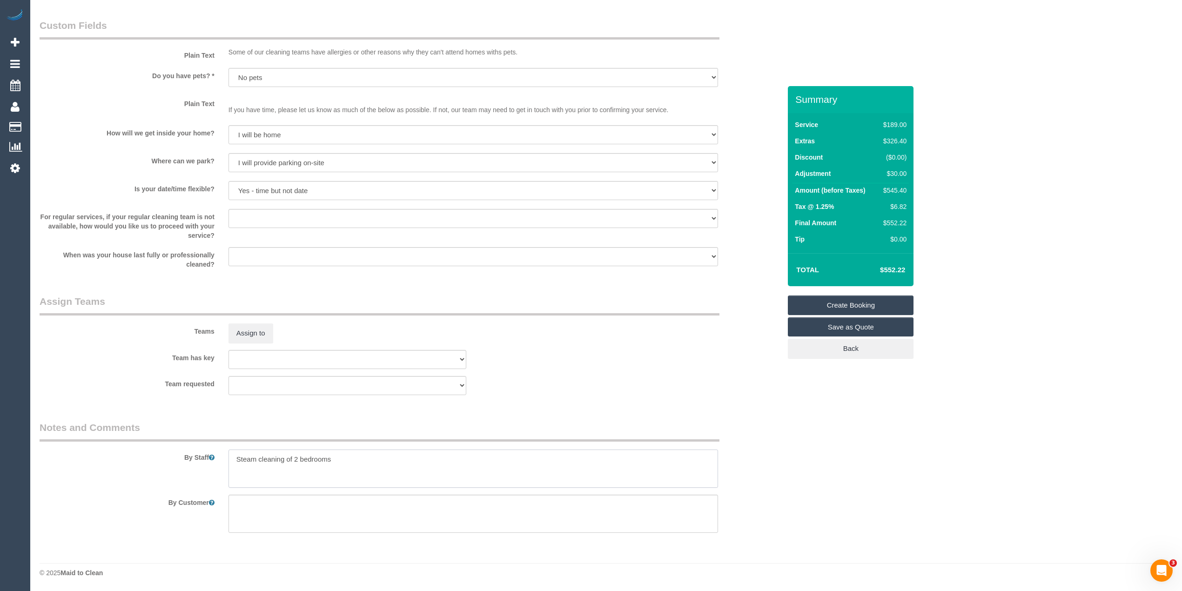
click at [235, 463] on textarea at bounding box center [474, 469] width 490 height 38
paste textarea "0422 272 864"
click at [574, 454] on textarea at bounding box center [474, 469] width 490 height 38
click at [352, 473] on textarea at bounding box center [474, 469] width 490 height 38
click at [285, 477] on textarea at bounding box center [474, 469] width 490 height 38
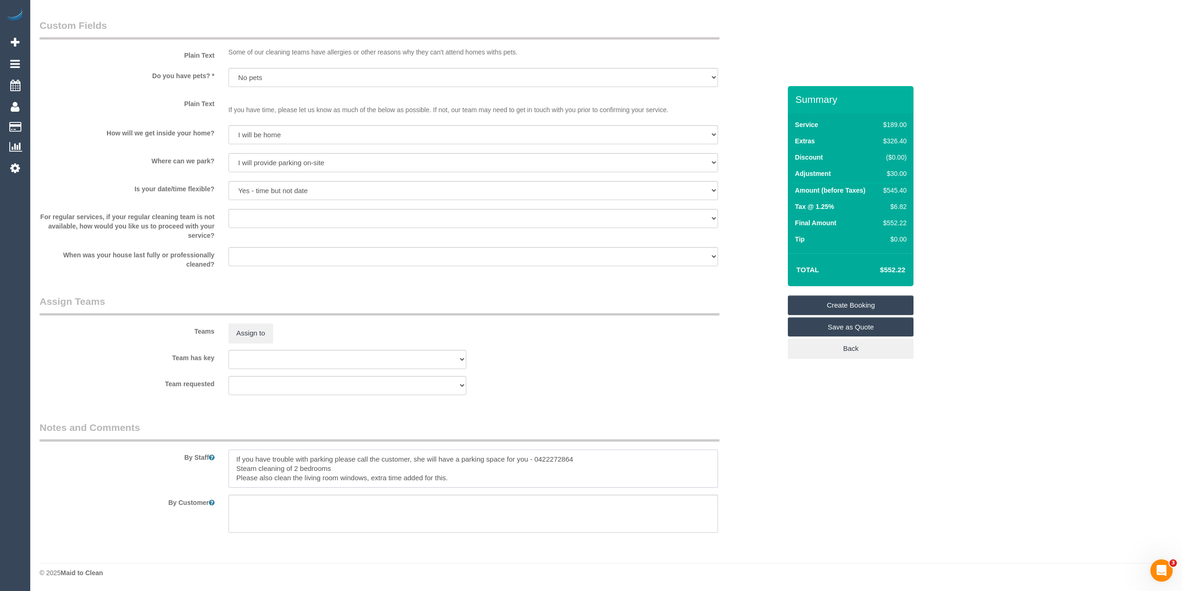
type textarea "If you have trouble with parking please call the customer, she will have a park…"
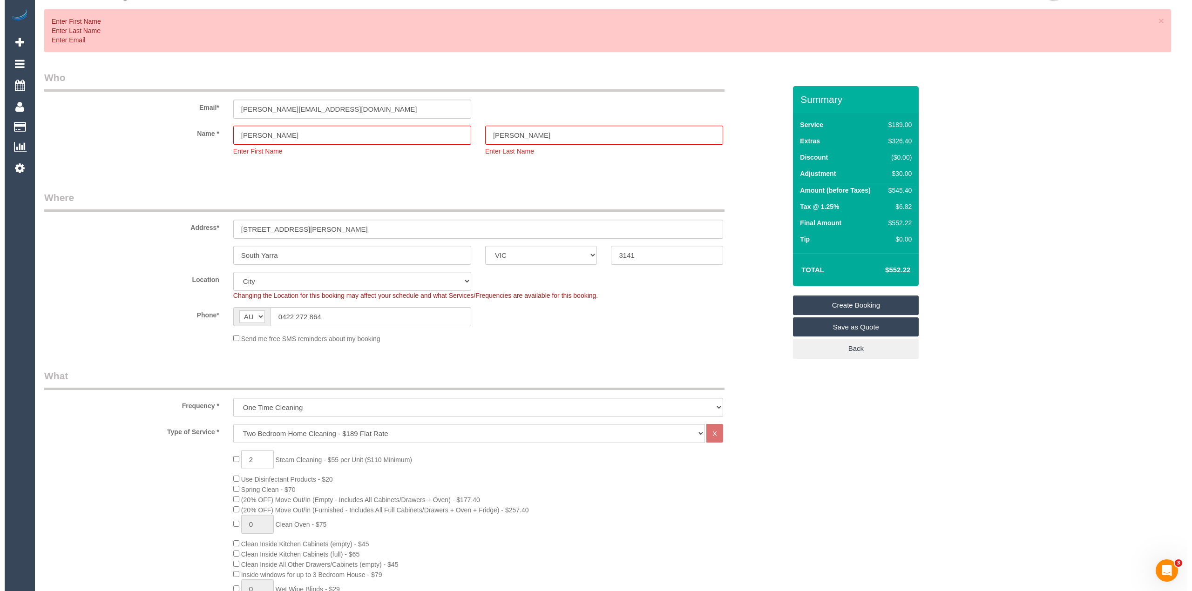
scroll to position [0, 0]
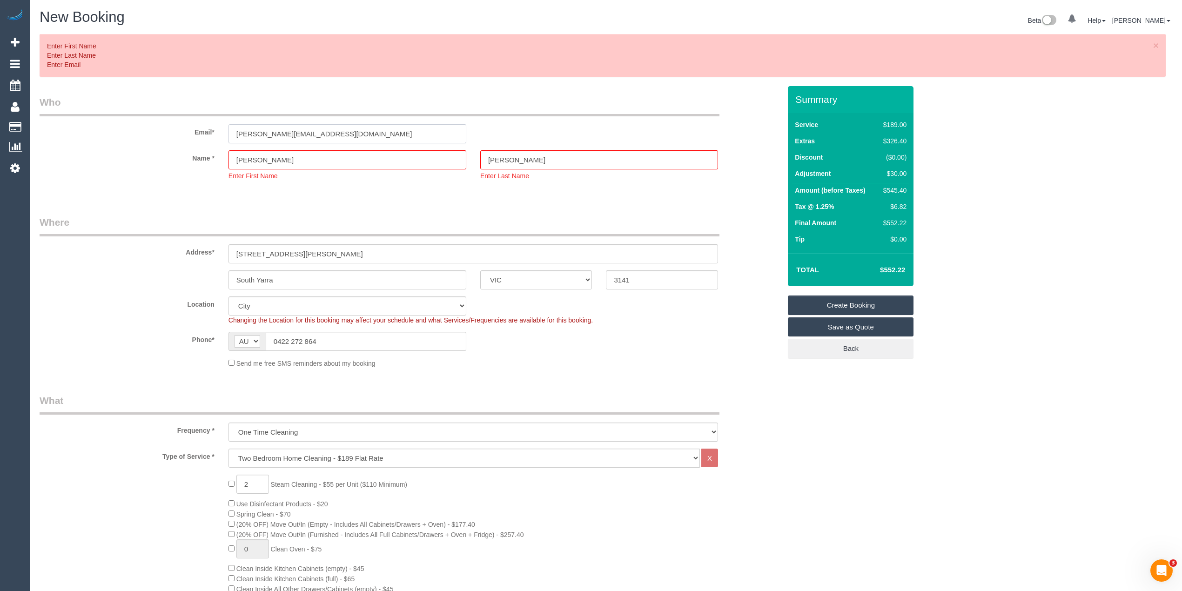
drag, startPoint x: 359, startPoint y: 132, endPoint x: 143, endPoint y: 134, distance: 216.0
click at [143, 134] on div "Email* mikayla.clayton@outlook.com" at bounding box center [411, 119] width 756 height 48
click at [347, 125] on input "[PERSON_NAME][EMAIL_ADDRESS][DOMAIN_NAME]" at bounding box center [348, 133] width 238 height 19
drag, startPoint x: 348, startPoint y: 127, endPoint x: 140, endPoint y: 127, distance: 208.6
click at [142, 127] on div "Email* mikayla.clayton@outlook.com" at bounding box center [411, 119] width 756 height 48
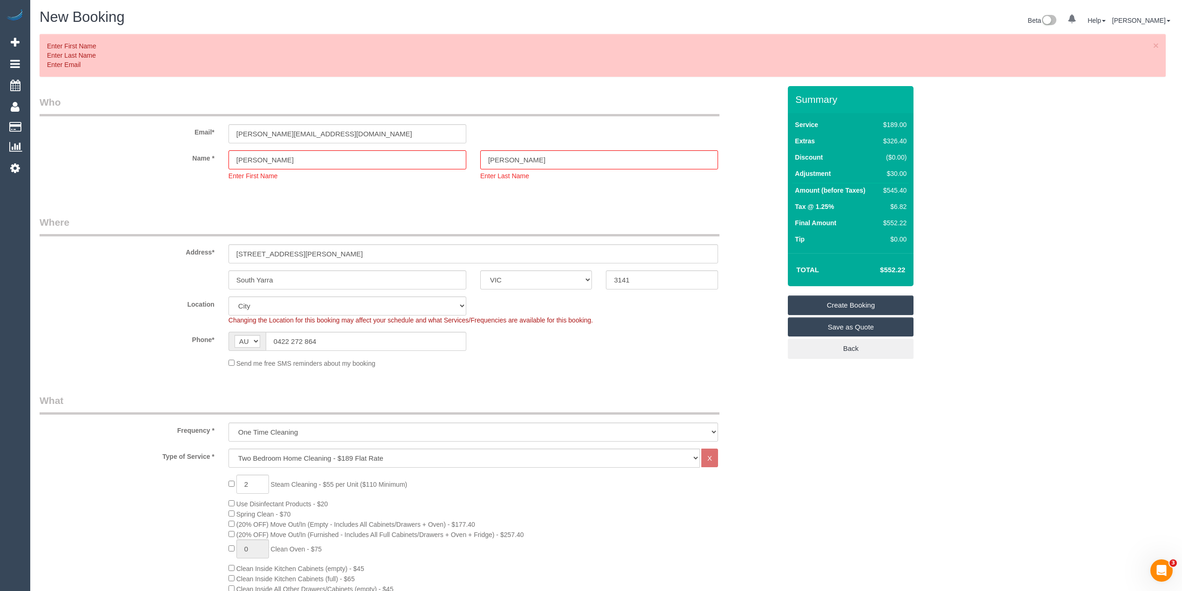
click at [867, 304] on link "Create Booking" at bounding box center [851, 306] width 126 height 20
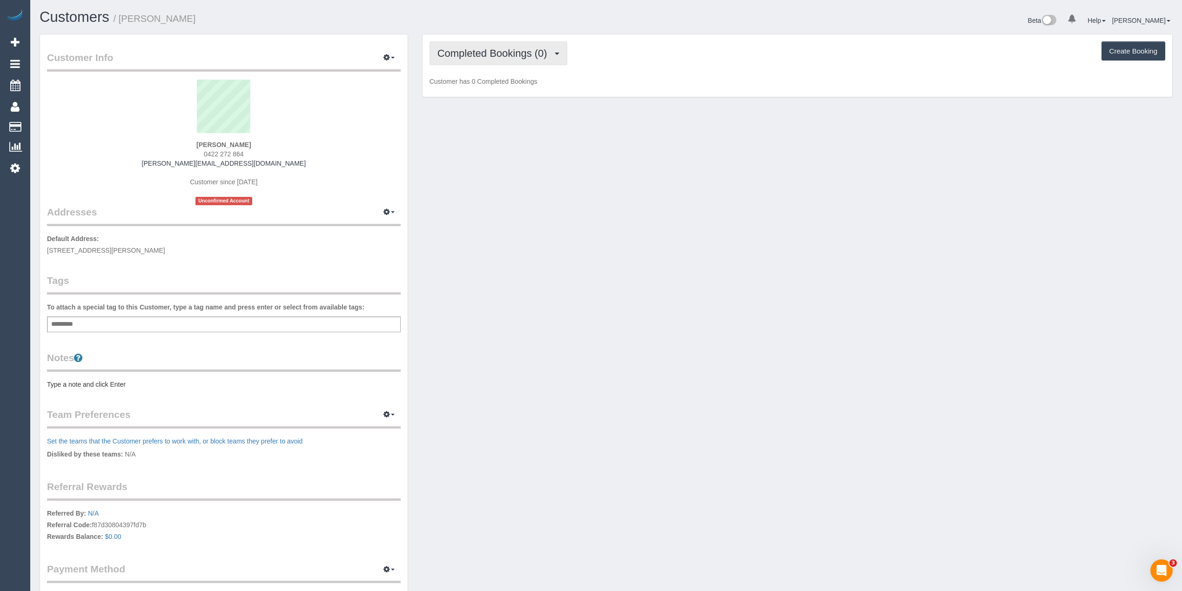
click at [501, 48] on span "Completed Bookings (0)" at bounding box center [495, 53] width 115 height 12
click at [498, 86] on link "Upcoming Bookings (1)" at bounding box center [478, 87] width 97 height 12
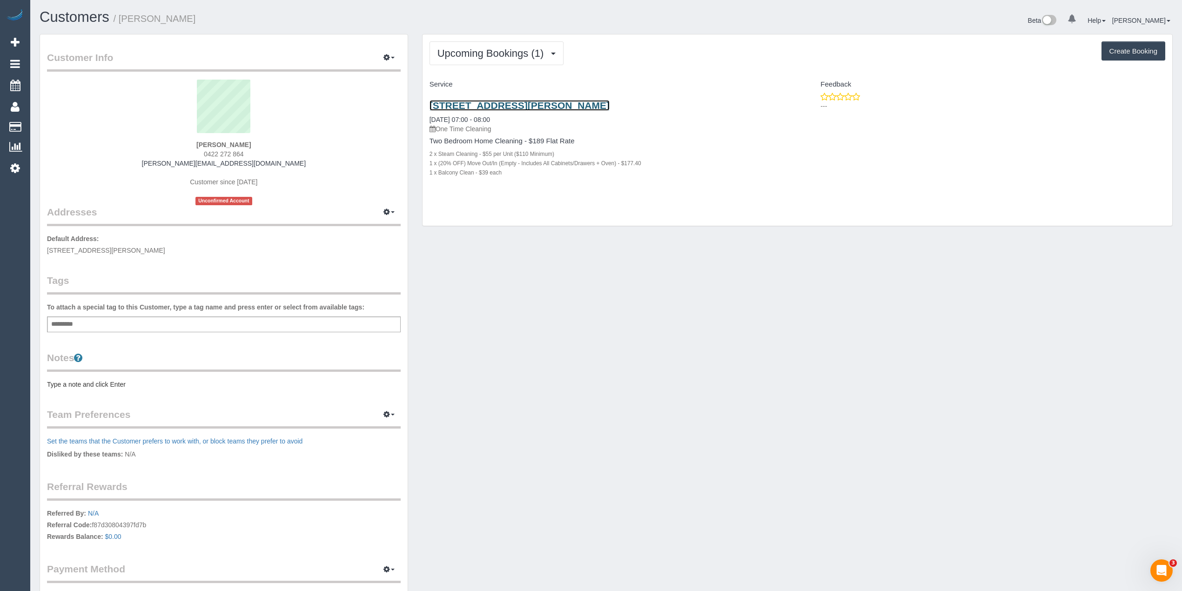
click at [552, 103] on link "[STREET_ADDRESS][PERSON_NAME]" at bounding box center [520, 105] width 180 height 11
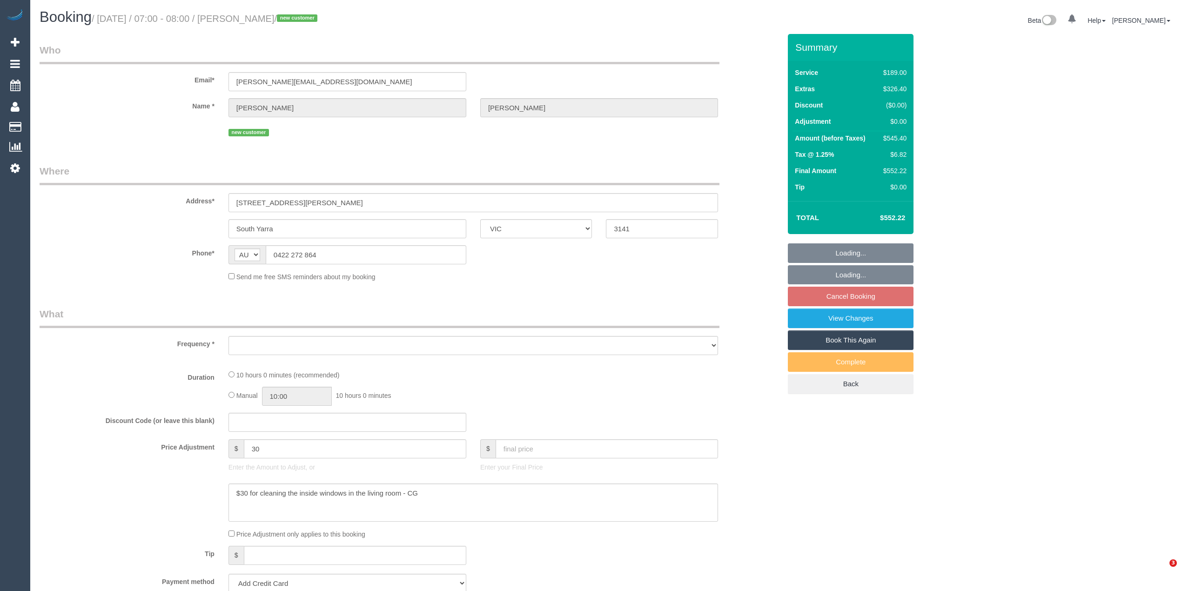
select select "VIC"
click at [1077, 200] on div "Who Email* [EMAIL_ADDRESS][PERSON_NAME][DOMAIN_NAME] Name * [GEOGRAPHIC_DATA][P…" at bounding box center [607, 559] width 1134 height 1050
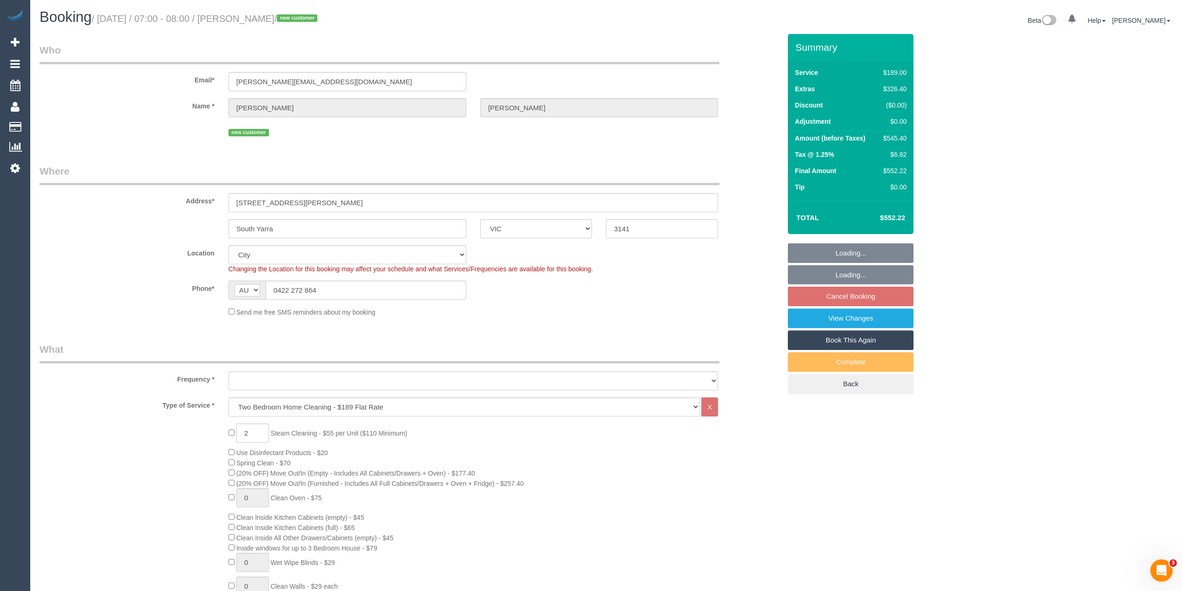
select select "object:629"
select select "string:stripe-pm_1RxhfV2GScqysDRVS0HZJd6O"
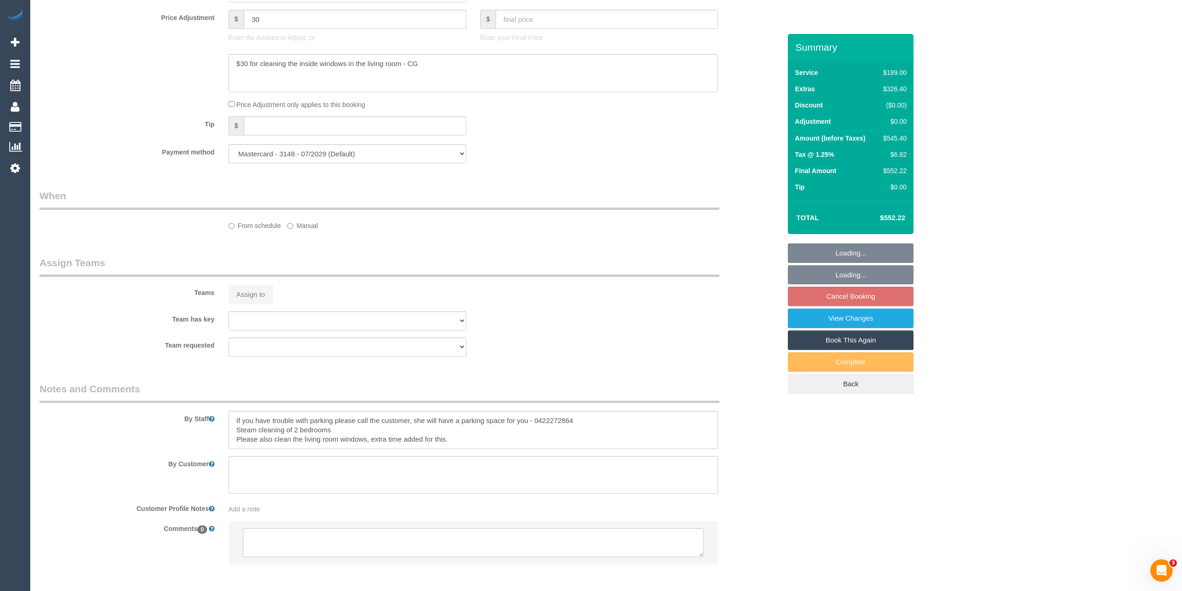
scroll to position [879, 0]
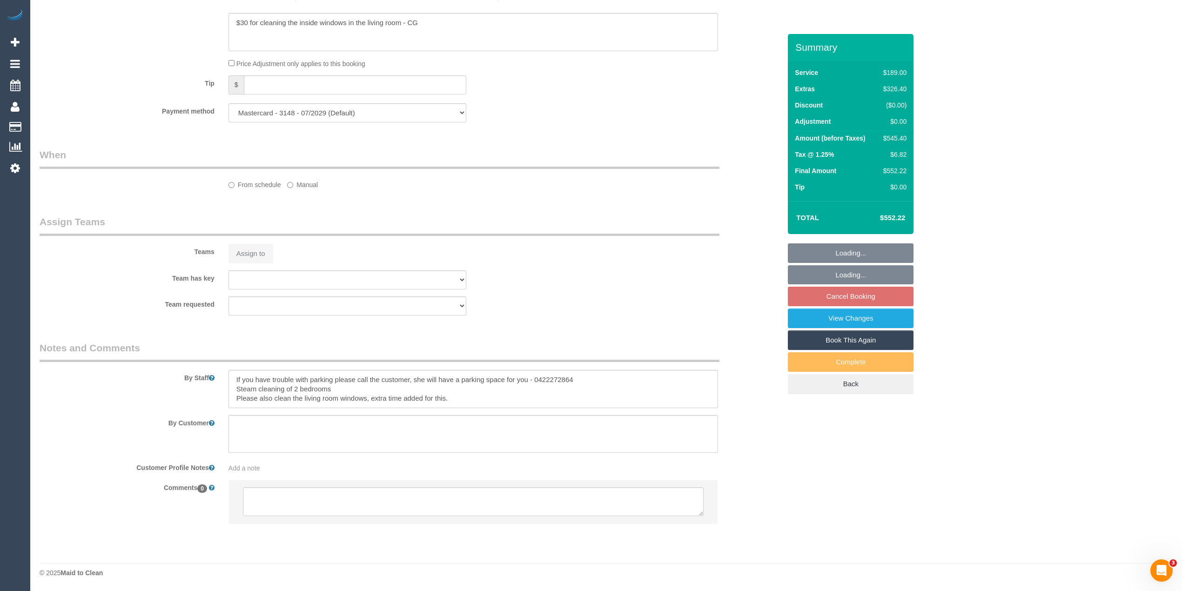
select select "object:785"
select select "spot1"
select select "number:28"
select select "number:14"
select select "number:18"
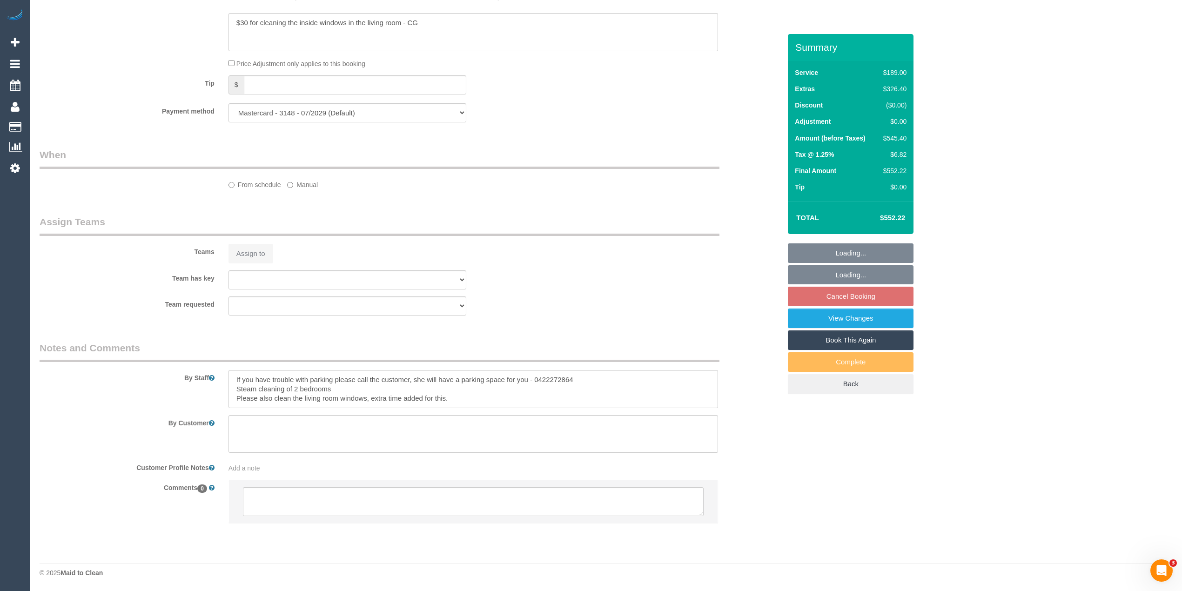
select select "number:24"
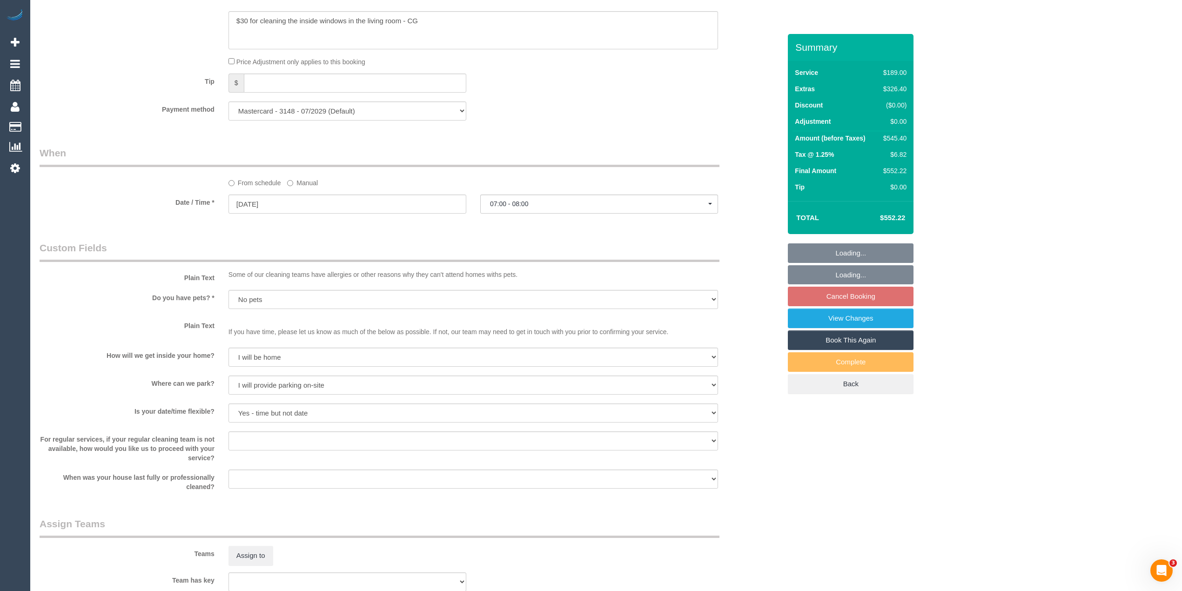
scroll to position [1182, 0]
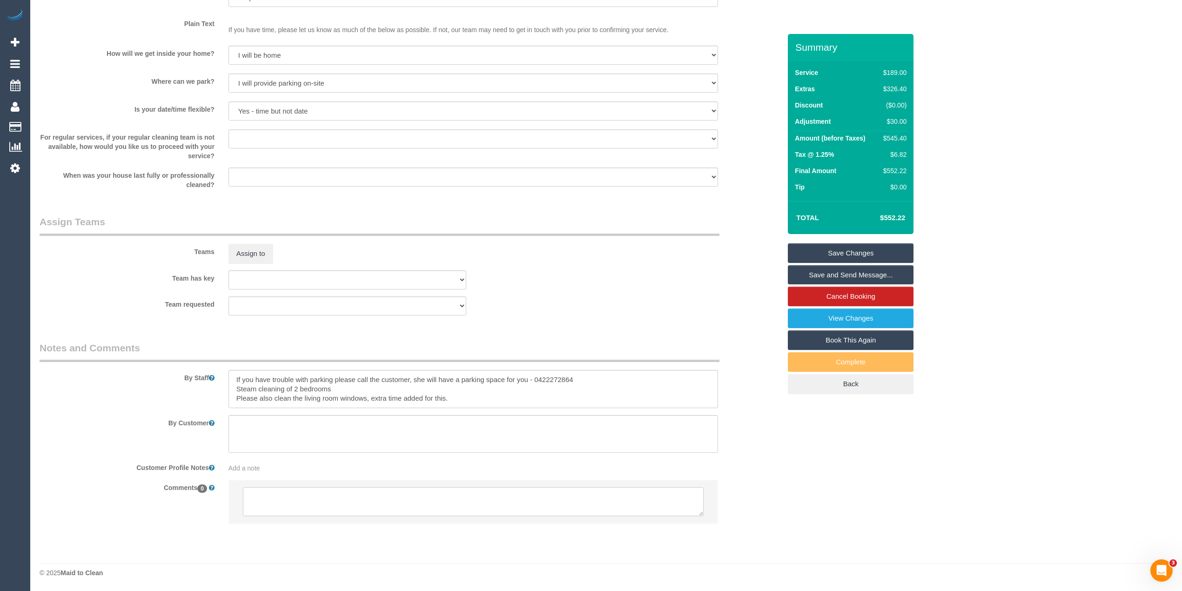
click at [304, 507] on textarea at bounding box center [473, 501] width 461 height 29
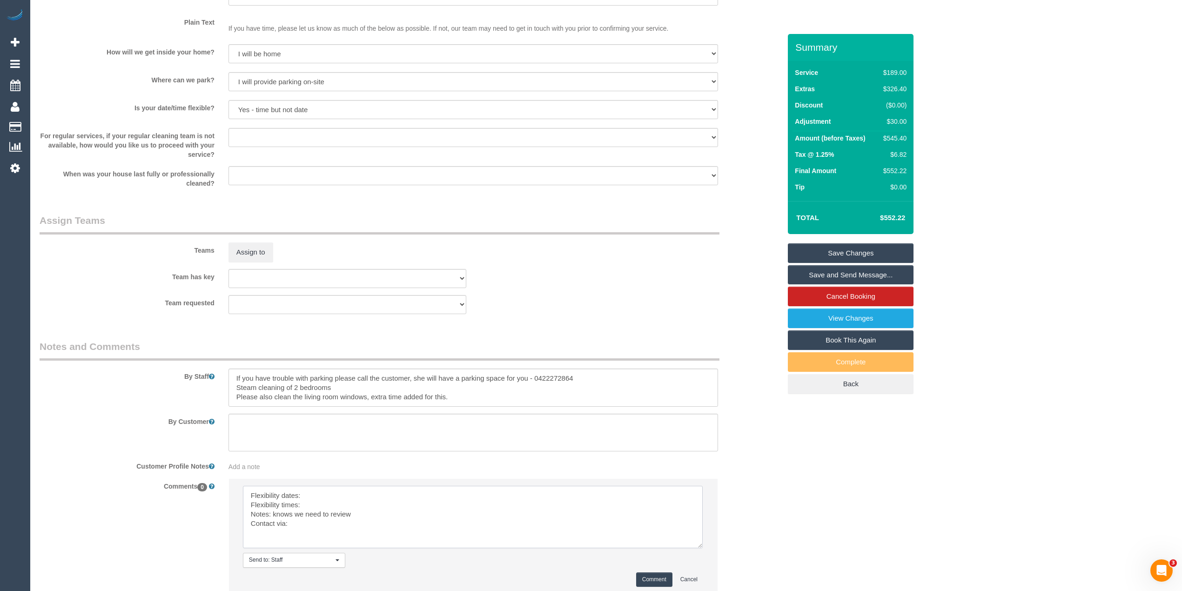
scroll to position [0, 0]
drag, startPoint x: 699, startPoint y: 507, endPoint x: 650, endPoint y: 534, distance: 55.4
click at [696, 542] on textarea at bounding box center [473, 517] width 460 height 62
click at [387, 495] on textarea at bounding box center [472, 517] width 459 height 63
click at [315, 505] on textarea at bounding box center [472, 517] width 459 height 63
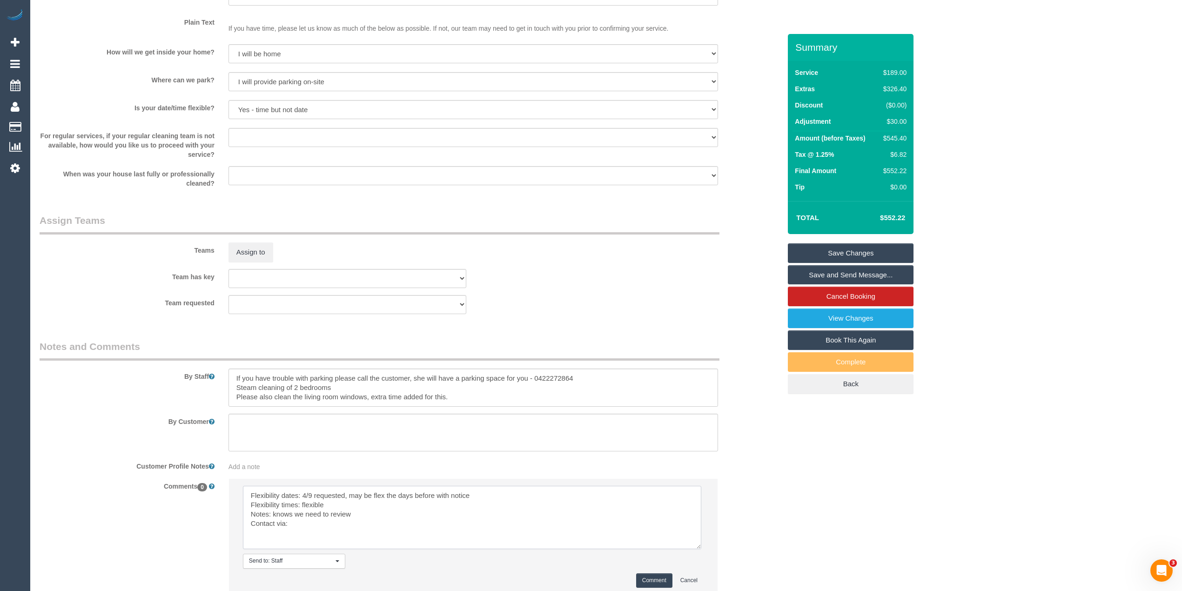
click at [302, 528] on textarea at bounding box center [472, 517] width 459 height 63
type textarea "Flexibility dates: 4/9 requested, may be flex the days before with notice Flexi…"
click at [643, 580] on button "Comment" at bounding box center [654, 581] width 36 height 14
